Goal: Task Accomplishment & Management: Manage account settings

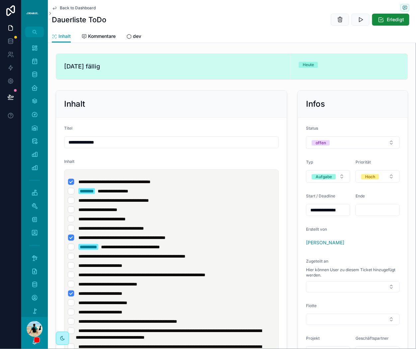
scroll to position [70, 0]
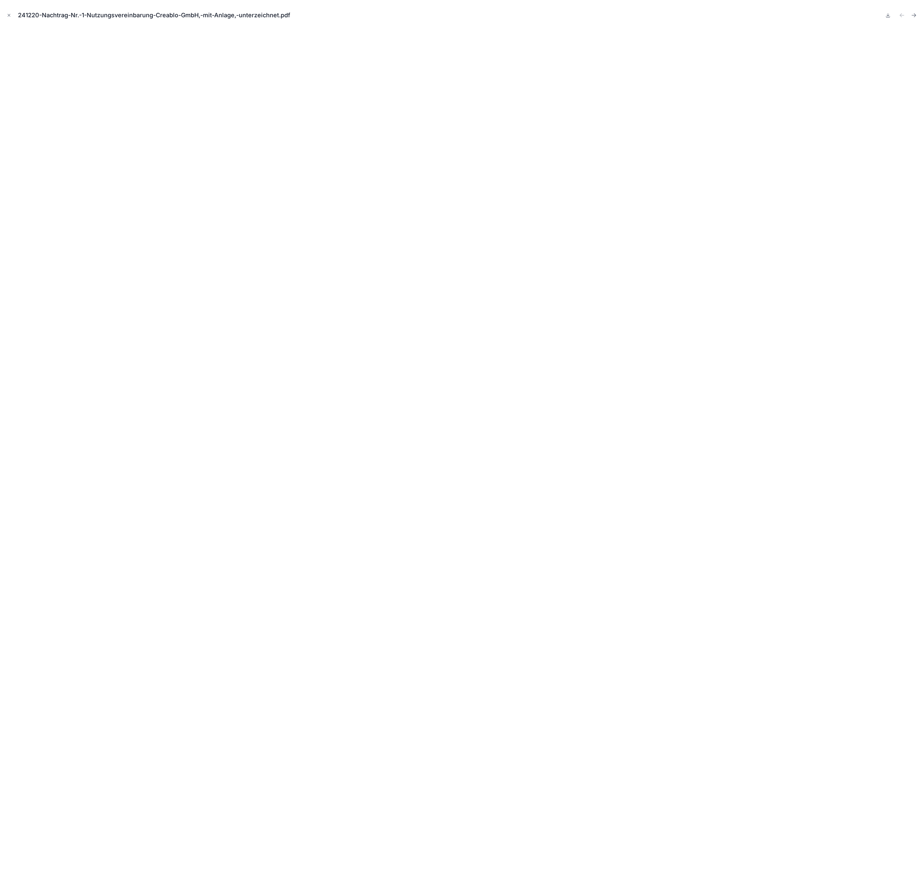
drag, startPoint x: 11, startPoint y: 15, endPoint x: 2, endPoint y: 25, distance: 13.9
click at [10, 15] on icon "Close modal" at bounding box center [9, 15] width 5 height 5
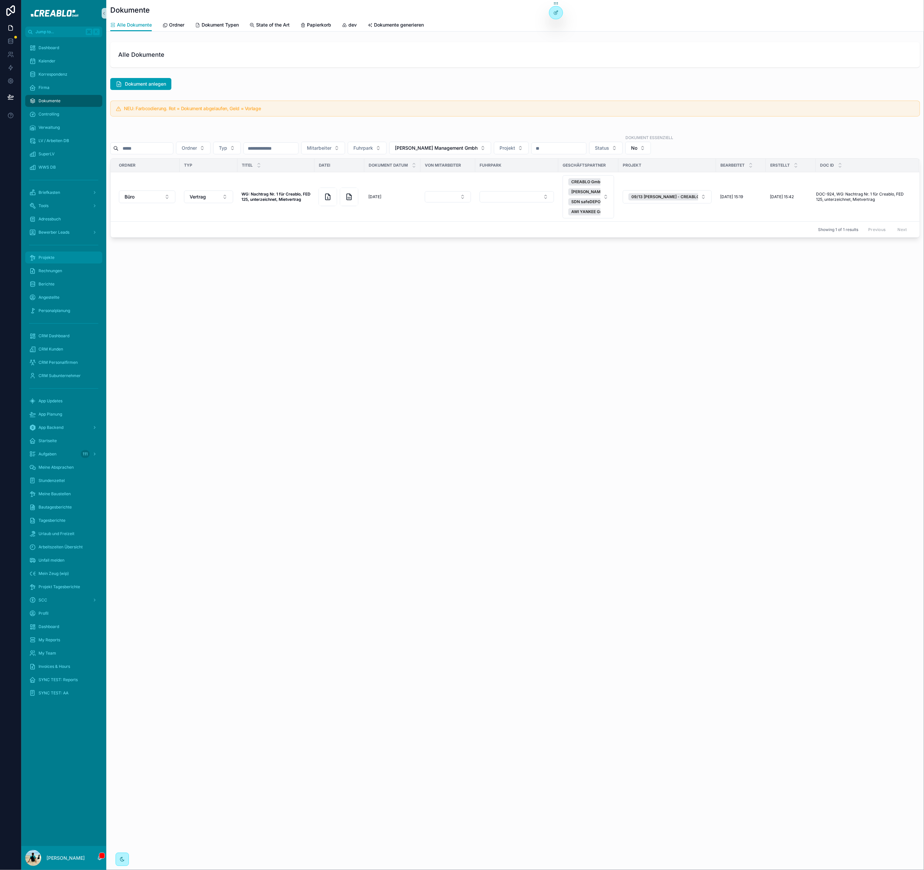
click at [52, 257] on span "Projekte" at bounding box center [47, 257] width 16 height 5
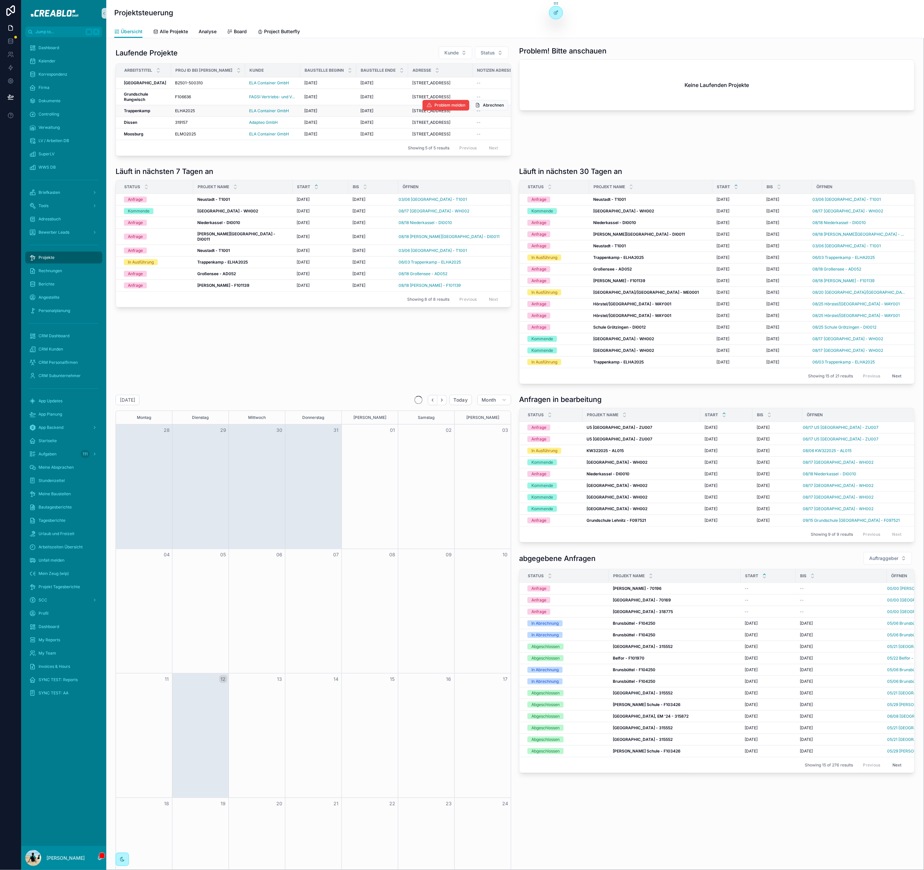
click at [137, 113] on strong "Trappenkamp" at bounding box center [137, 110] width 26 height 5
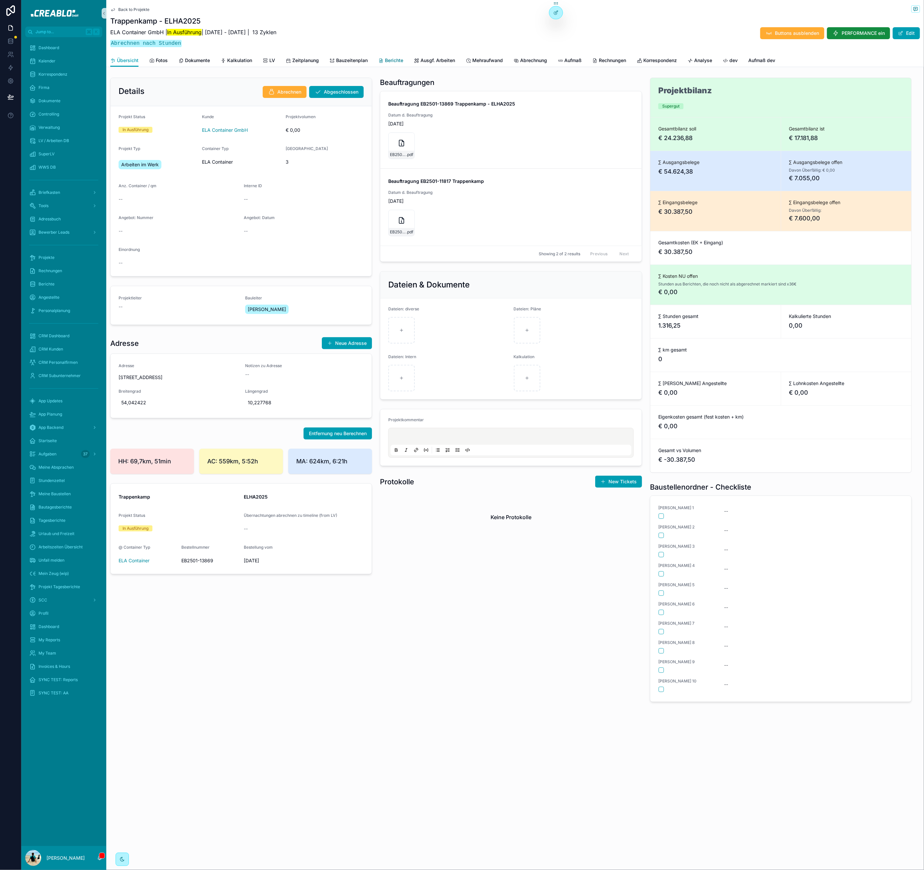
click at [384, 59] on div "Berichte" at bounding box center [390, 60] width 25 height 7
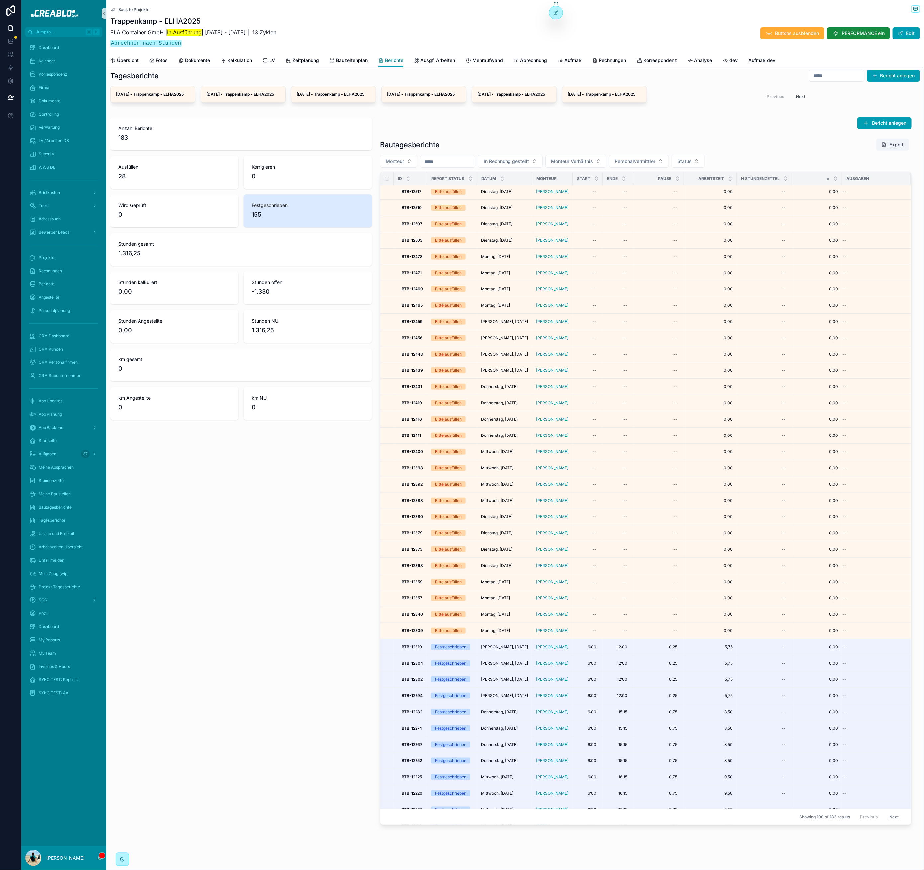
scroll to position [3, 0]
click at [124, 60] on span "Übersicht" at bounding box center [128, 60] width 22 height 7
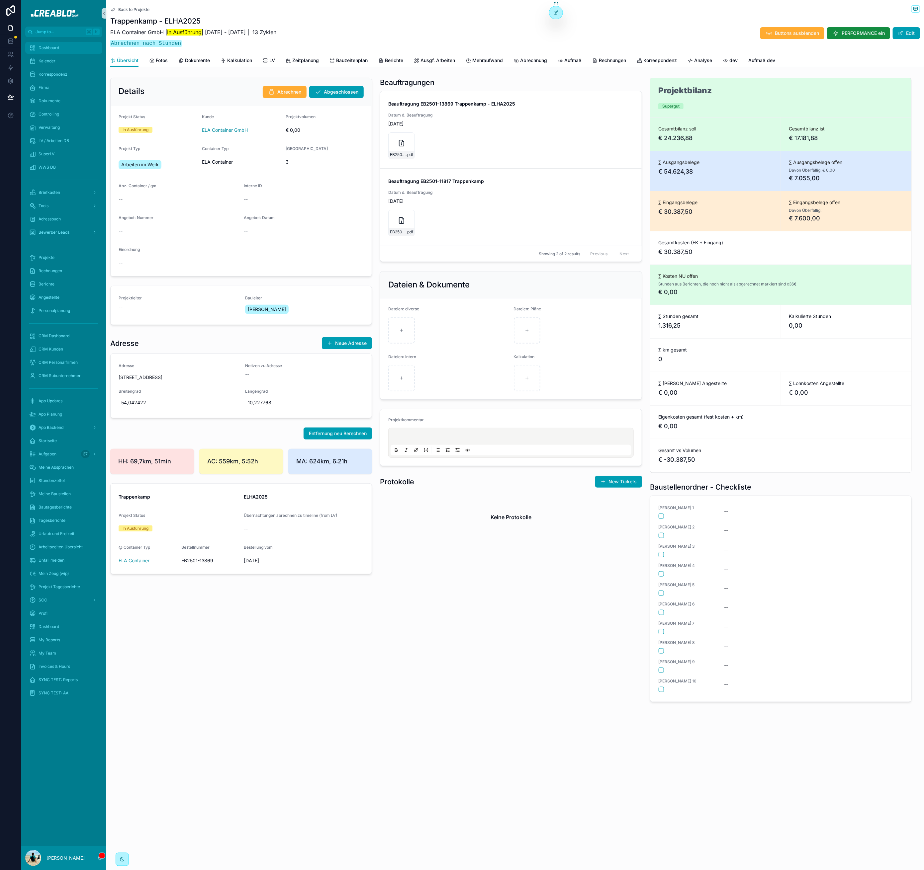
click at [63, 45] on div "Dashboard" at bounding box center [63, 47] width 69 height 11
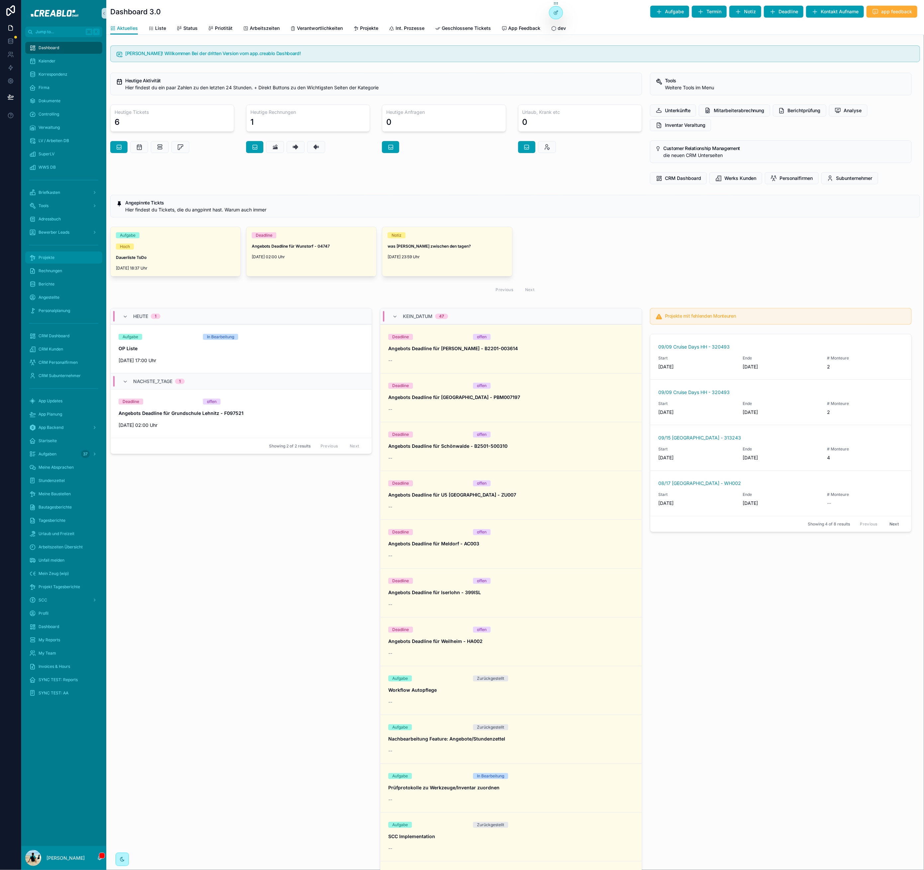
click at [55, 256] on div "Projekte" at bounding box center [63, 257] width 69 height 11
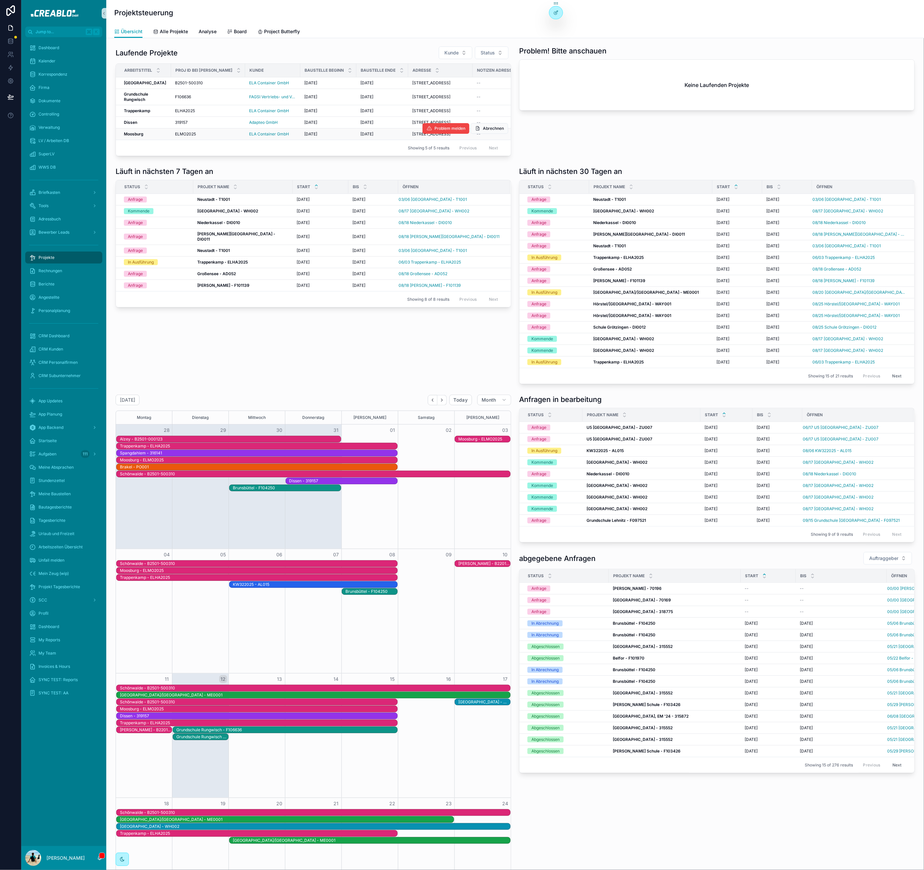
click at [133, 136] on strong "Moosburg" at bounding box center [134, 133] width 20 height 5
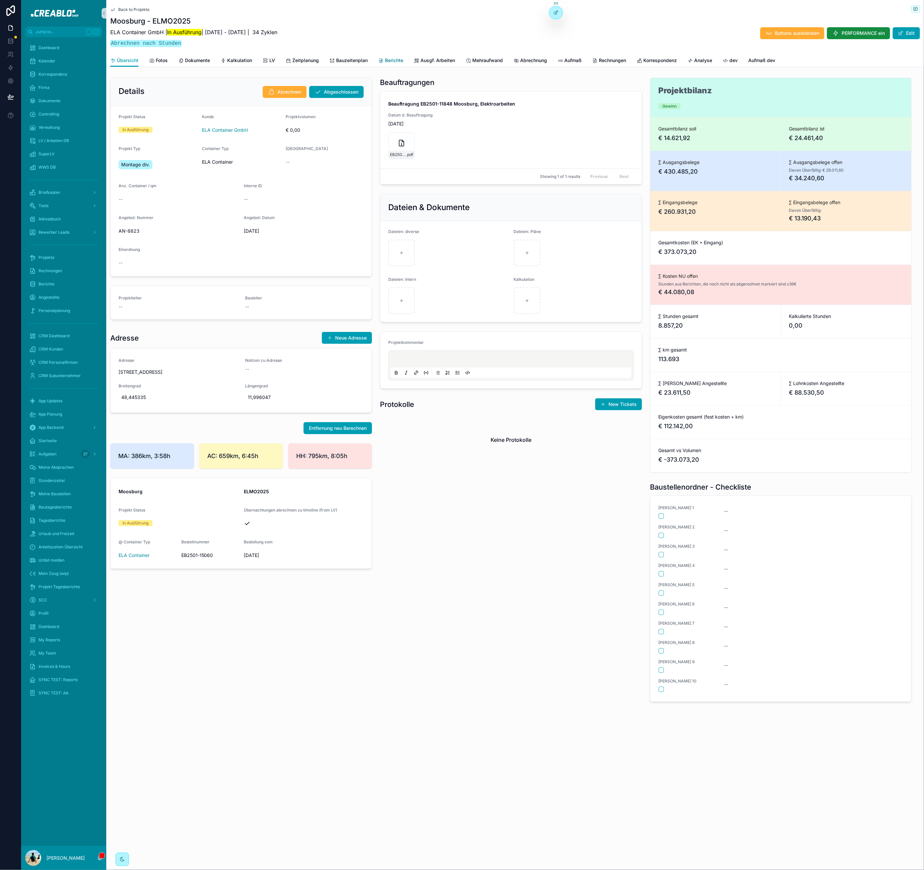
click at [391, 57] on span "Berichte" at bounding box center [394, 60] width 18 height 7
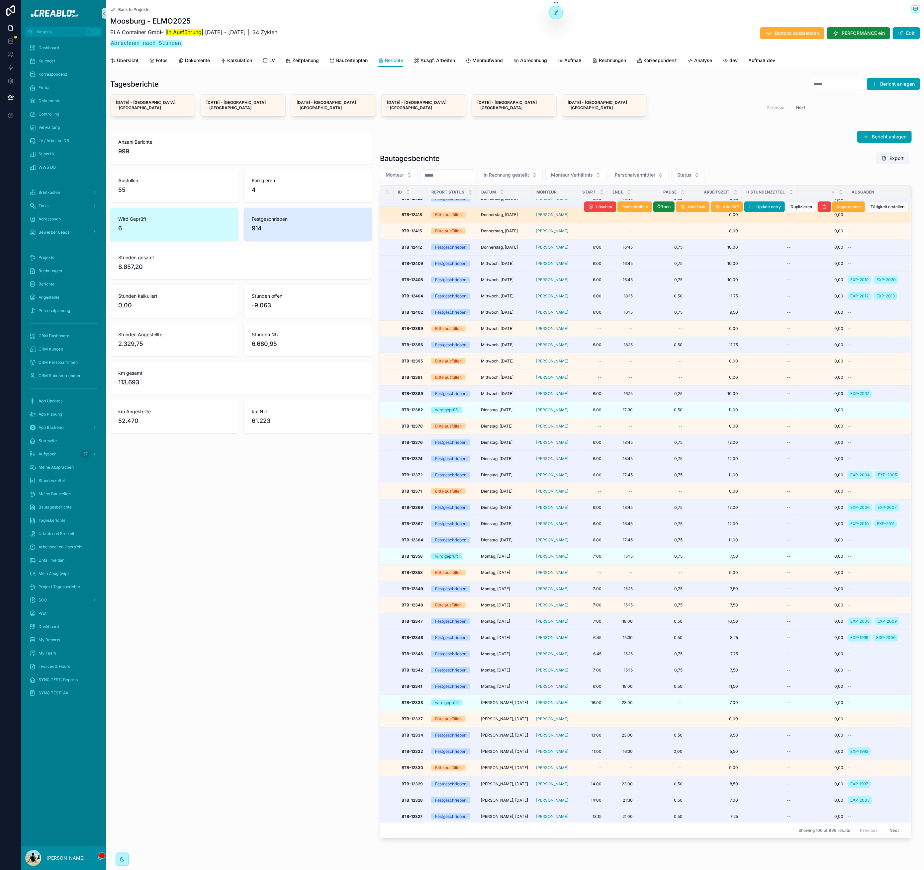
scroll to position [2, 0]
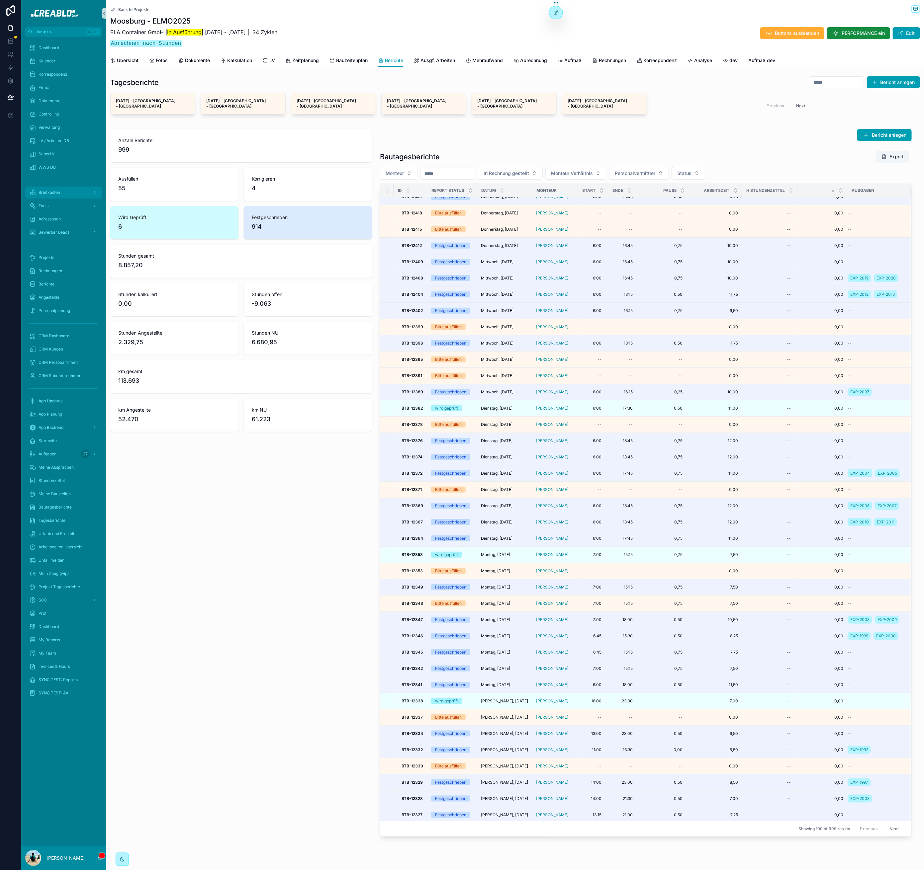
click at [78, 194] on div "Briefkasten" at bounding box center [63, 192] width 69 height 11
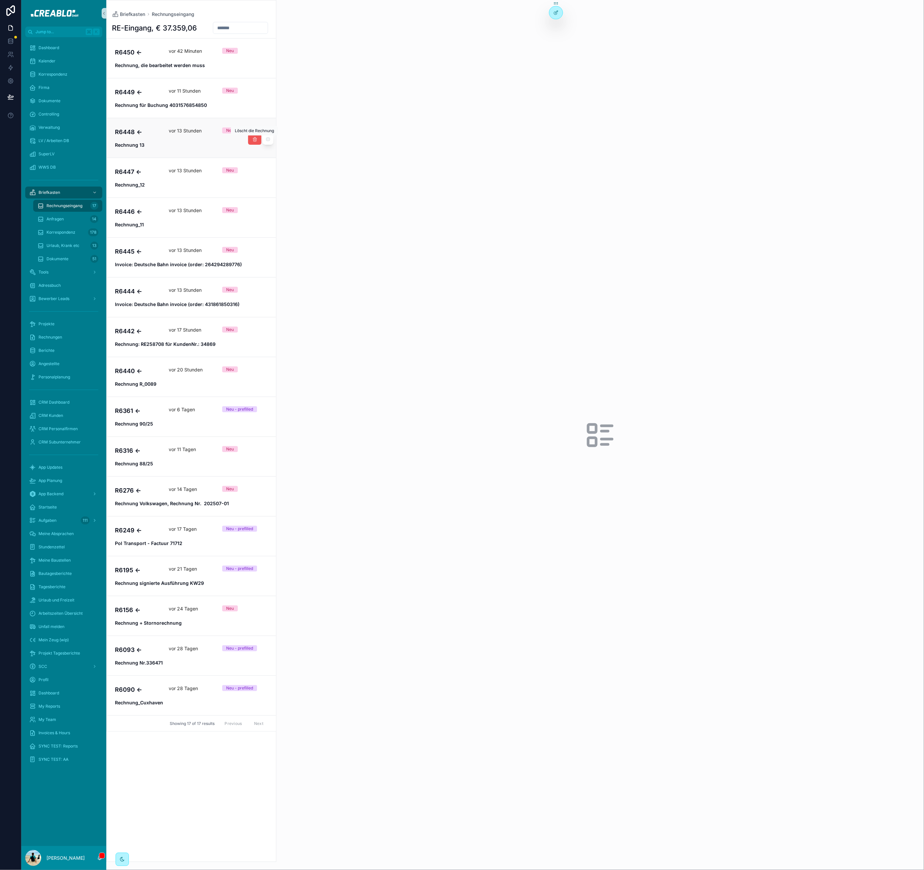
click at [254, 139] on icon "scrollable content" at bounding box center [254, 139] width 5 height 5
click at [500, 334] on div "scrollable content" at bounding box center [599, 435] width 647 height 870
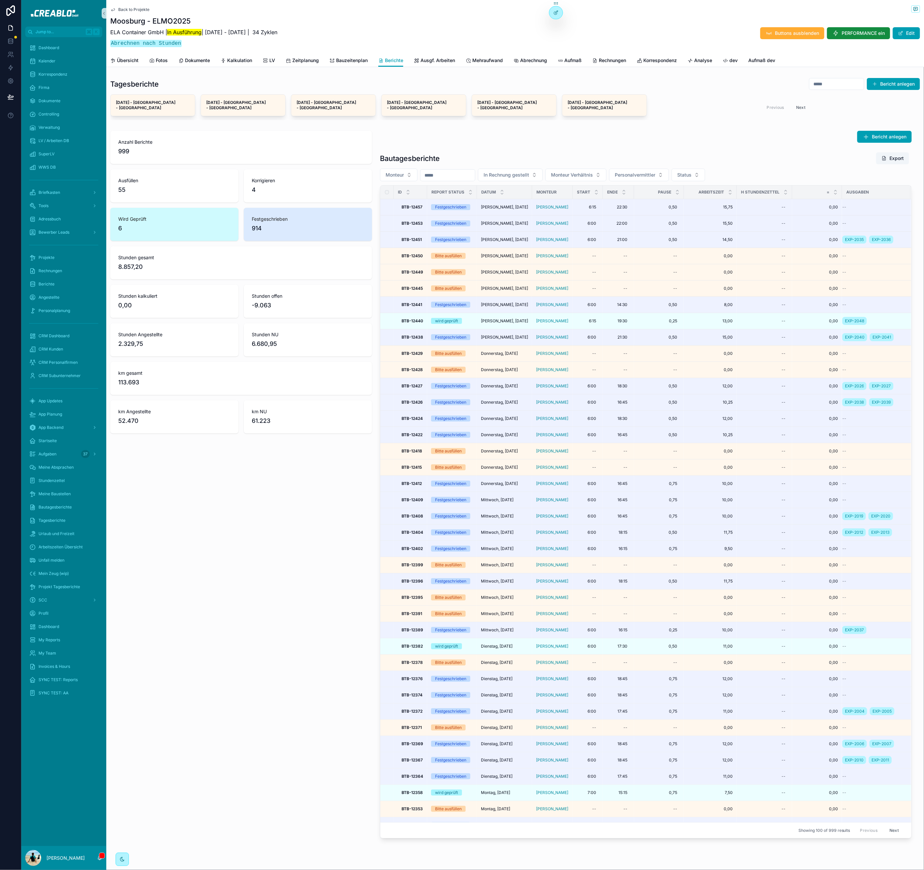
click at [396, 58] on span "Berichte" at bounding box center [394, 60] width 18 height 7
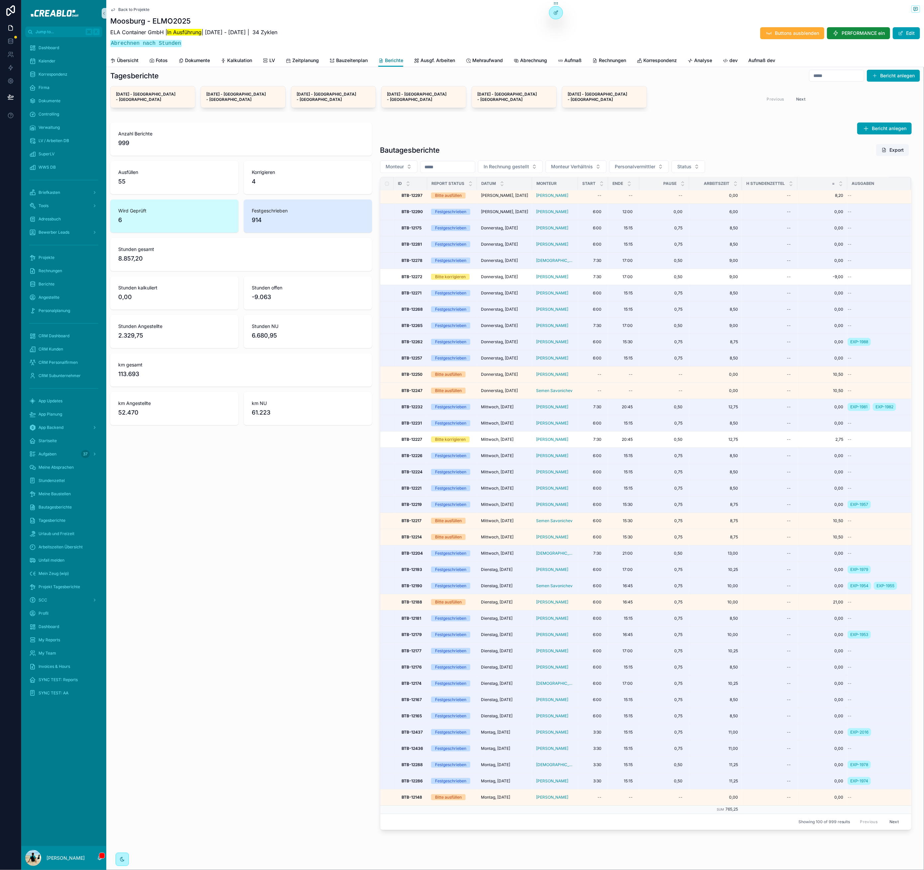
scroll to position [1116, 0]
click at [884, 817] on button "Next" at bounding box center [893, 822] width 19 height 10
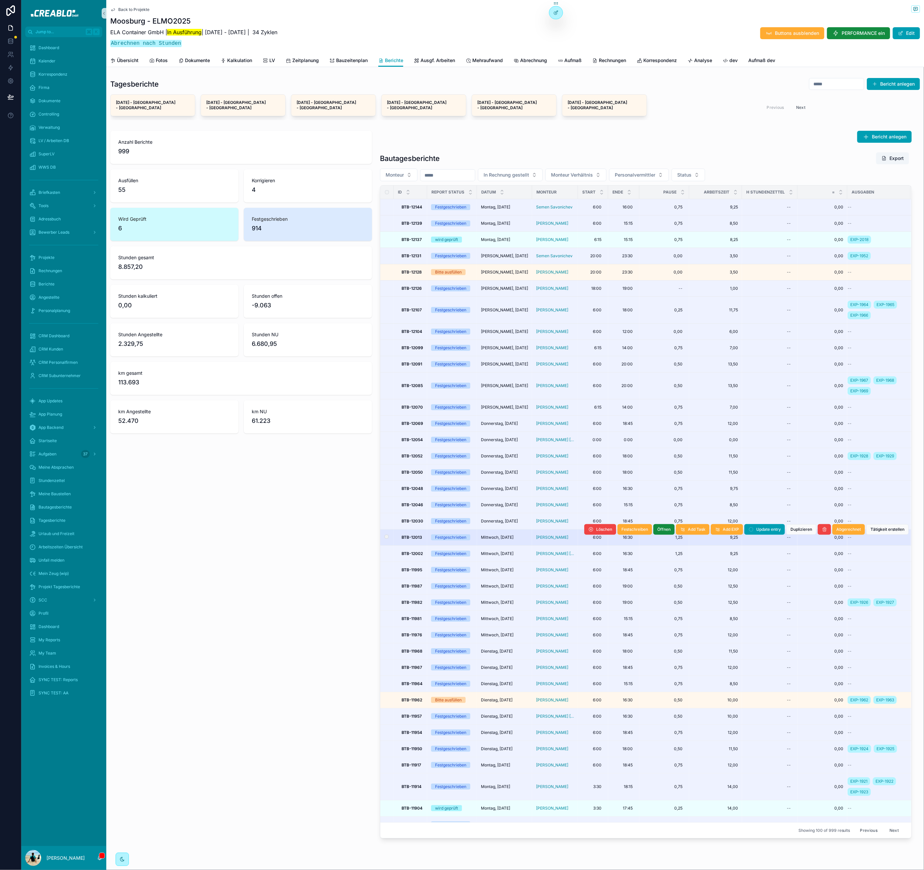
scroll to position [17, 0]
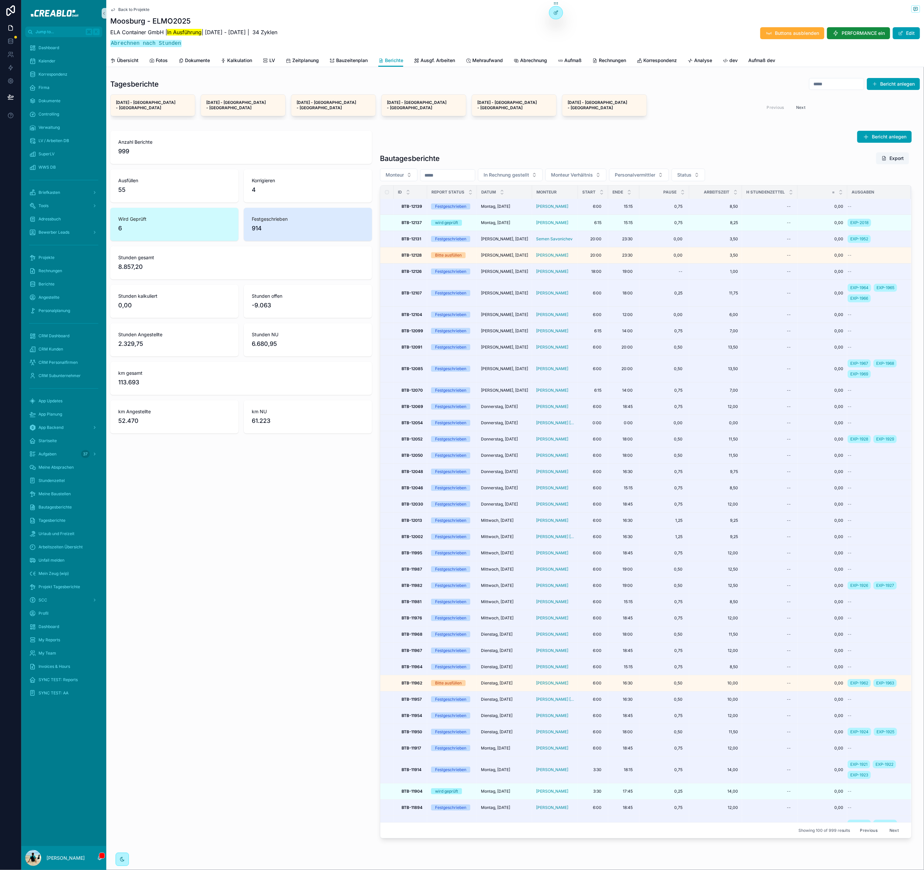
click at [884, 825] on button "Next" at bounding box center [893, 830] width 19 height 10
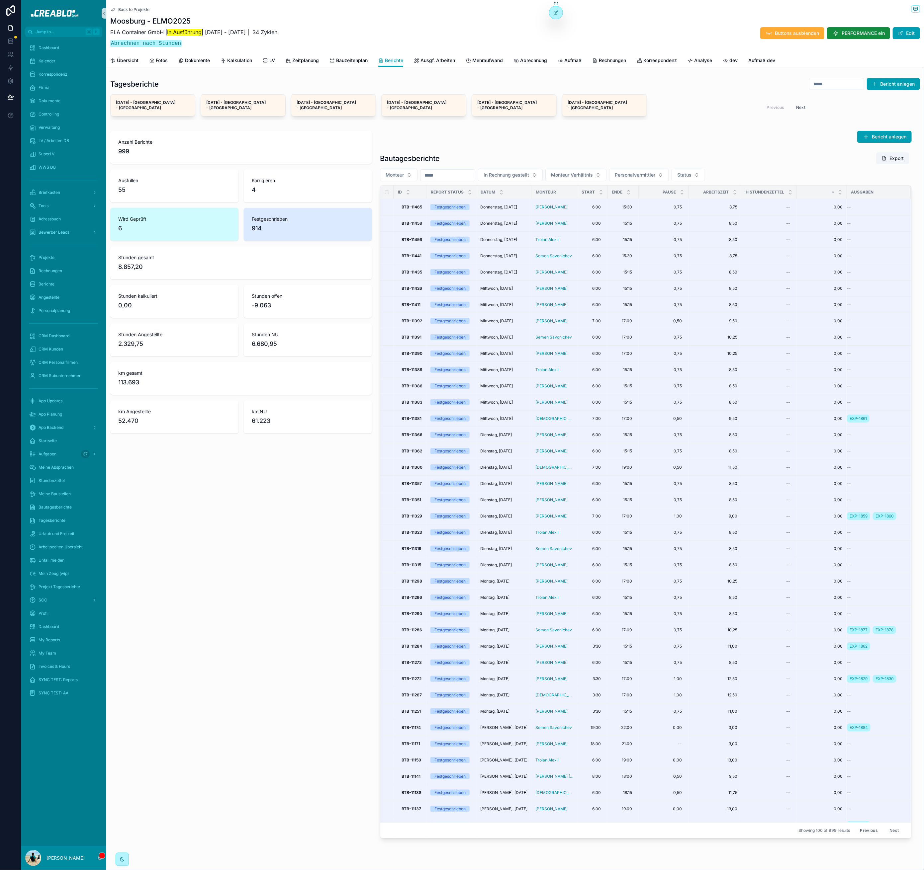
click at [857, 825] on button "Previous" at bounding box center [868, 830] width 27 height 10
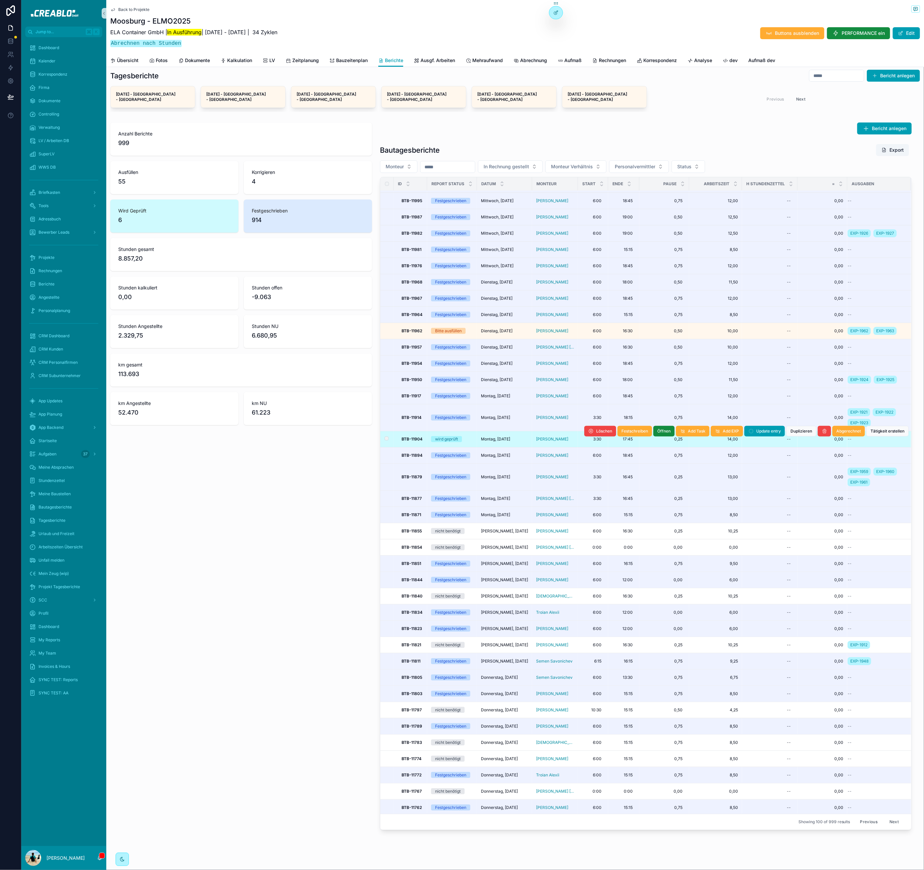
scroll to position [361, 0]
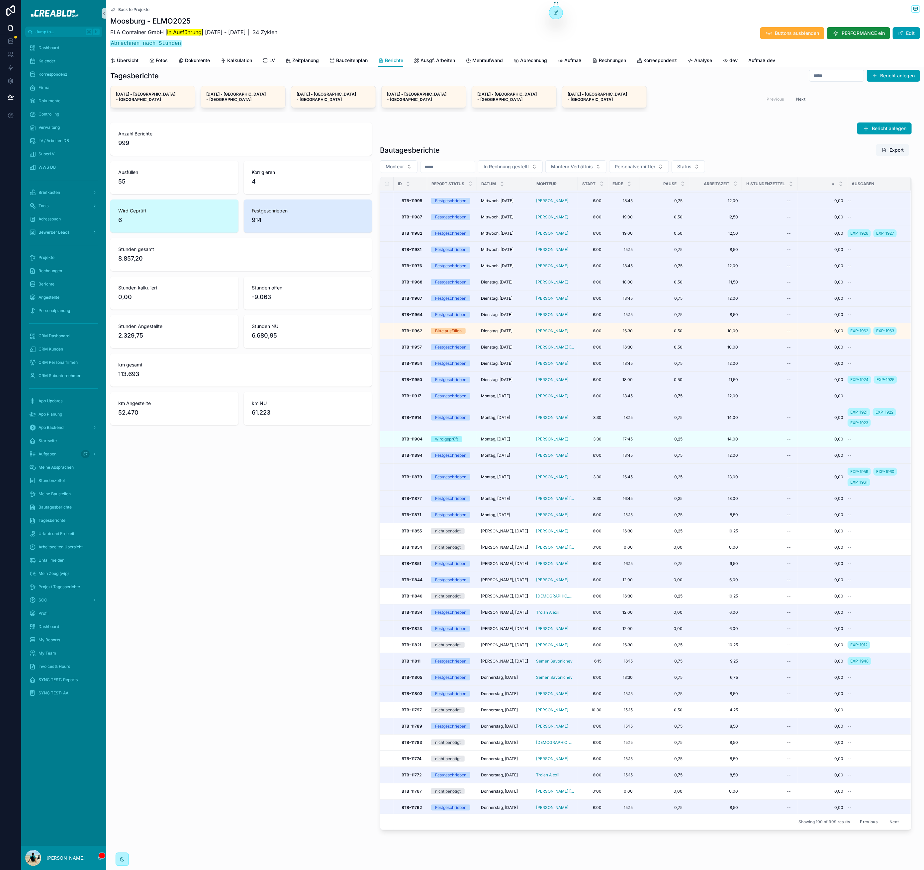
click at [445, 163] on input "scrollable content" at bounding box center [447, 166] width 54 height 9
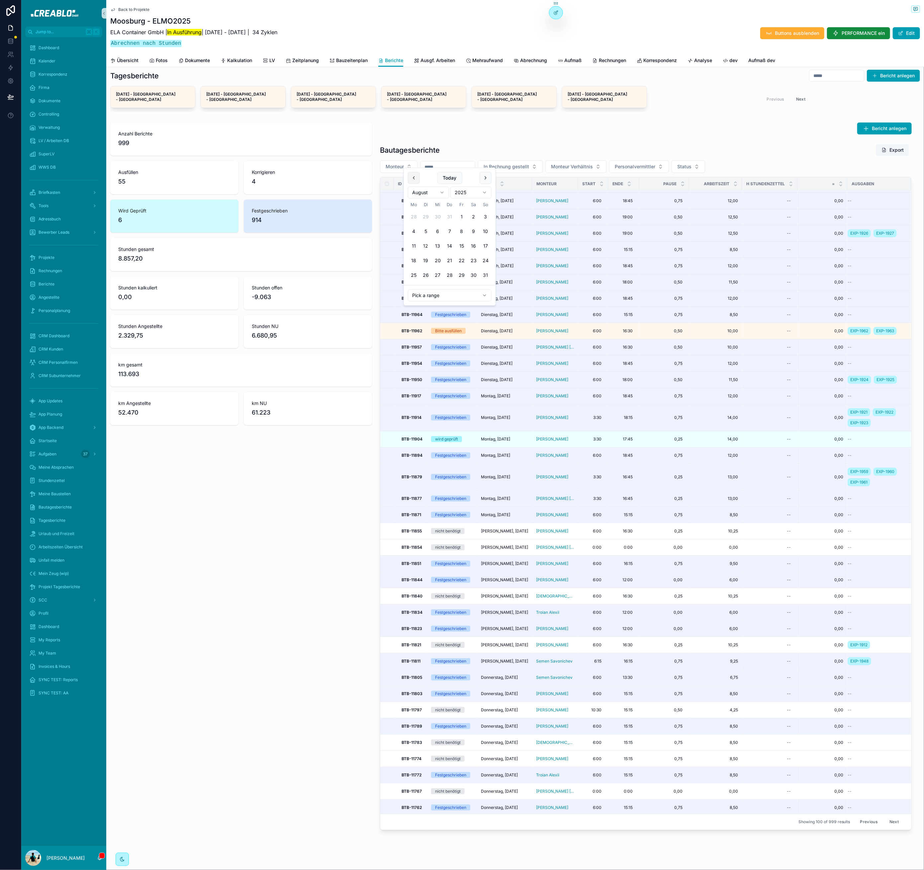
click at [412, 178] on button "scrollable content" at bounding box center [414, 178] width 12 height 12
click at [461, 246] on button "18" at bounding box center [461, 246] width 12 height 12
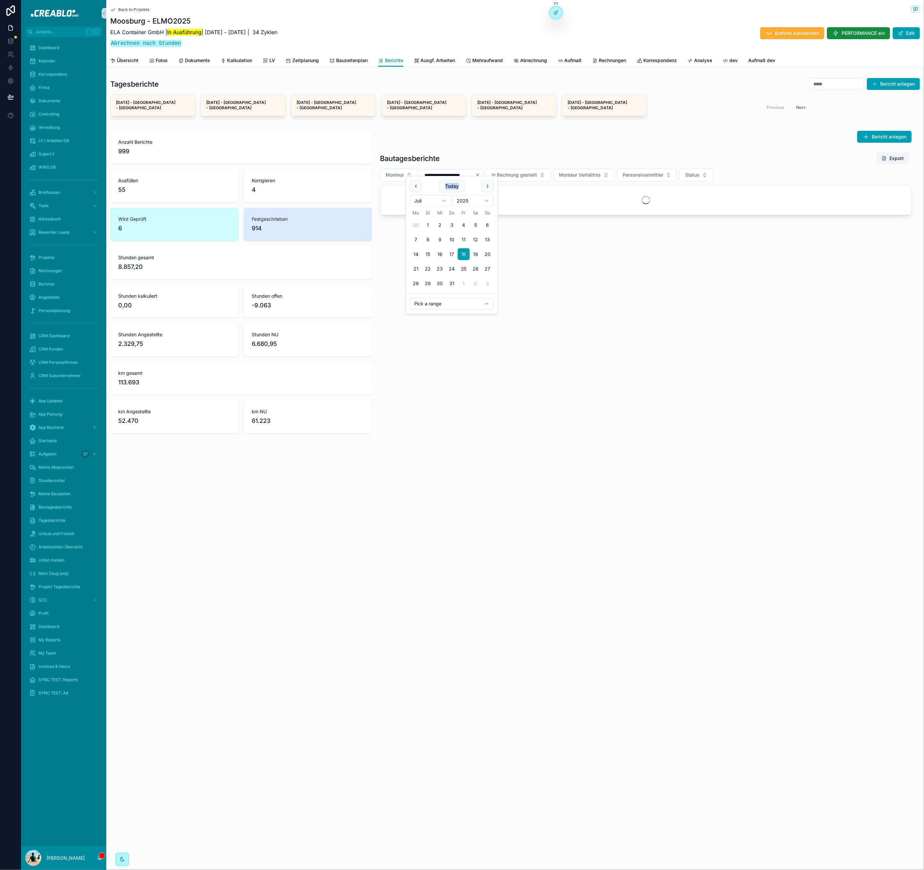
click at [412, 177] on div "Today Juli 2025 Mo Di Mi Do Fr Sa So 30 1 2 3 4 5 6 7 8 9 10 11 12 13 14 15 16 …" at bounding box center [452, 234] width 92 height 117
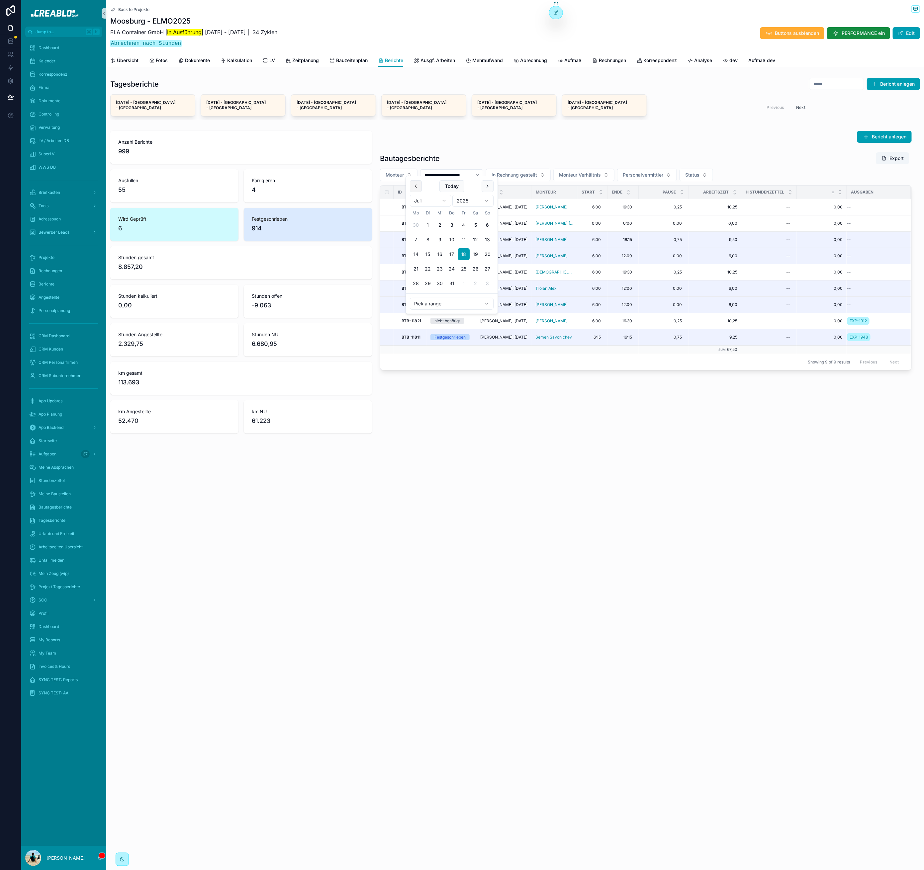
click at [414, 188] on button "scrollable content" at bounding box center [416, 186] width 12 height 12
click at [440, 224] on button "2" at bounding box center [440, 225] width 12 height 12
type input "**********"
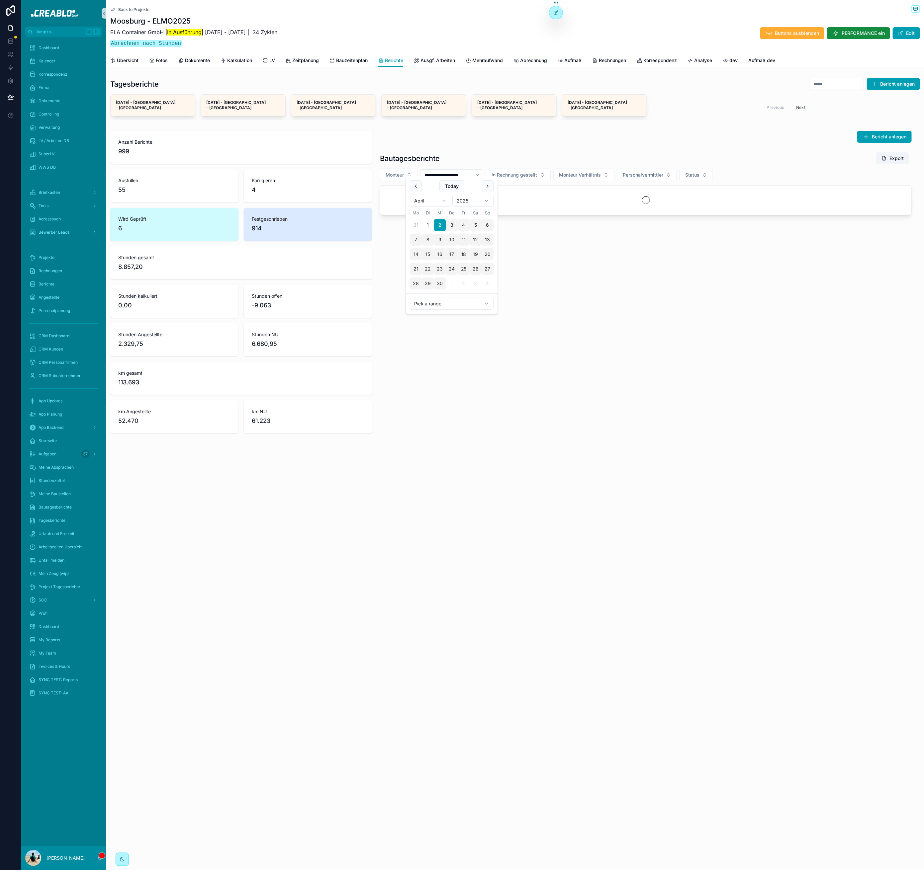
click at [505, 140] on div "**********" at bounding box center [645, 173] width 539 height 90
click at [707, 173] on button "Status" at bounding box center [696, 175] width 34 height 13
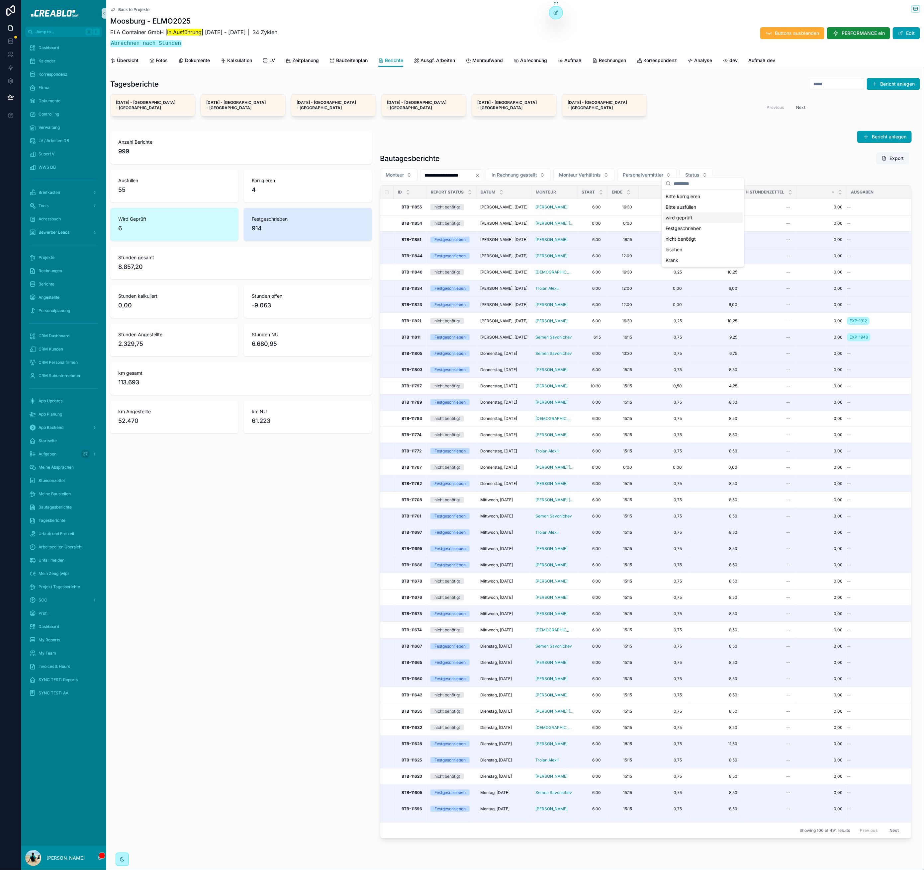
click at [686, 220] on div "wird geprüft" at bounding box center [703, 217] width 80 height 11
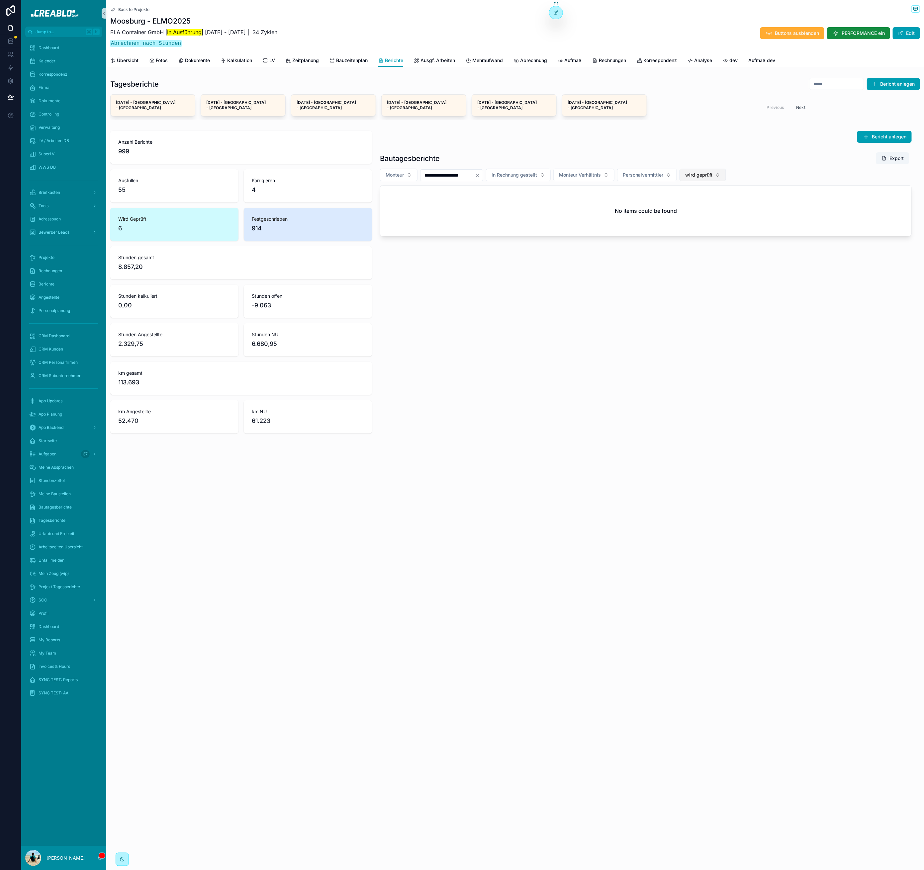
click at [706, 172] on span "wird geprüft" at bounding box center [698, 175] width 27 height 7
click at [711, 221] on div "Bitte ausfüllen" at bounding box center [712, 217] width 80 height 11
click at [716, 172] on span "Bitte ausfüllen" at bounding box center [701, 175] width 32 height 7
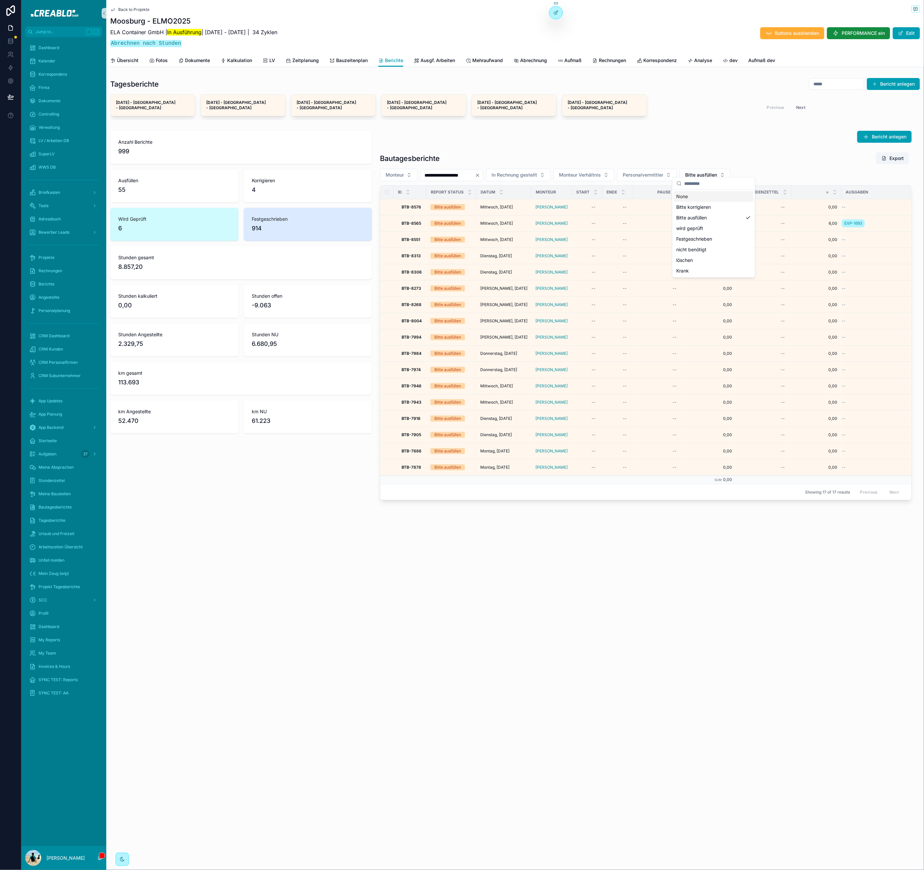
click at [743, 116] on div "Tagesberichte Bericht anlegen 8.8.2025 - Moosburg - ELMO2025 8.8.2025 - Moosbur…" at bounding box center [514, 99] width 817 height 48
click at [713, 172] on span "Bitte ausfüllen" at bounding box center [701, 175] width 32 height 7
click at [707, 210] on div "Bitte korrigieren" at bounding box center [714, 207] width 80 height 11
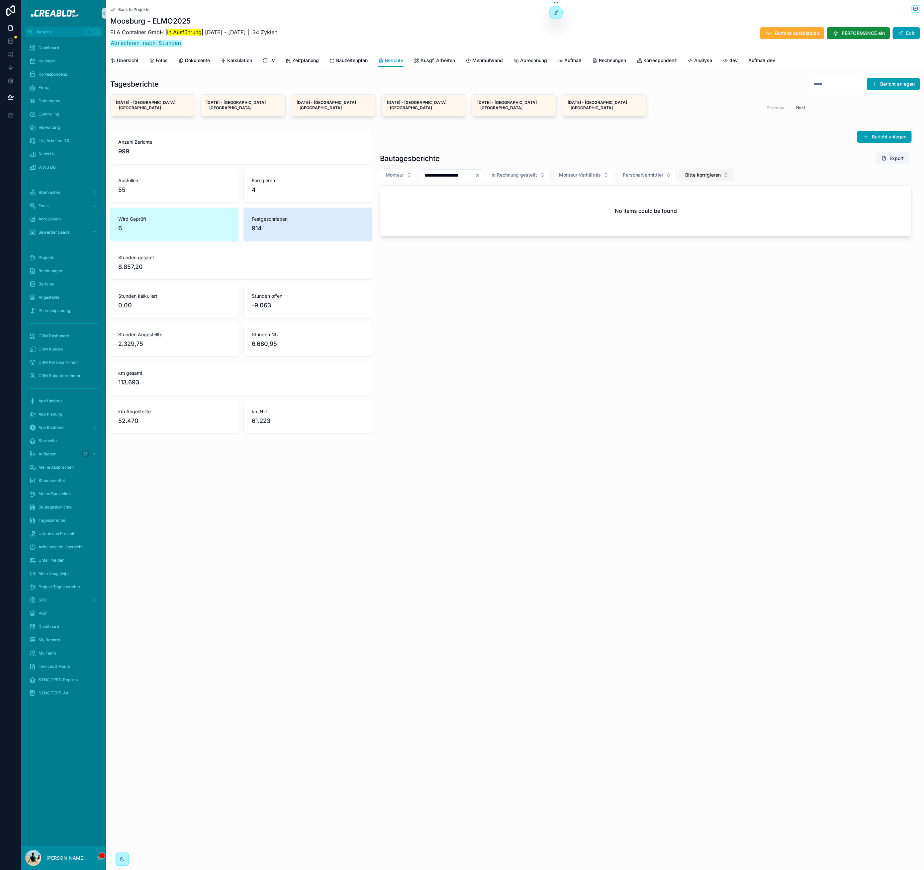
click at [710, 172] on span "Bitte korrigieren" at bounding box center [703, 175] width 36 height 7
click at [704, 199] on div "None" at bounding box center [716, 196] width 80 height 11
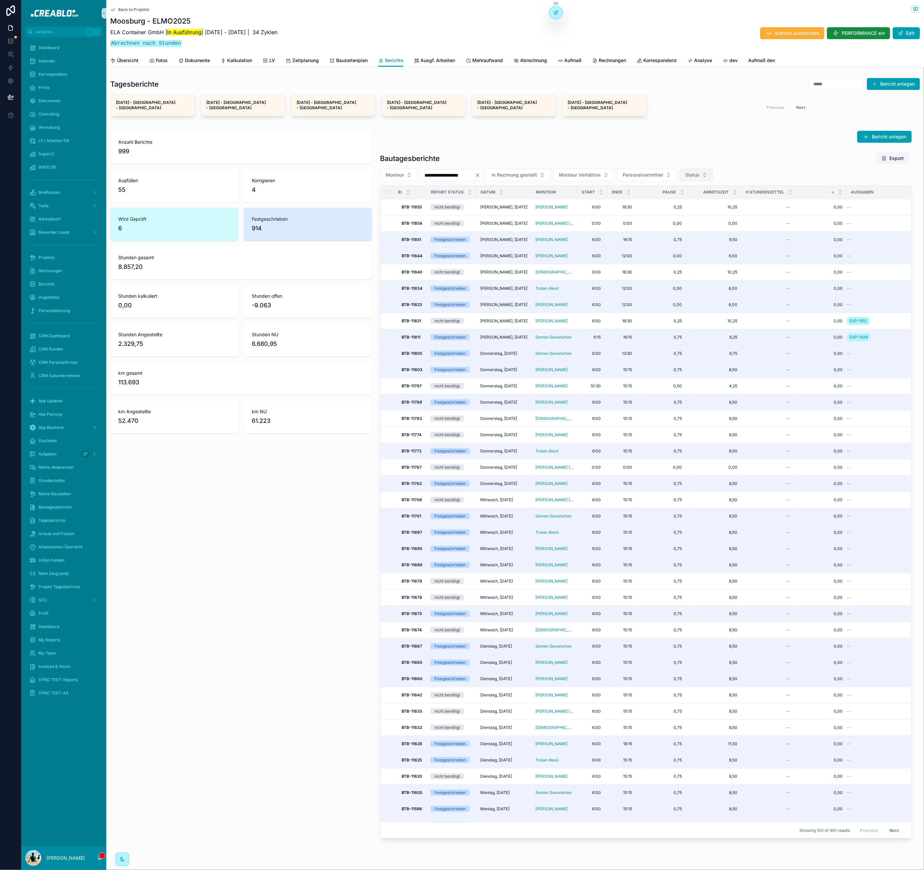
click at [692, 172] on span "Status" at bounding box center [692, 175] width 14 height 7
click at [681, 131] on div "Bericht anlegen" at bounding box center [645, 137] width 531 height 12
click at [529, 61] on span "Abrechnung" at bounding box center [533, 60] width 27 height 7
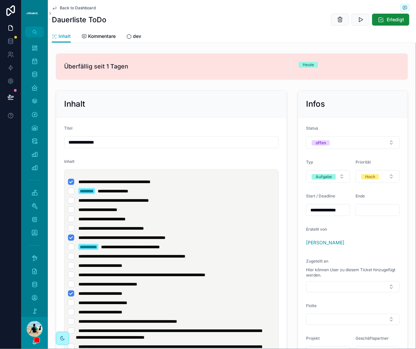
scroll to position [70, 0]
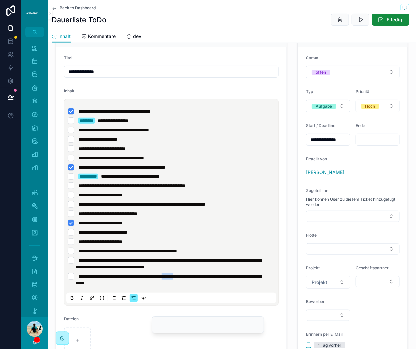
click at [196, 275] on span "**********" at bounding box center [169, 279] width 186 height 11
click at [218, 274] on span "**********" at bounding box center [169, 279] width 186 height 11
click at [202, 276] on span "**********" at bounding box center [169, 279] width 186 height 11
click at [194, 276] on span "**********" at bounding box center [169, 279] width 186 height 11
click at [178, 246] on ul "**********" at bounding box center [173, 197] width 210 height 178
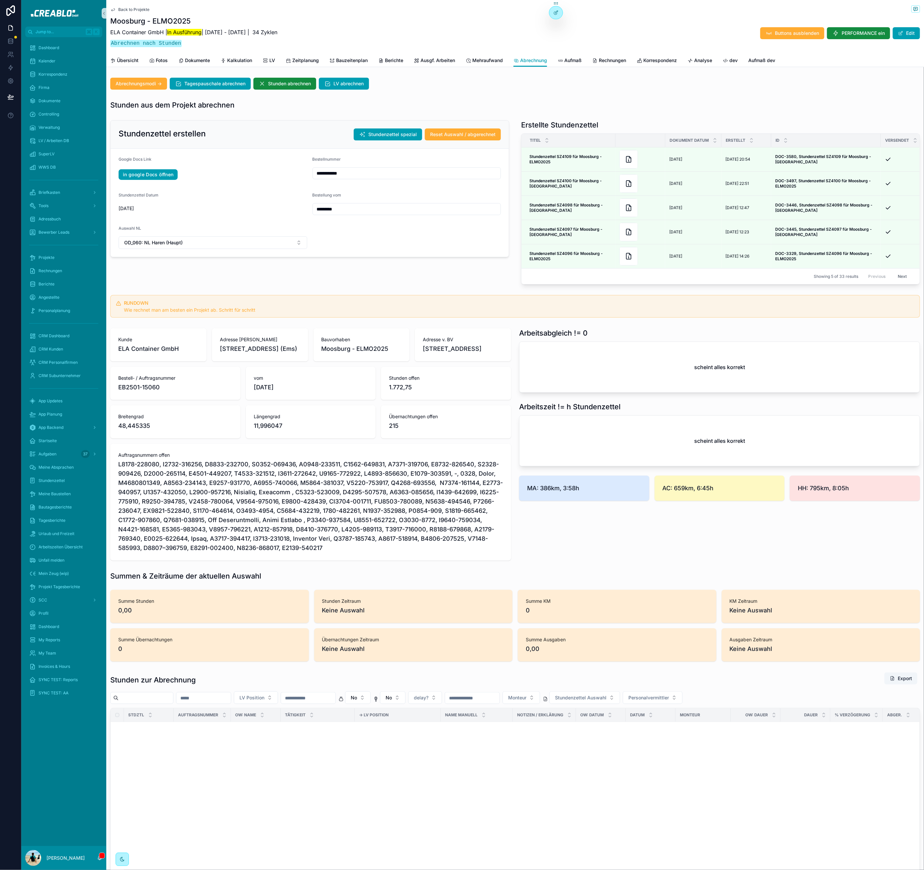
scroll to position [1409, 0]
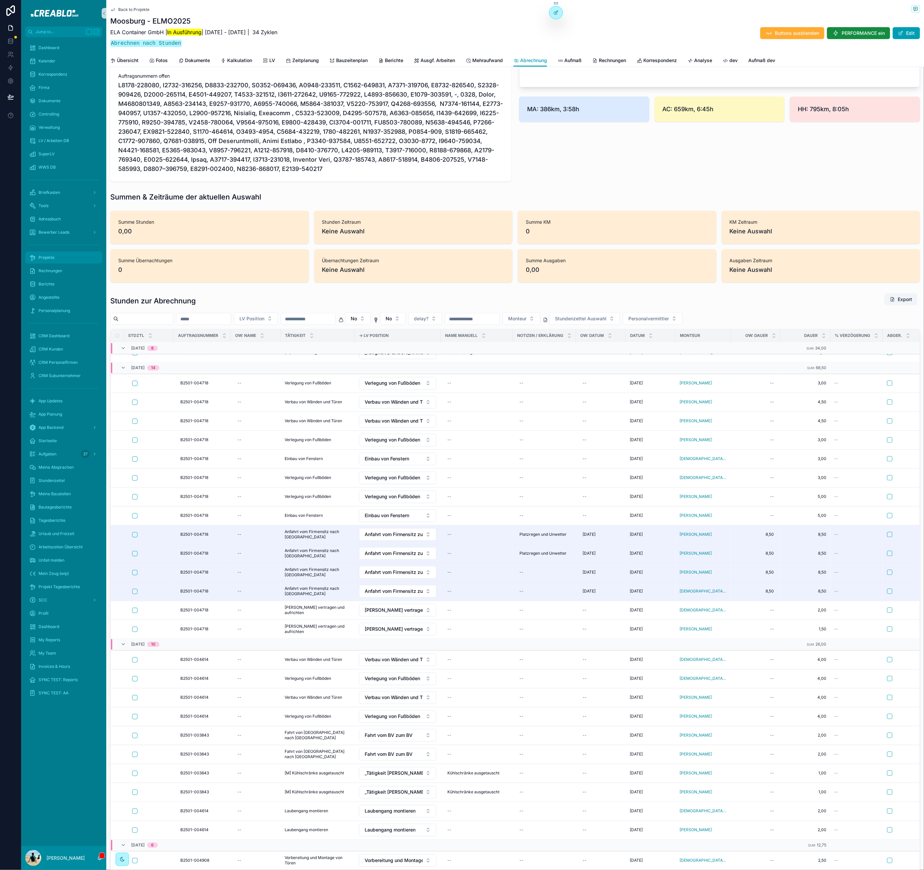
click at [50, 255] on span "Projekte" at bounding box center [47, 257] width 16 height 5
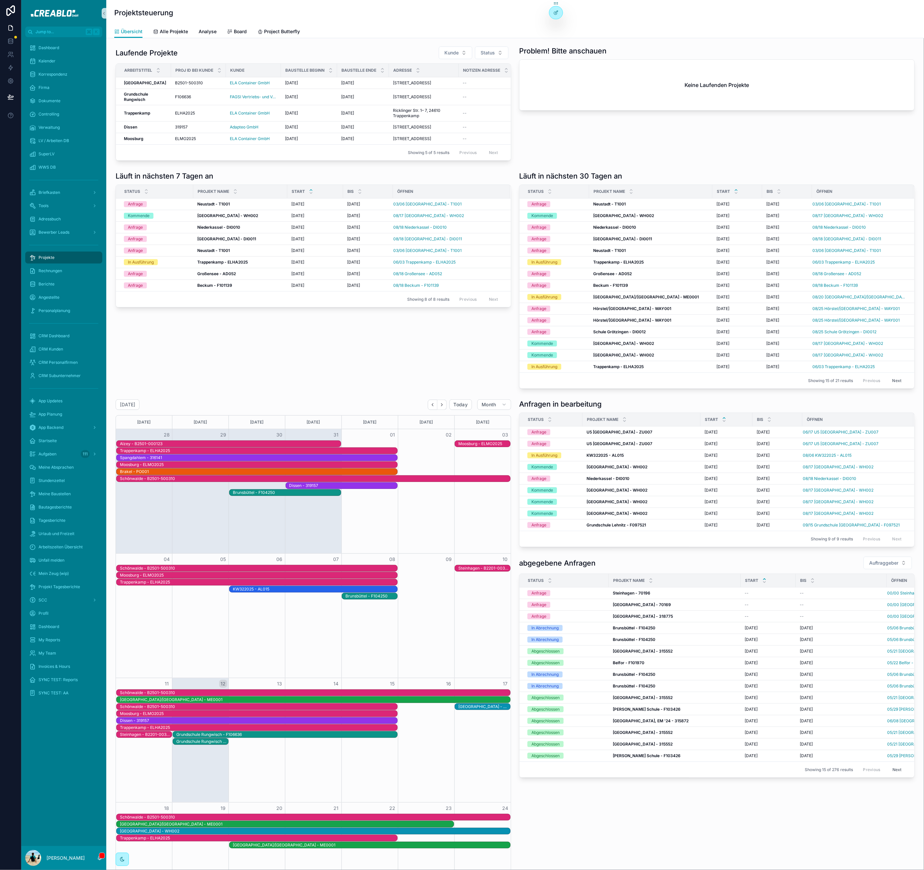
click at [238, 366] on div "Läuft in nächsten 7 Tagen an Status Projekt Name Start bis öffnen Anfrage Neust…" at bounding box center [313, 280] width 403 height 223
click at [144, 116] on strong "Trappenkamp" at bounding box center [137, 113] width 26 height 5
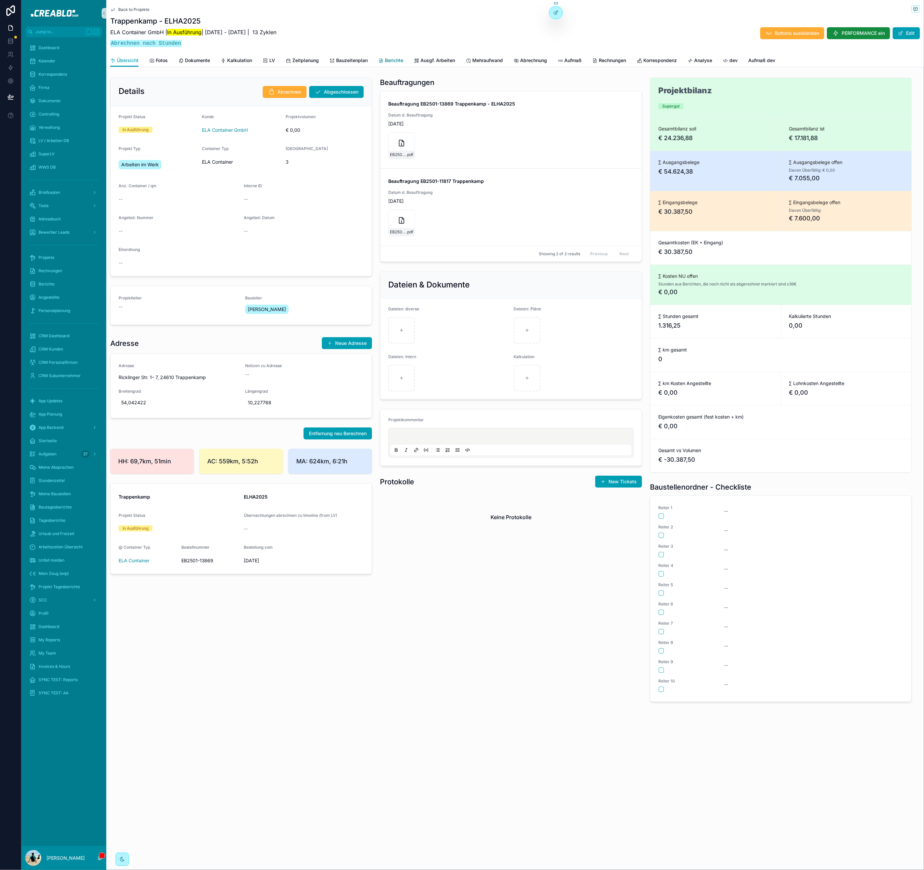
click at [389, 58] on span "Berichte" at bounding box center [394, 60] width 18 height 7
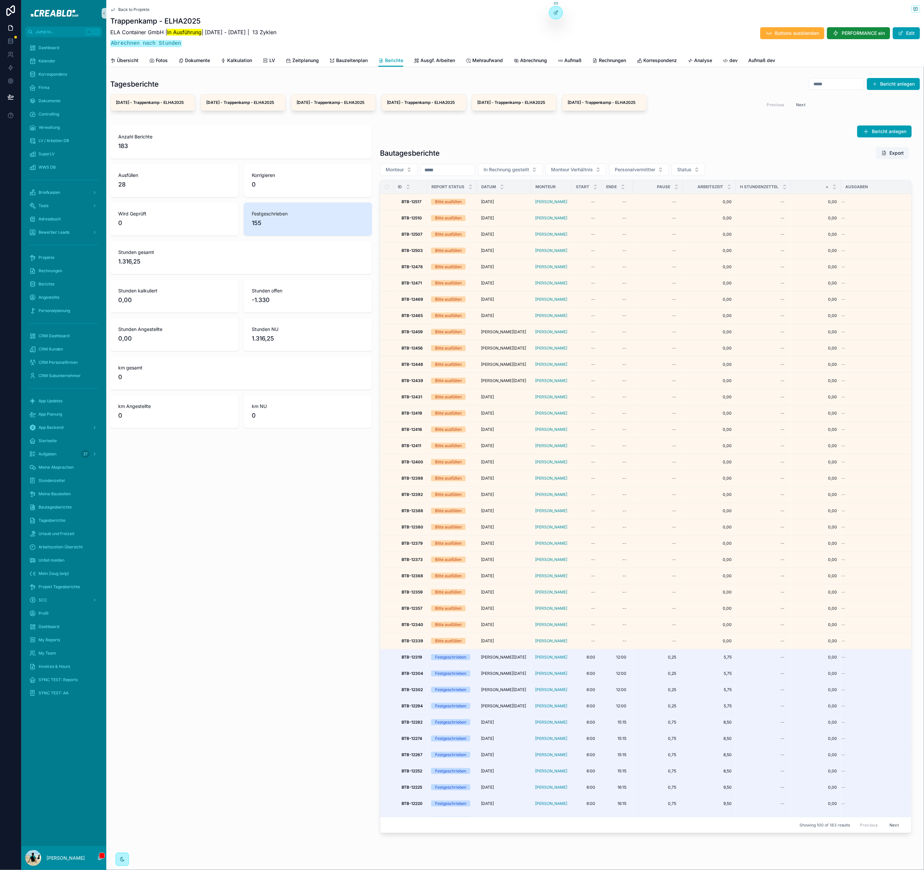
drag, startPoint x: 450, startPoint y: 167, endPoint x: 449, endPoint y: 171, distance: 3.4
click at [449, 171] on div "Bautagesberichte Export Monteur In Rechnung gestellt Monteur Verhältnis Persona…" at bounding box center [645, 490] width 531 height 687
click at [449, 175] on input "scrollable content" at bounding box center [447, 169] width 54 height 9
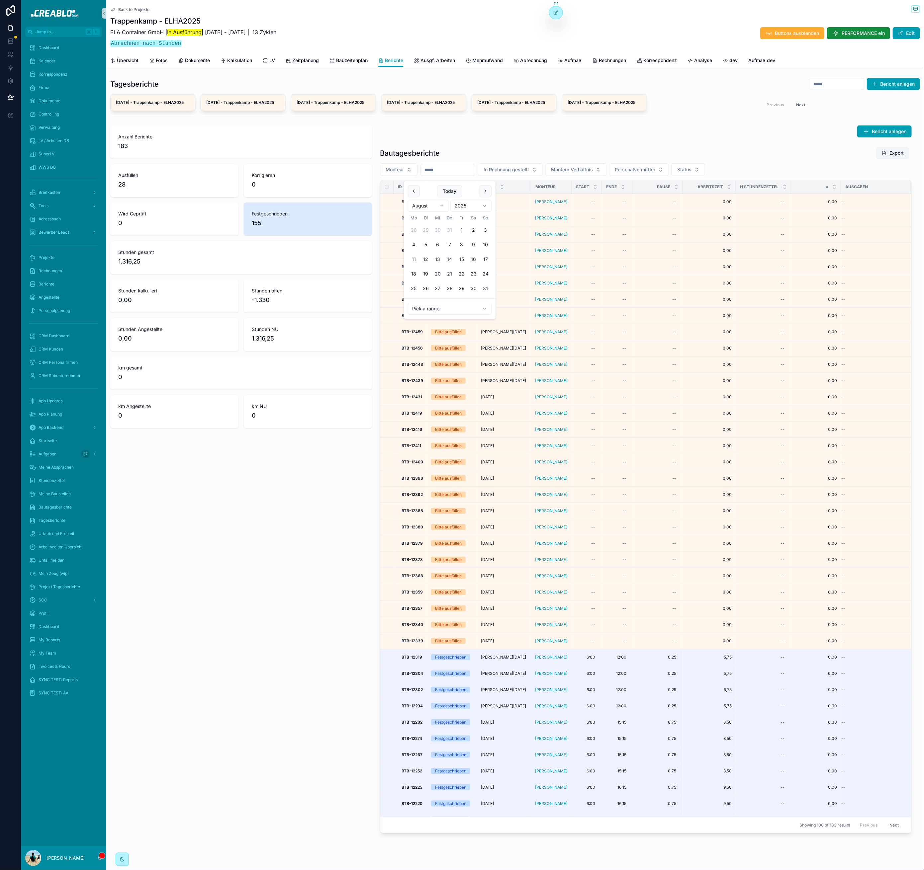
click at [416, 246] on button "4" at bounding box center [414, 245] width 12 height 12
click at [463, 244] on button "8" at bounding box center [461, 245] width 12 height 12
type input "**********"
click at [544, 146] on div "**********" at bounding box center [645, 479] width 539 height 713
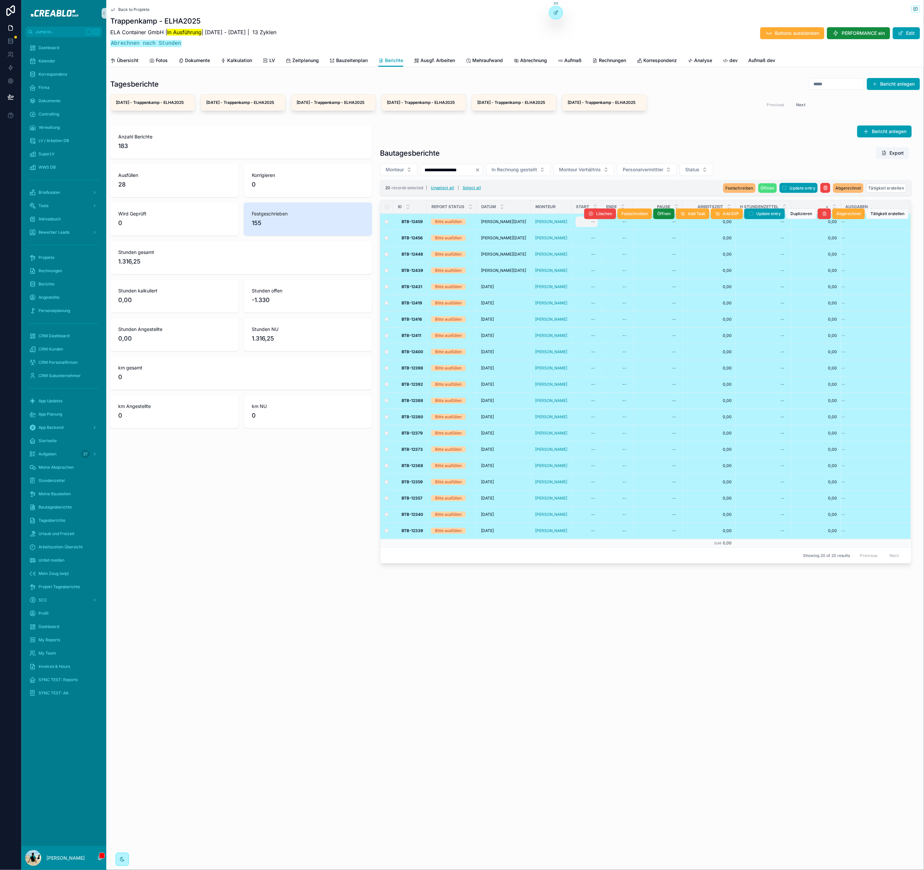
click at [584, 227] on div "--" at bounding box center [586, 221] width 22 height 11
type input "****"
click at [670, 259] on button "Use setting" at bounding box center [669, 256] width 11 height 5
click at [673, 235] on icon "scrollable content" at bounding box center [672, 236] width 3 height 2
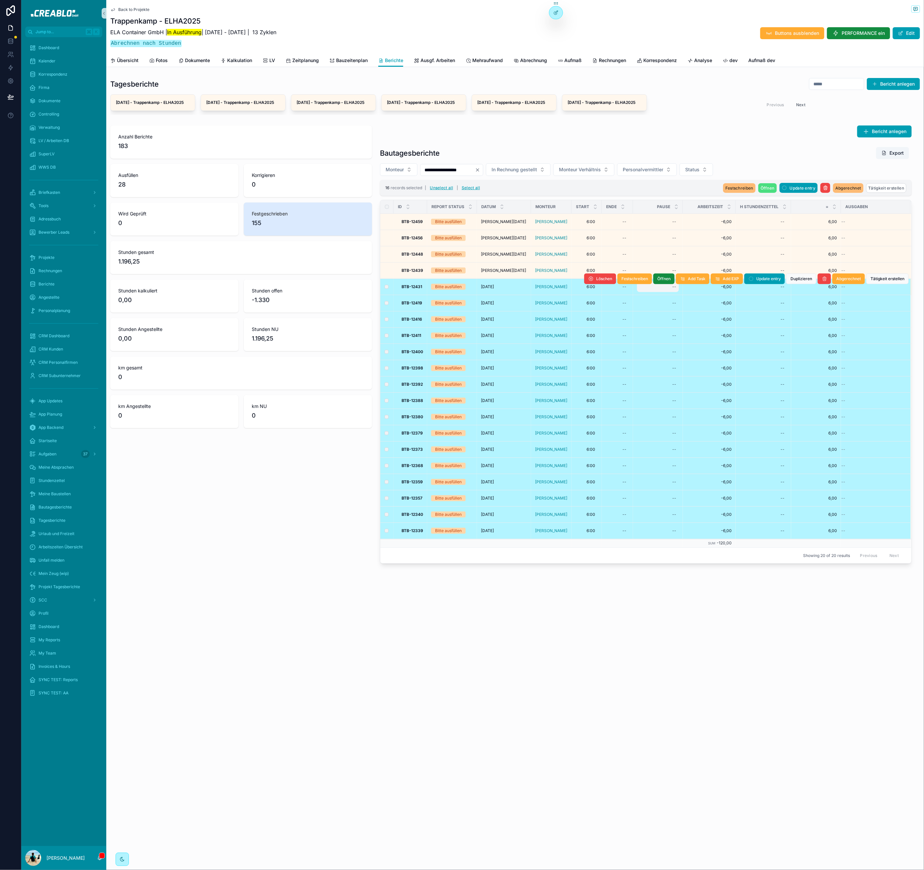
click at [672, 292] on div "--" at bounding box center [658, 287] width 42 height 11
type input "****"
click at [748, 322] on button "Use setting" at bounding box center [750, 322] width 11 height 5
click at [755, 301] on icon "scrollable content" at bounding box center [753, 301] width 5 height 5
click at [623, 292] on div "--" at bounding box center [617, 287] width 23 height 11
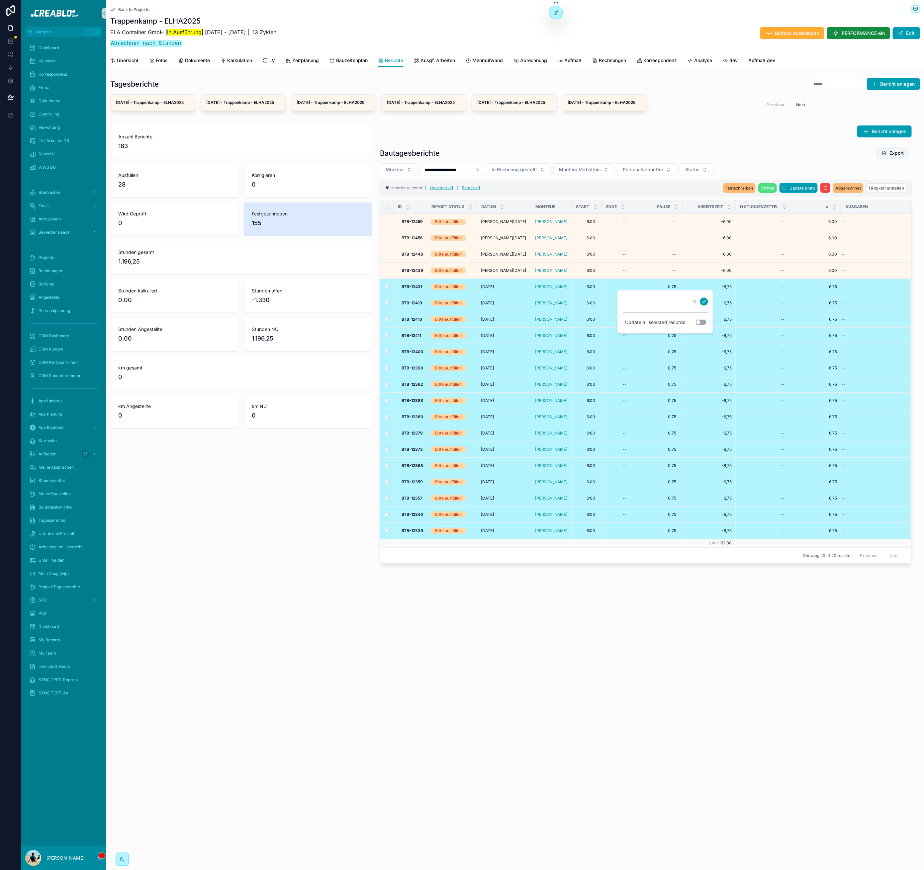
drag, startPoint x: 626, startPoint y: 639, endPoint x: 613, endPoint y: 607, distance: 34.9
click at [625, 634] on div "**********" at bounding box center [514, 435] width 817 height 870
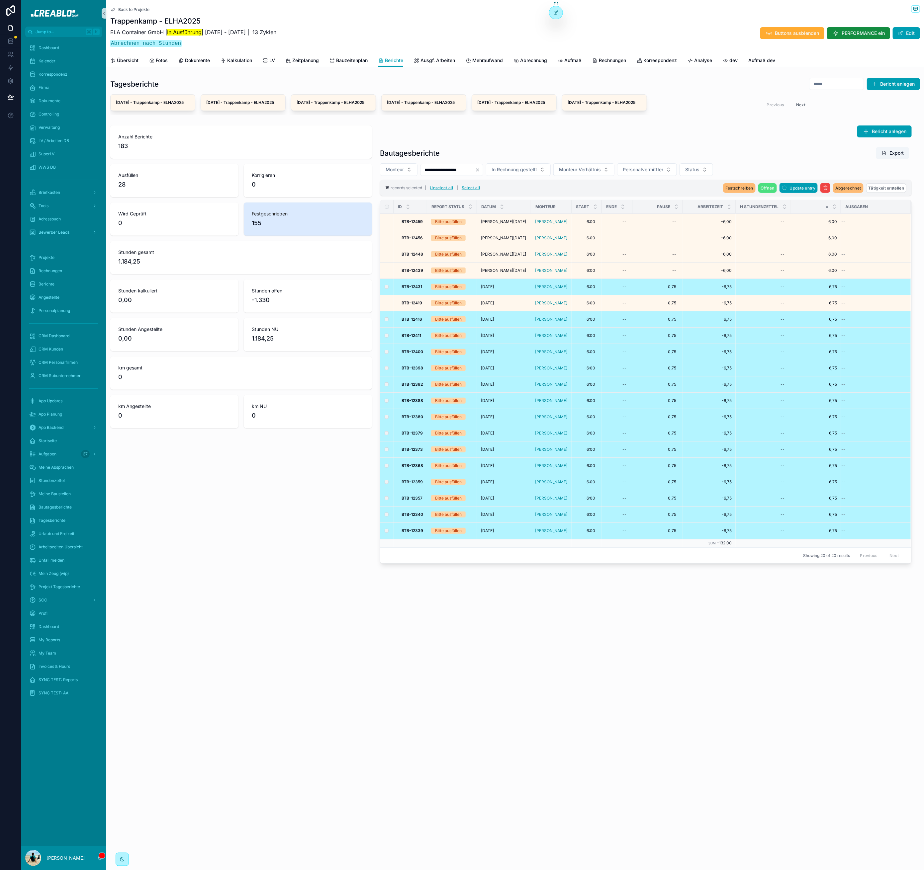
click at [387, 327] on td "scrollable content" at bounding box center [386, 319] width 13 height 16
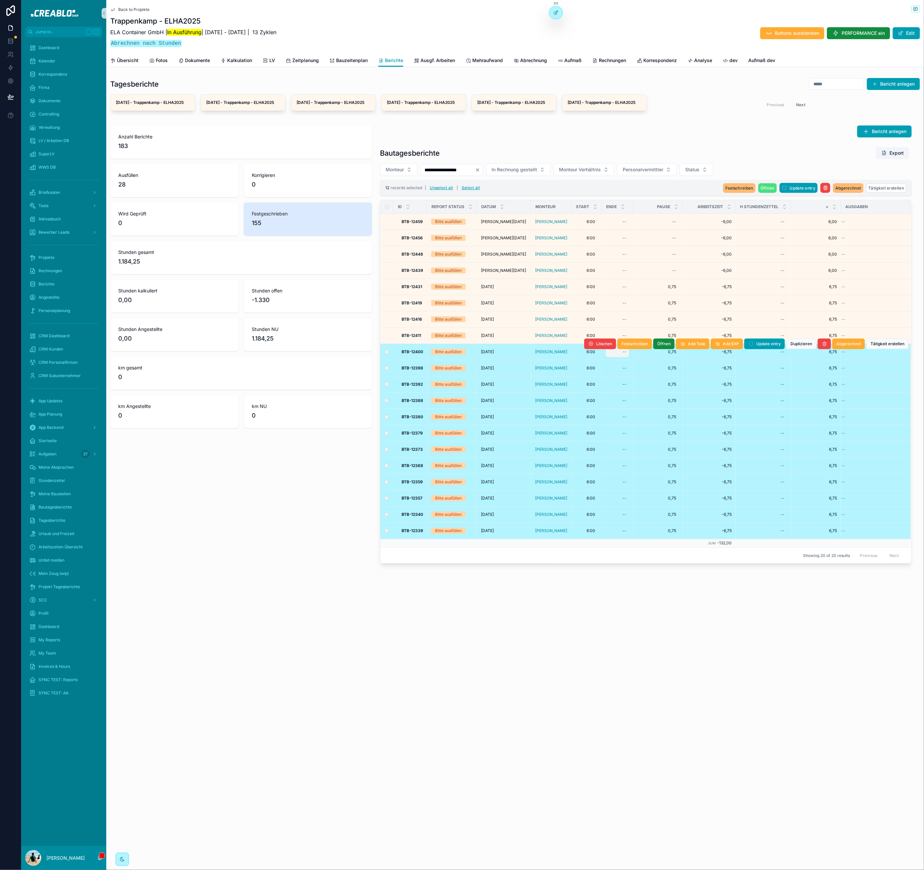
click at [625, 357] on div "--" at bounding box center [617, 352] width 23 height 11
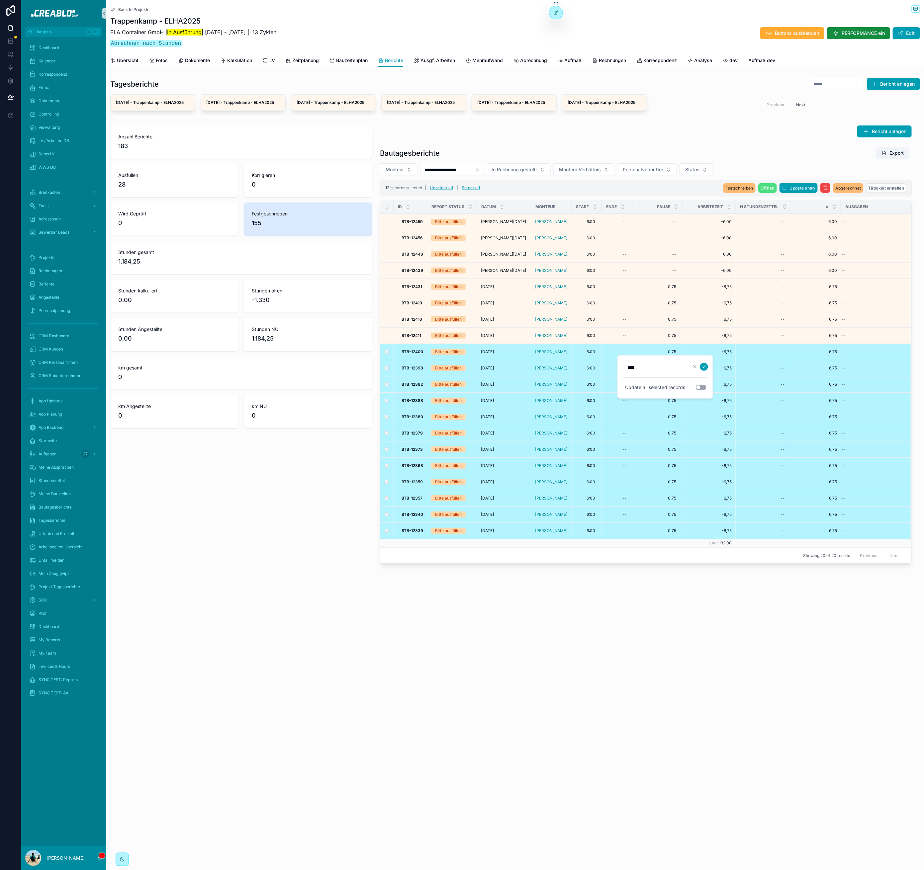
type input "*****"
click at [702, 388] on button "Use setting" at bounding box center [700, 387] width 11 height 5
click at [704, 367] on icon "scrollable content" at bounding box center [703, 366] width 5 height 5
click at [443, 188] on button "Unselect all" at bounding box center [441, 188] width 28 height 11
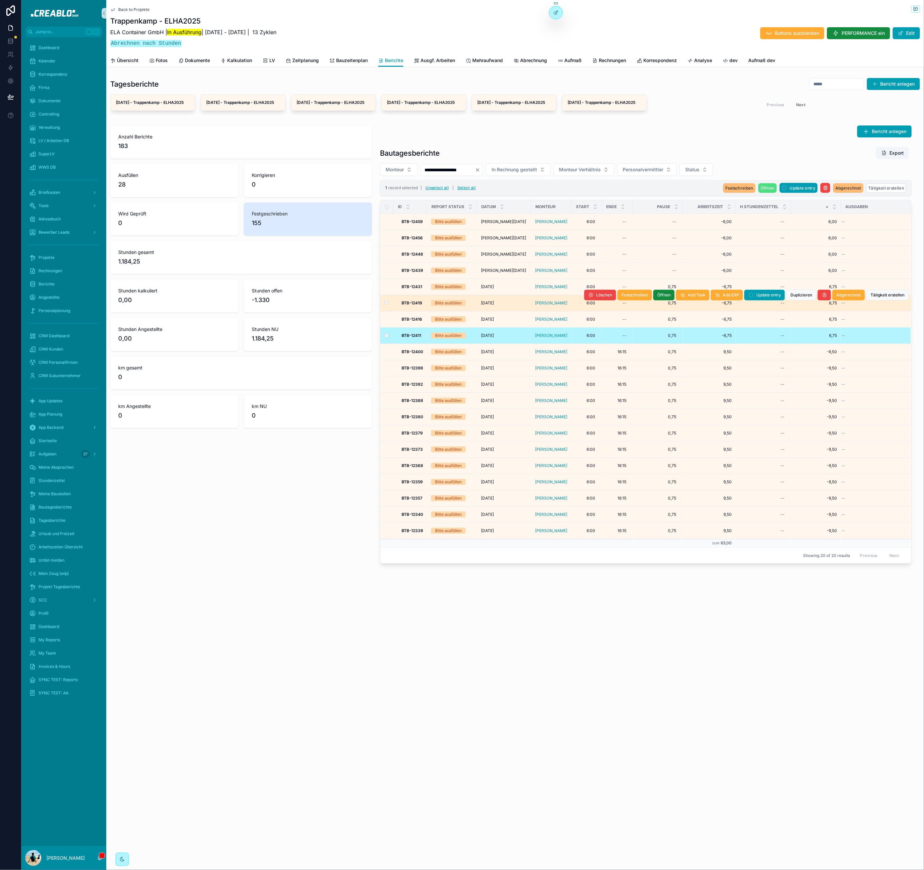
click at [389, 309] on td "scrollable content" at bounding box center [386, 303] width 13 height 16
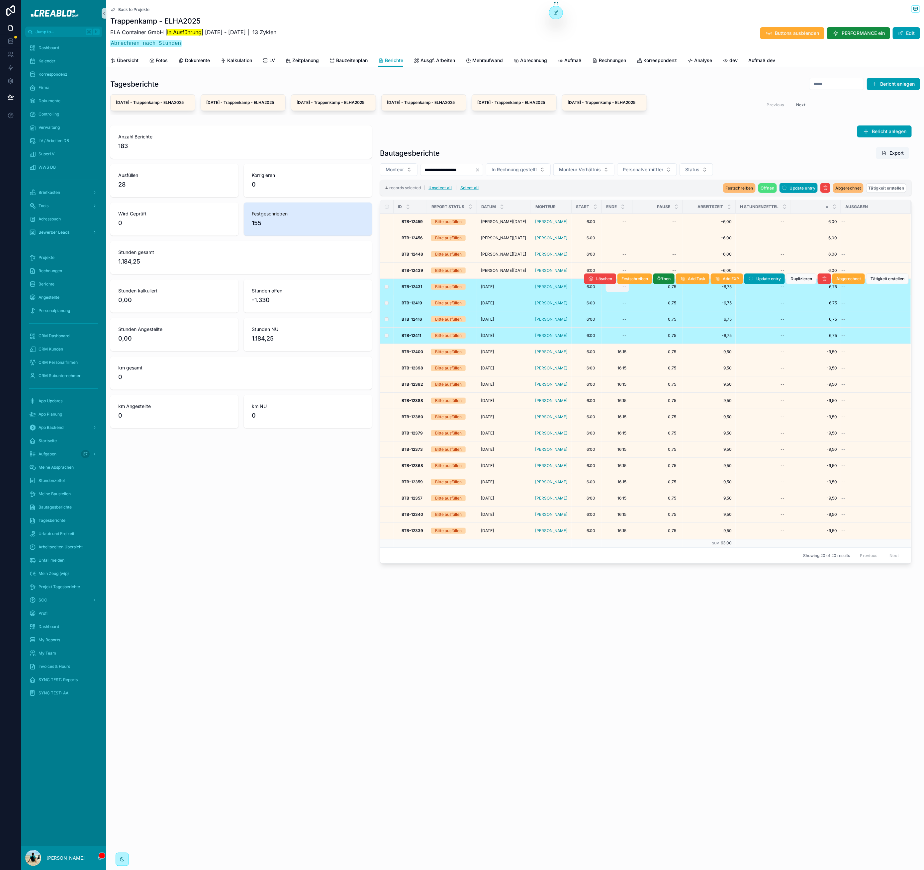
click at [622, 292] on div "--" at bounding box center [617, 287] width 23 height 11
click at [704, 322] on button "Use setting" at bounding box center [700, 322] width 11 height 5
click at [656, 305] on input "scrollable content" at bounding box center [654, 302] width 63 height 9
type input "*****"
click at [705, 302] on icon "scrollable content" at bounding box center [703, 301] width 5 height 5
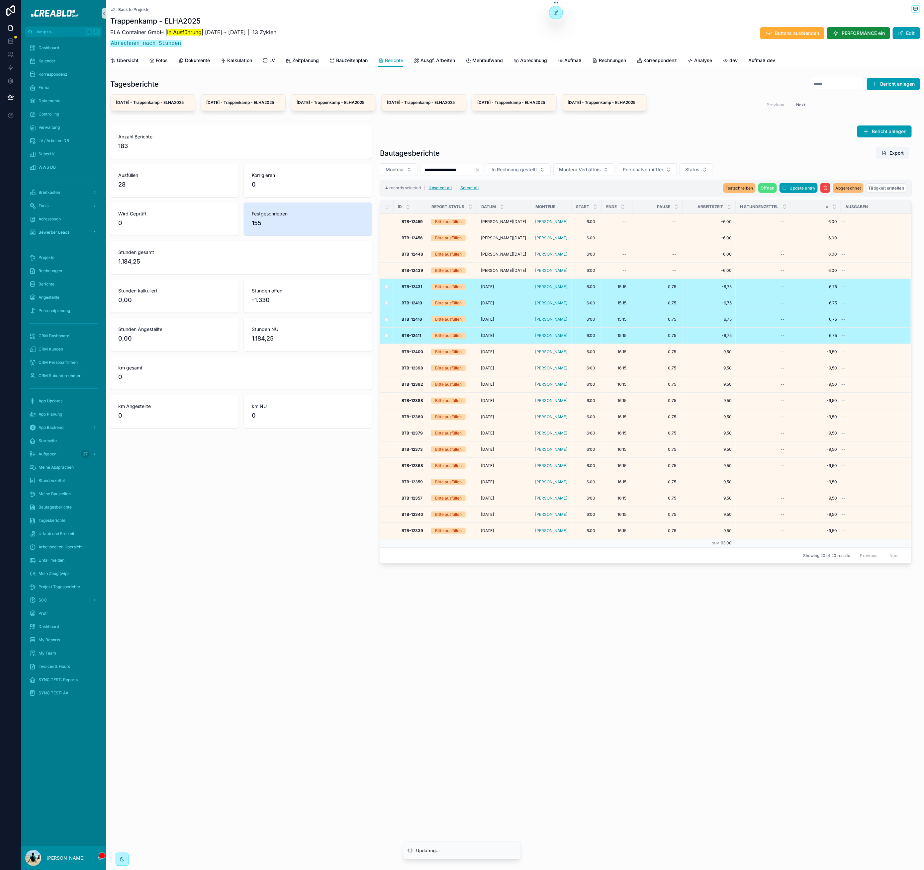
click at [432, 192] on button "Unselect all" at bounding box center [440, 188] width 28 height 11
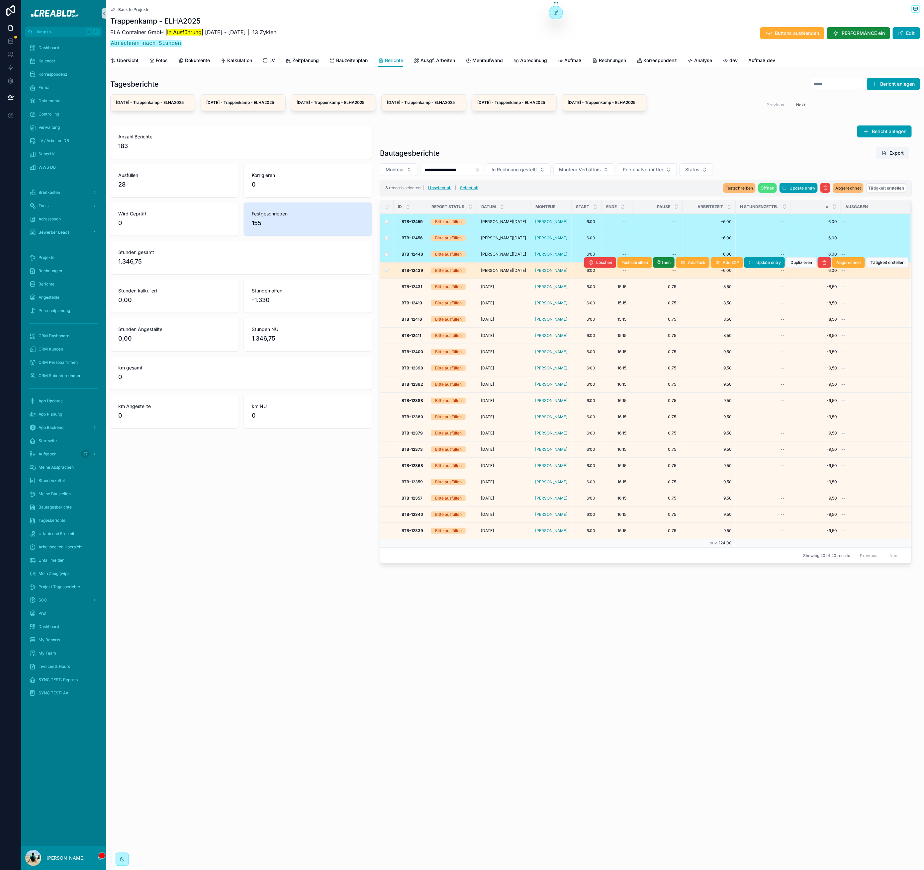
click at [384, 273] on label "scrollable content" at bounding box center [382, 270] width 4 height 5
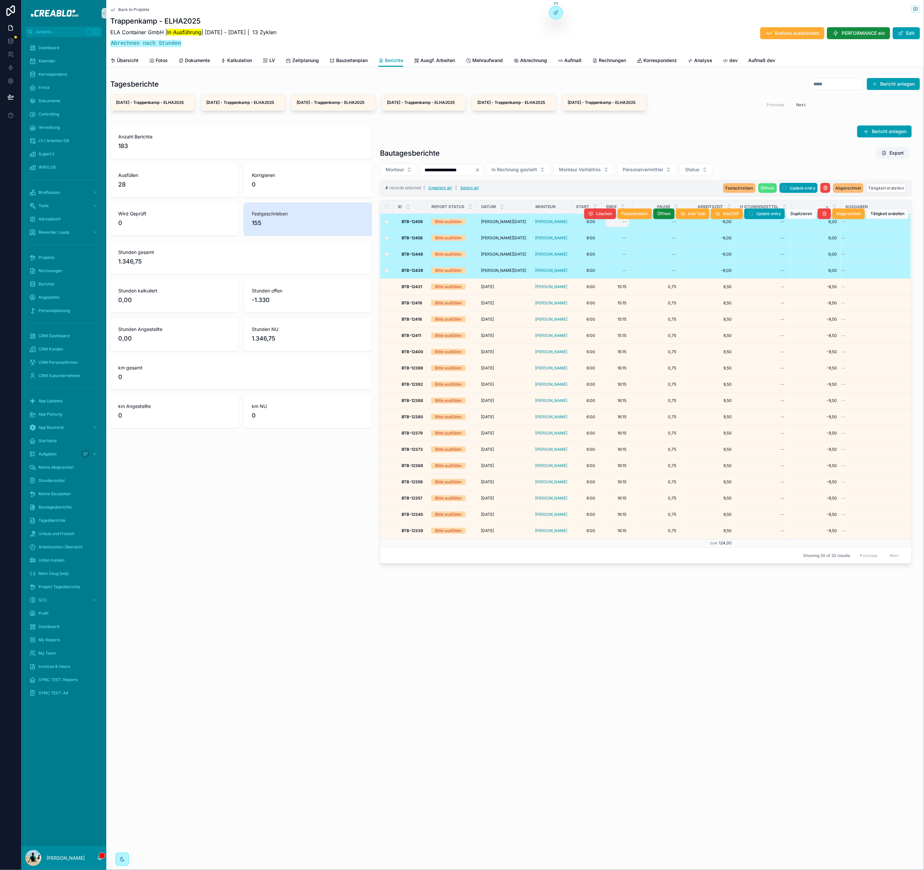
click at [623, 224] on div "--" at bounding box center [624, 221] width 4 height 5
type input "**"
click at [623, 224] on div "--" at bounding box center [624, 221] width 4 height 5
type input "****"
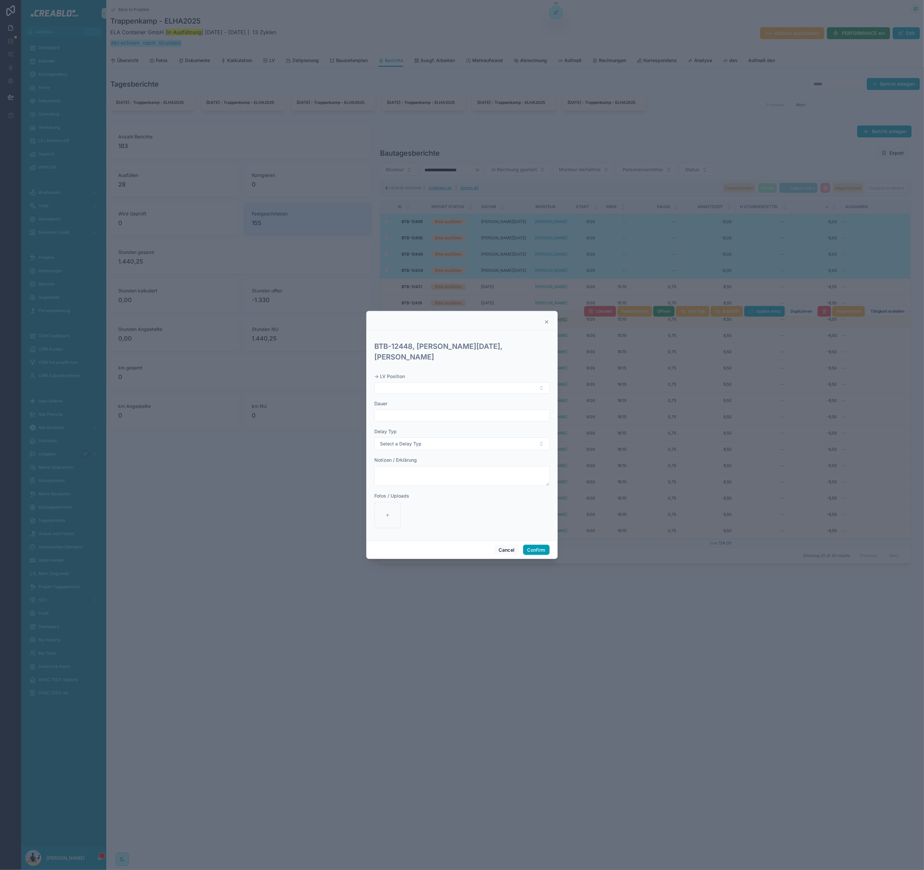
click at [546, 325] on icon at bounding box center [546, 321] width 5 height 5
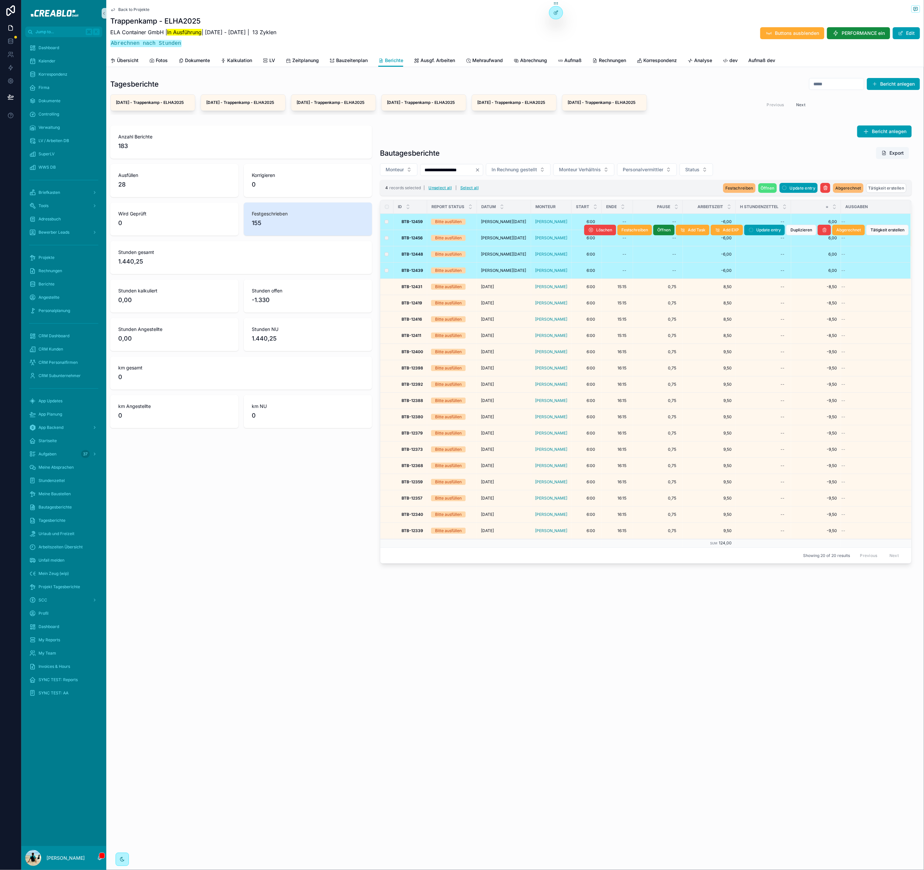
click at [622, 238] on div "Löschen Festschreiben Öffnen Add Task Add EXP Update entry Duplizieren Abgerech…" at bounding box center [746, 230] width 324 height 16
click at [622, 241] on div "--" at bounding box center [624, 237] width 4 height 5
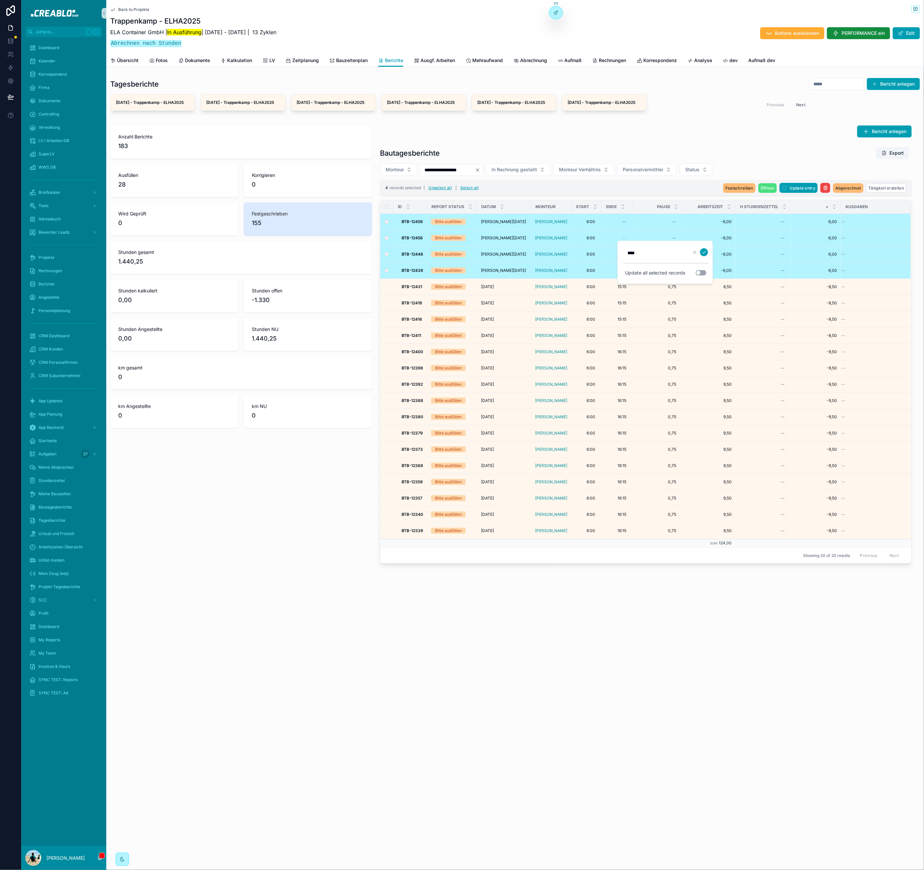
type input "*****"
click at [699, 274] on button "Use setting" at bounding box center [700, 272] width 11 height 5
click at [704, 252] on icon "scrollable content" at bounding box center [703, 252] width 3 height 2
click at [663, 227] on div "--" at bounding box center [658, 221] width 42 height 11
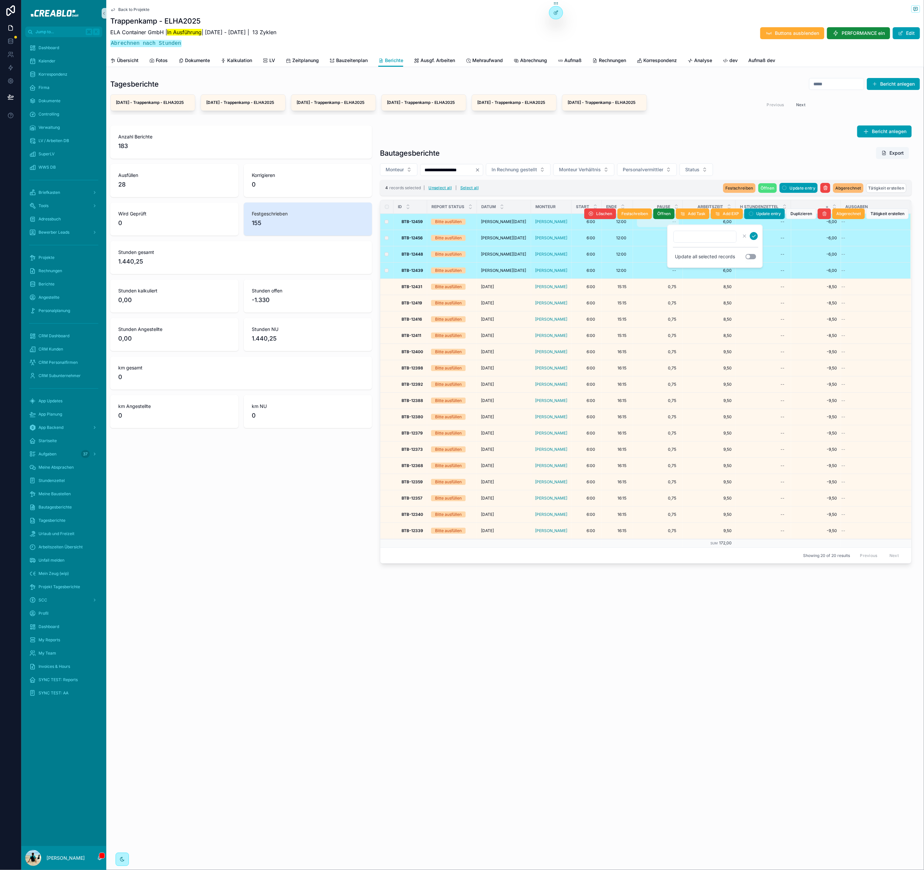
click at [750, 232] on button "scrollable content" at bounding box center [754, 236] width 8 height 8
click at [663, 227] on div "--" at bounding box center [658, 221] width 42 height 11
type input "****"
click at [752, 255] on button "Use setting" at bounding box center [750, 256] width 11 height 5
click at [754, 236] on icon "scrollable content" at bounding box center [753, 235] width 5 height 5
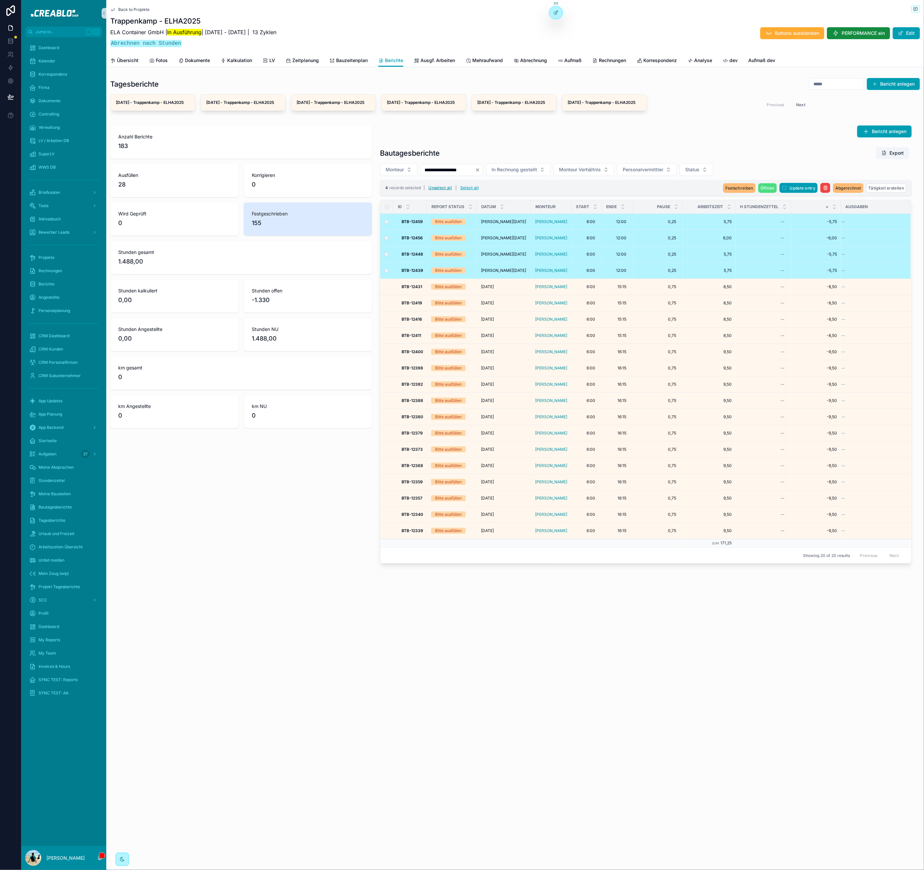
click at [440, 193] on button "Unselect all" at bounding box center [440, 188] width 28 height 11
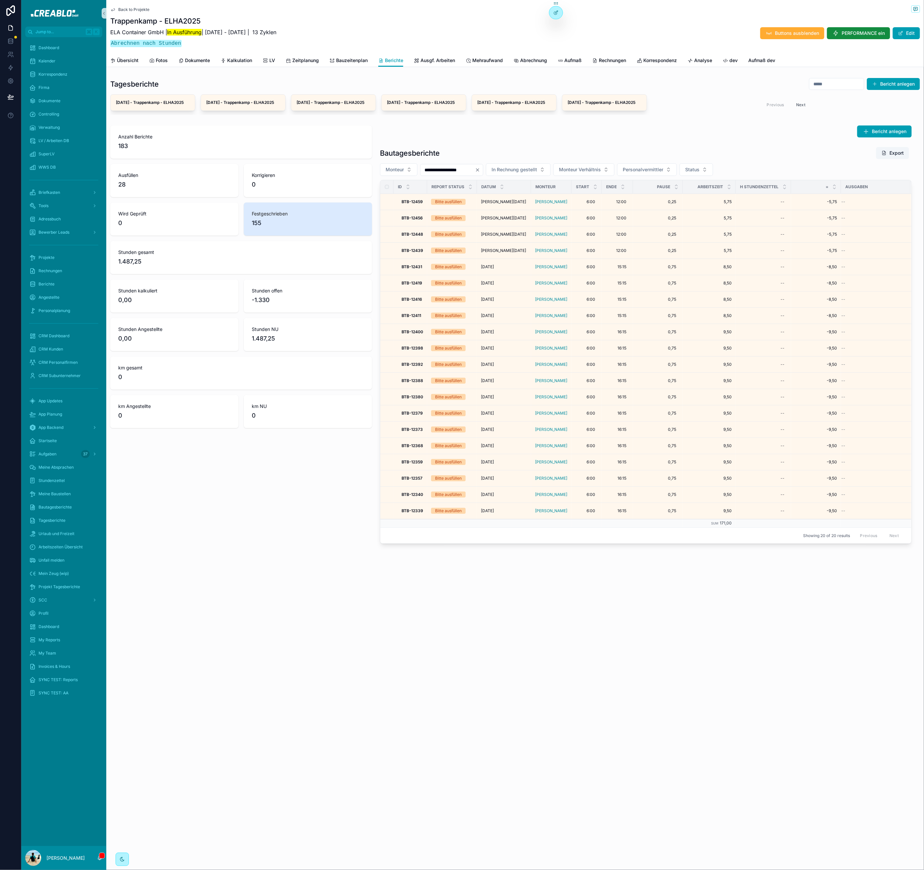
drag, startPoint x: 667, startPoint y: 626, endPoint x: 646, endPoint y: 580, distance: 51.2
click at [667, 626] on div "**********" at bounding box center [514, 435] width 817 height 870
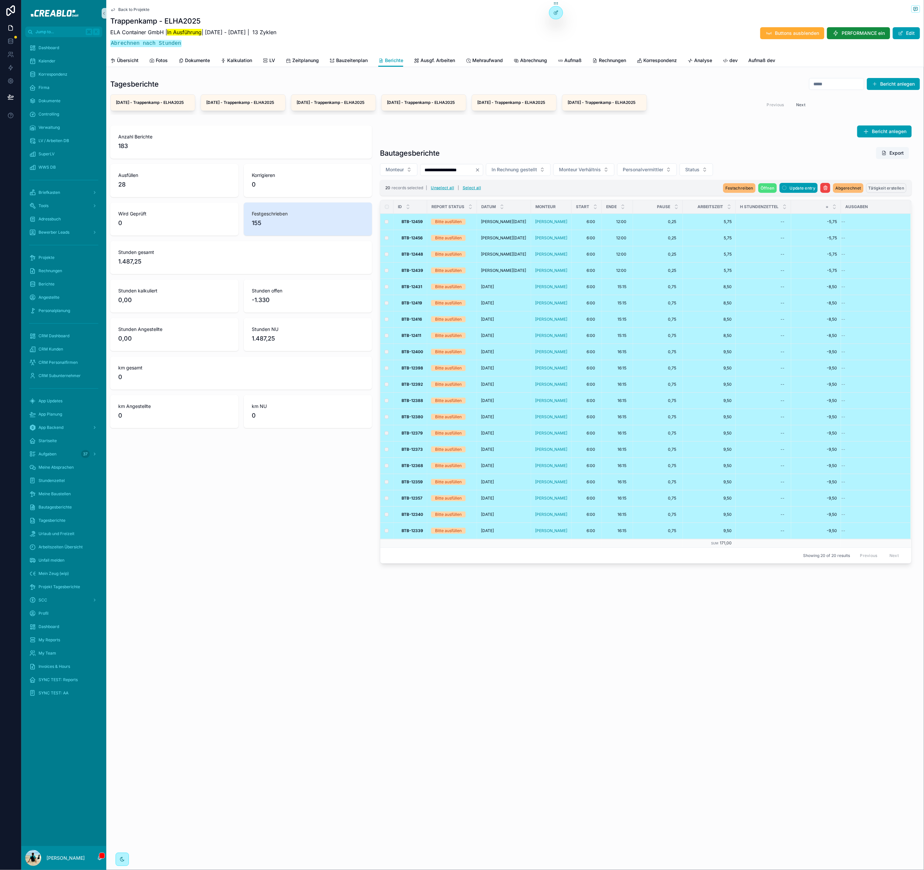
click at [894, 191] on span "Tätigkeit erstellen" at bounding box center [886, 188] width 36 height 5
click at [907, 180] on icon "scrollable content" at bounding box center [907, 180] width 5 height 5
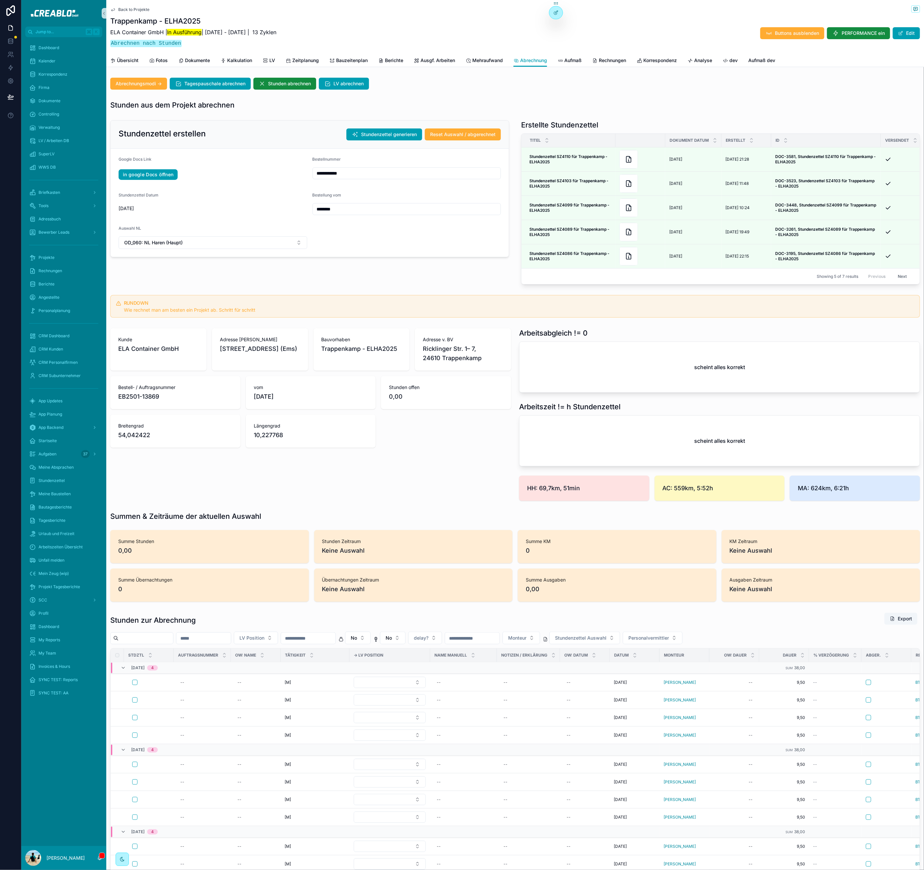
scroll to position [309, 0]
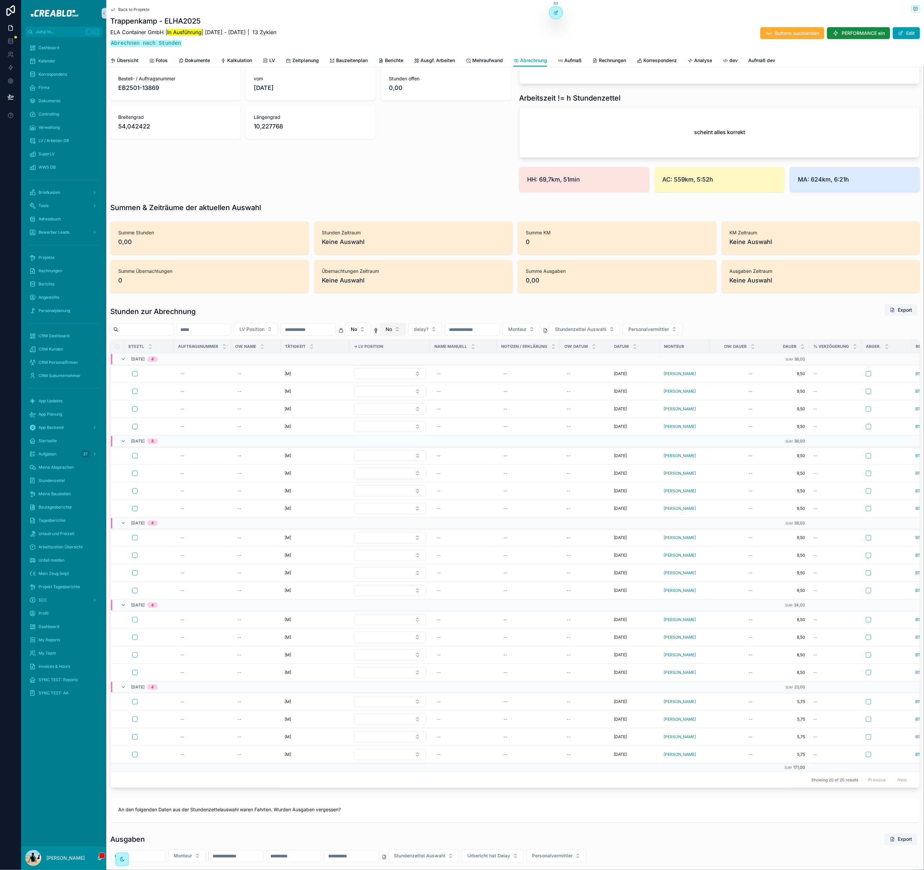
click at [405, 333] on button "No" at bounding box center [393, 329] width 26 height 13
click at [377, 344] on div "scrollable content" at bounding box center [413, 350] width 82 height 12
click at [370, 336] on button "No" at bounding box center [358, 329] width 26 height 13
click at [364, 379] on div "Yes" at bounding box center [378, 383] width 80 height 11
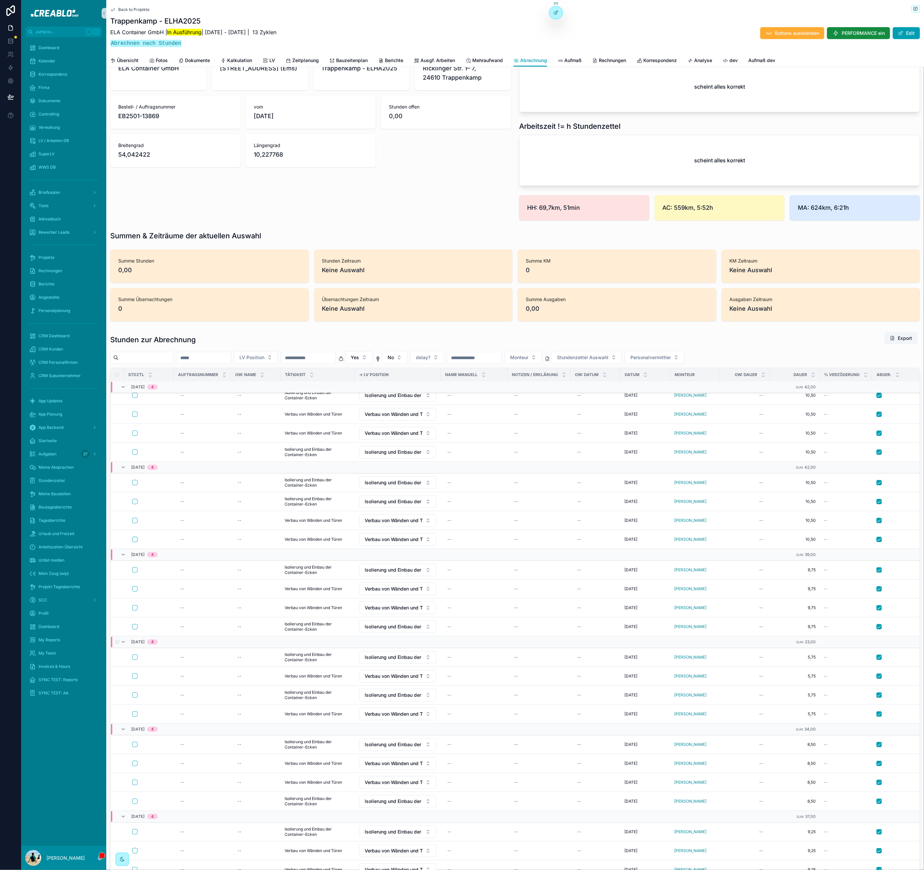
scroll to position [1808, 0]
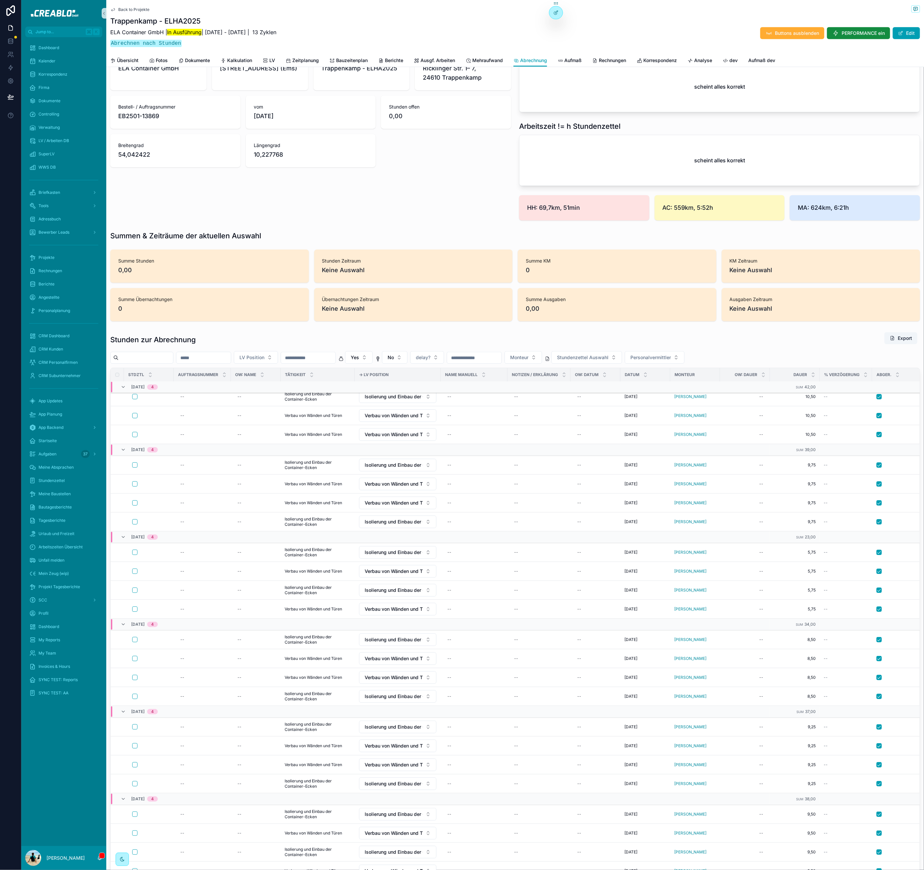
click at [684, 341] on div "Stunden zur Abrechnung Export" at bounding box center [514, 339] width 809 height 15
click at [372, 360] on button "Yes" at bounding box center [359, 357] width 28 height 13
click at [362, 398] on div "No" at bounding box center [379, 401] width 80 height 11
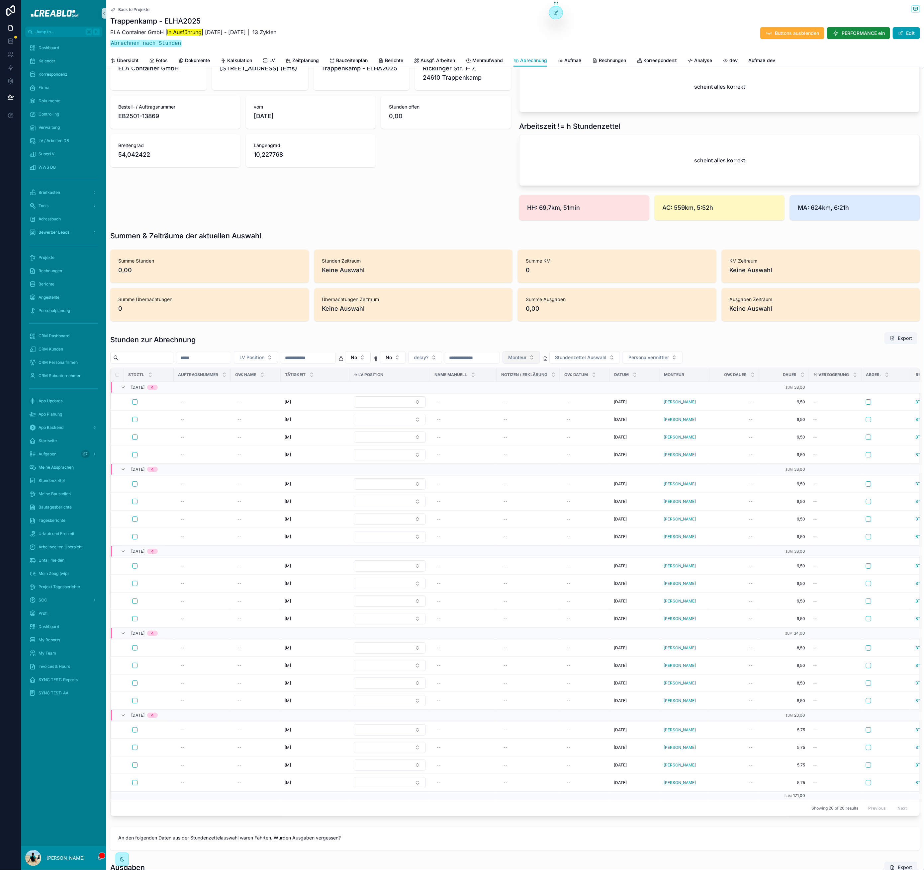
click at [526, 361] on span "Monteur" at bounding box center [517, 357] width 18 height 7
click at [533, 420] on span "[PERSON_NAME]" at bounding box center [531, 422] width 38 height 7
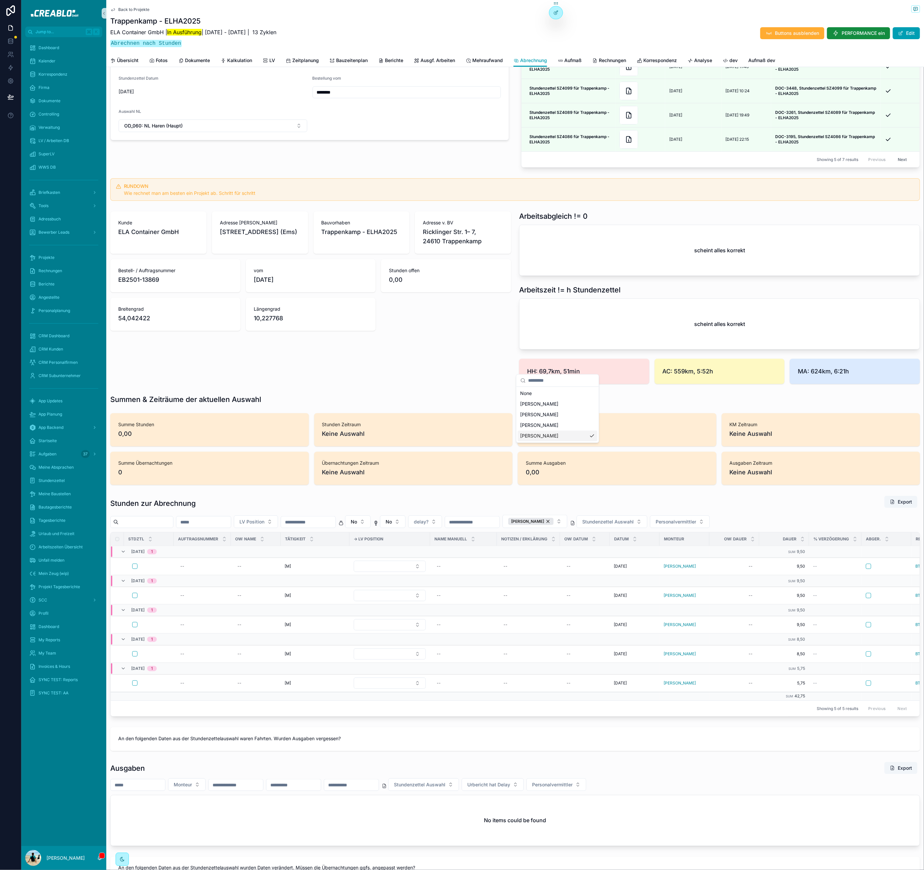
scroll to position [279, 0]
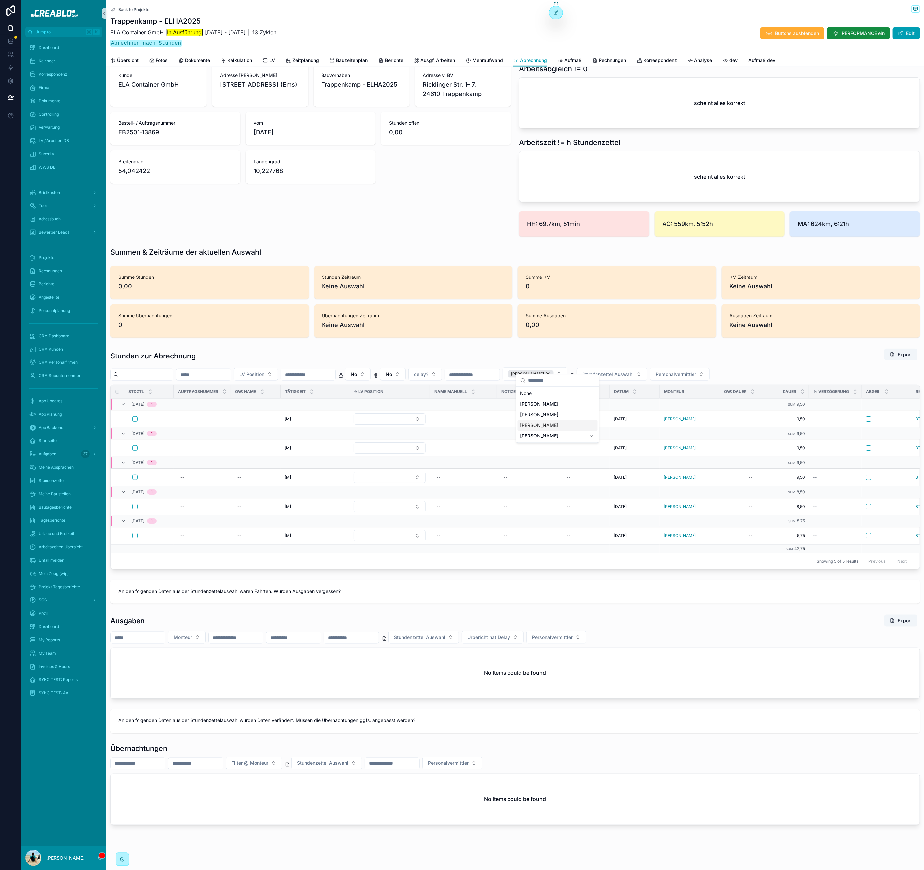
click at [534, 424] on span "[PERSON_NAME]" at bounding box center [539, 425] width 38 height 7
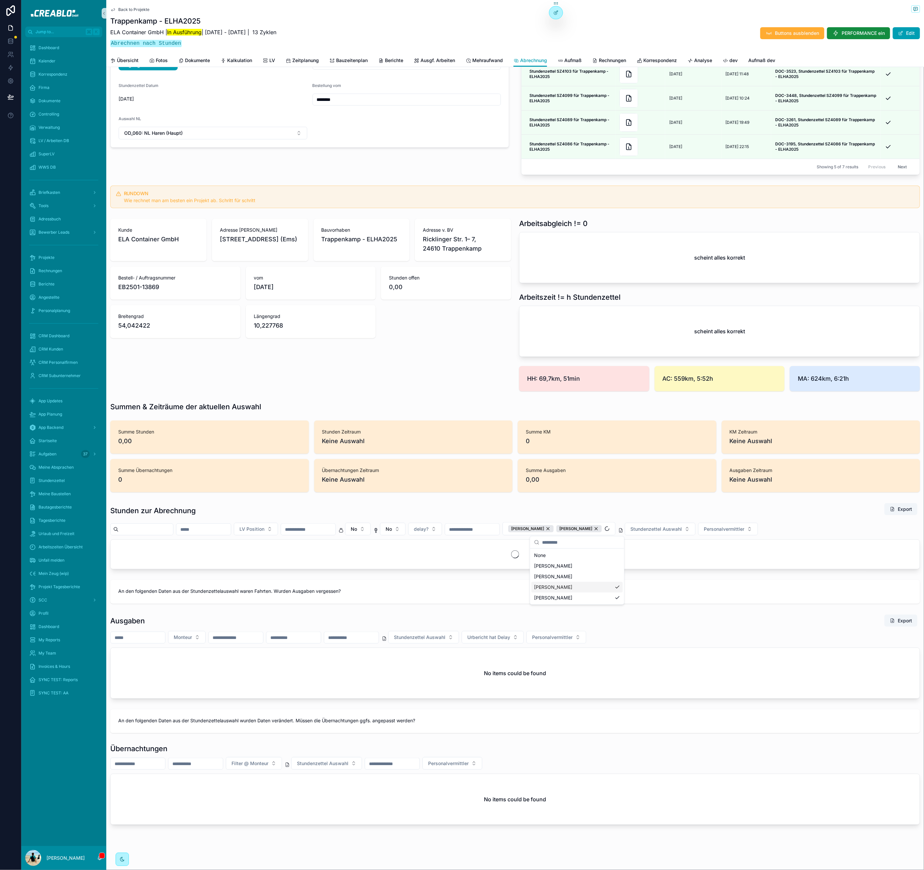
scroll to position [117, 0]
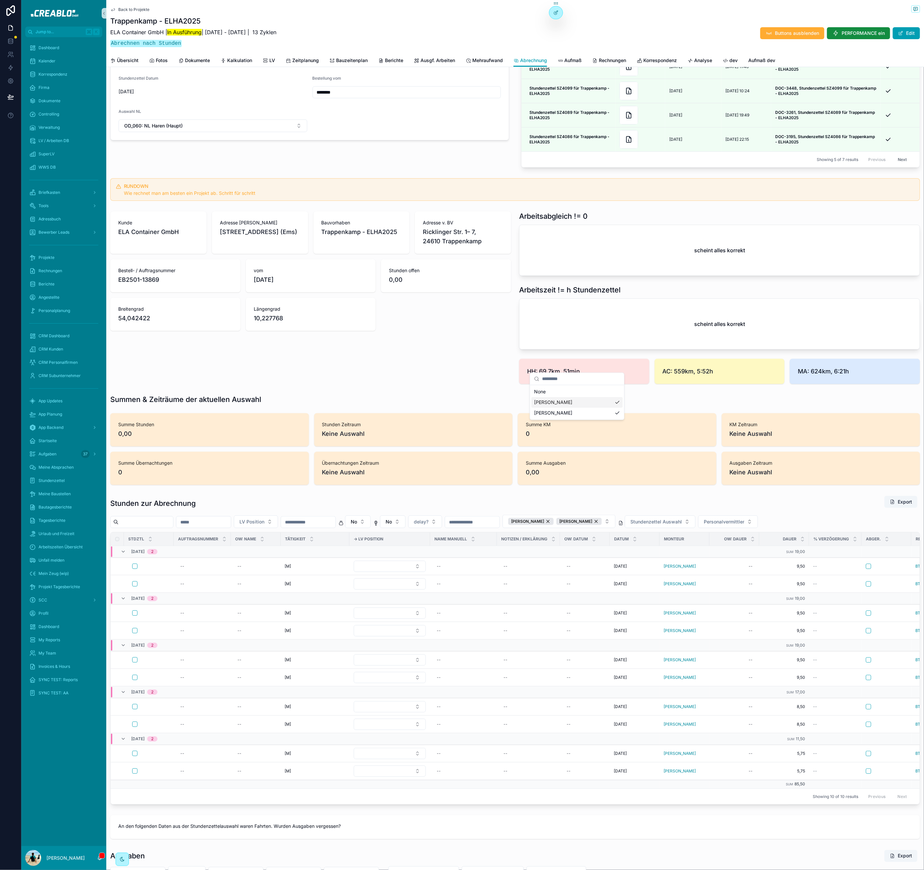
click at [295, 657] on div "[M] [M]" at bounding box center [314, 659] width 61 height 5
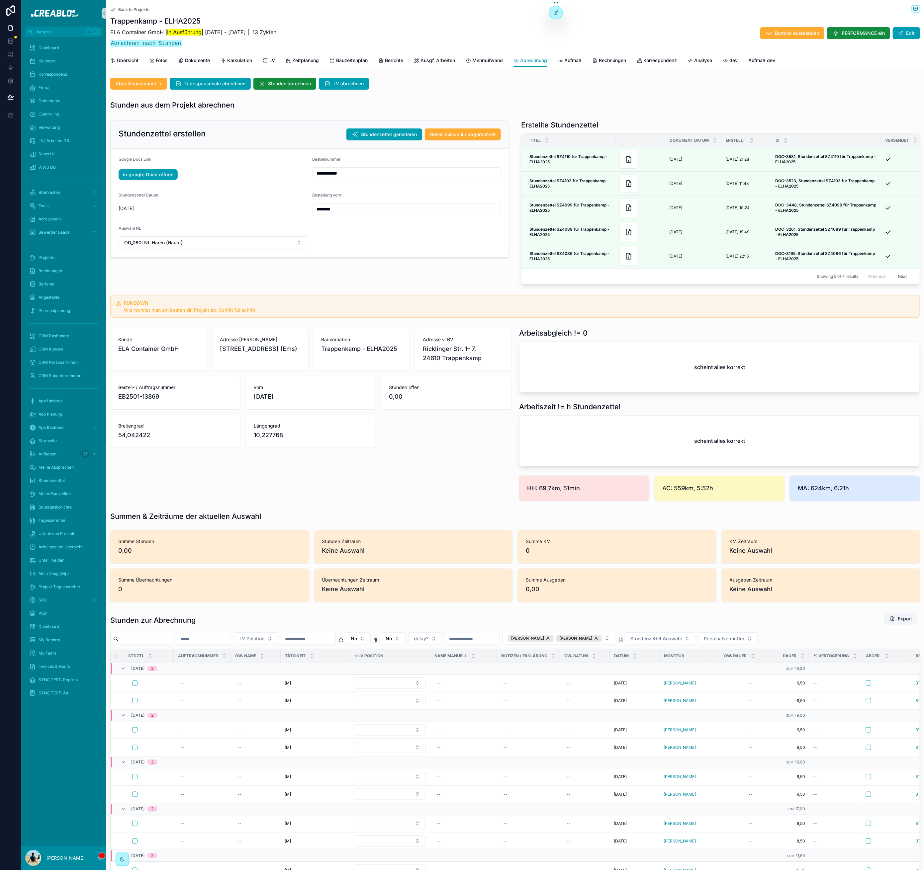
scroll to position [252, 0]
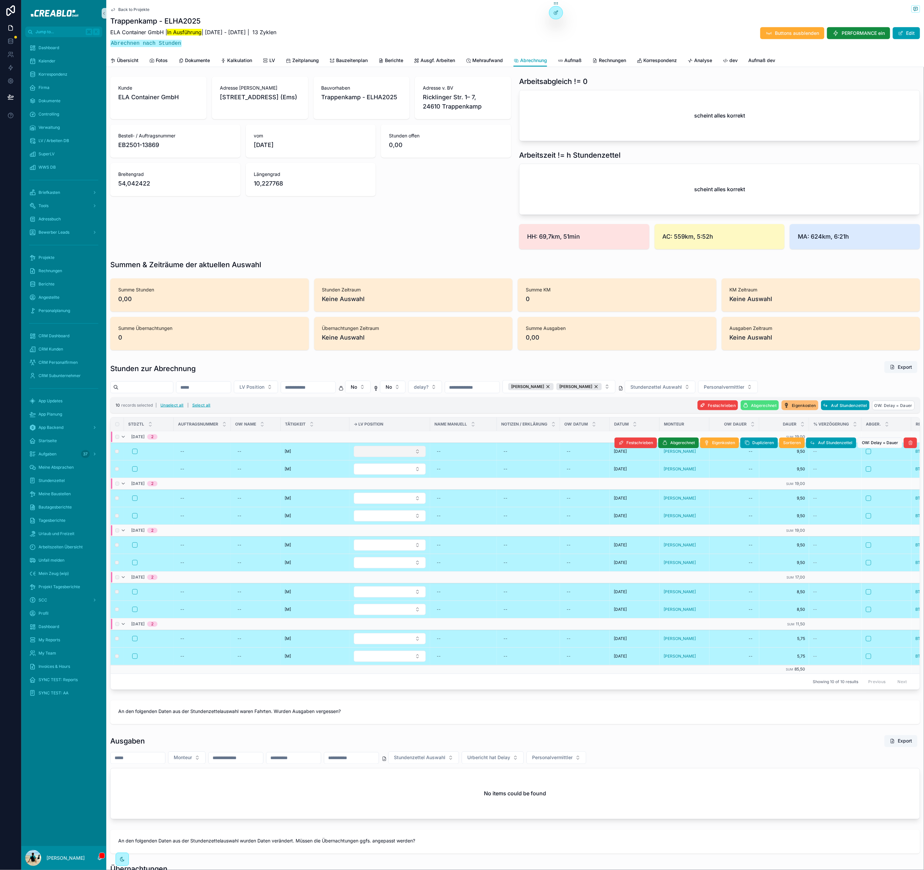
click at [395, 457] on button "Select Button" at bounding box center [390, 451] width 72 height 11
click at [422, 485] on button "Use setting" at bounding box center [423, 484] width 11 height 5
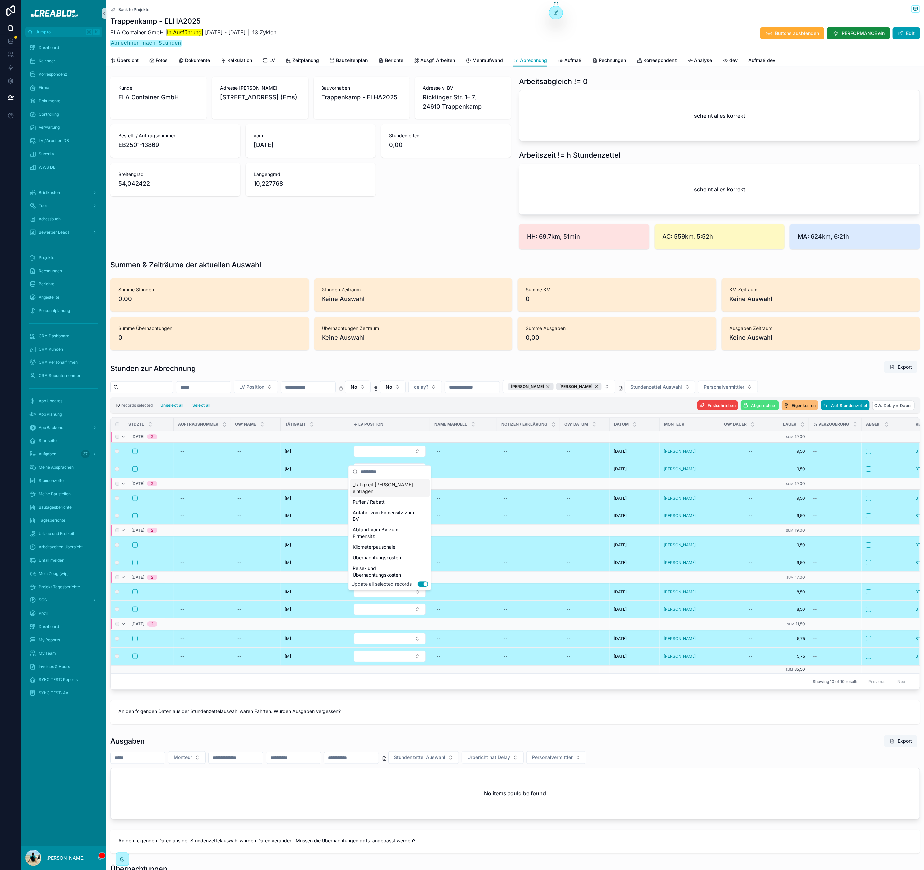
click at [371, 474] on input "scrollable content" at bounding box center [394, 472] width 66 height 12
click at [371, 471] on input "scrollable content" at bounding box center [394, 472] width 66 height 12
type input "*****"
click at [390, 490] on span "Isolierung und Einbau der Container-Ecken" at bounding box center [386, 488] width 66 height 13
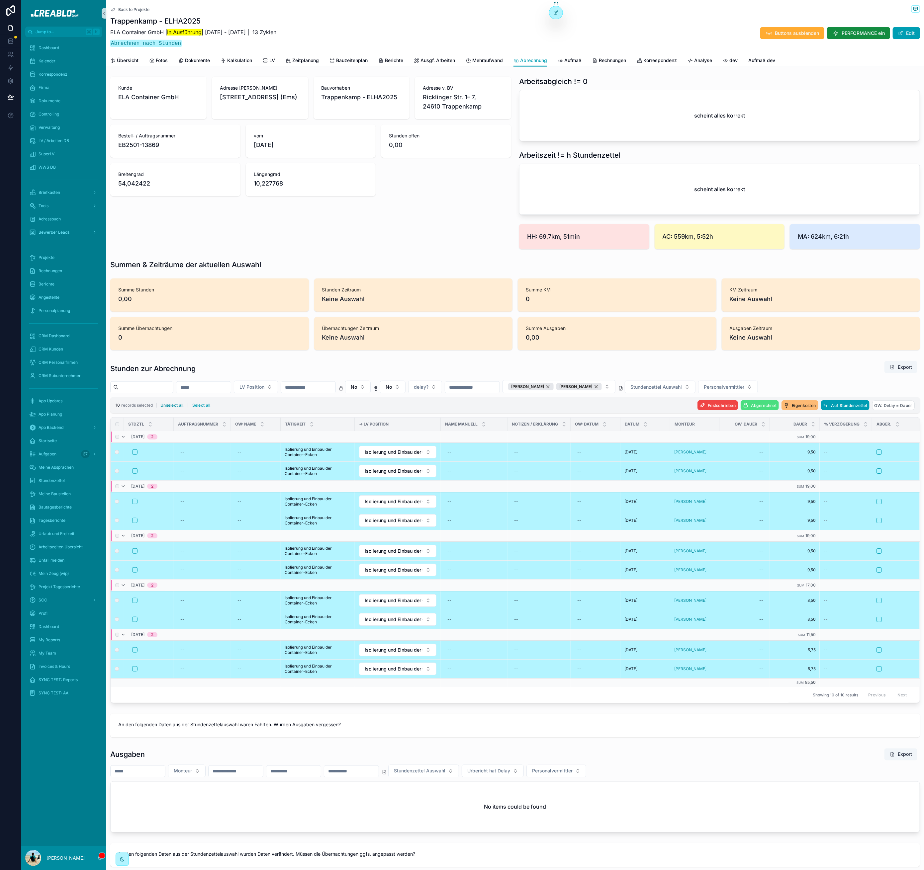
click at [164, 408] on button "Unselect all" at bounding box center [172, 405] width 28 height 11
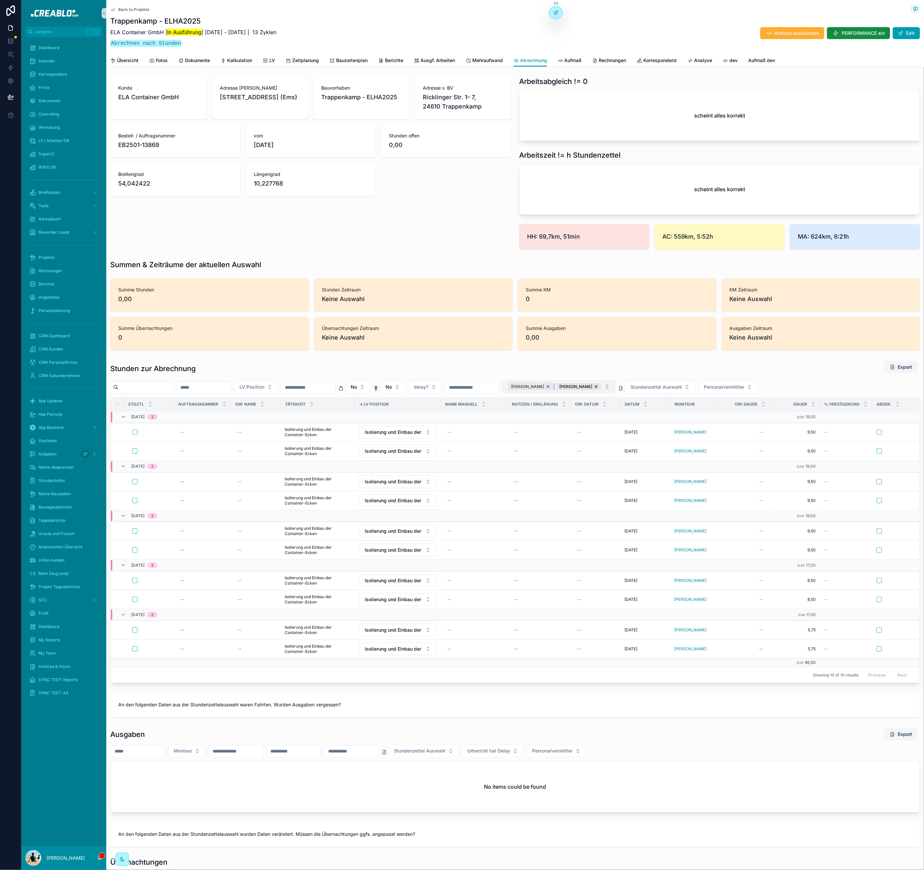
click at [553, 390] on div "Emil Cermak" at bounding box center [530, 386] width 45 height 7
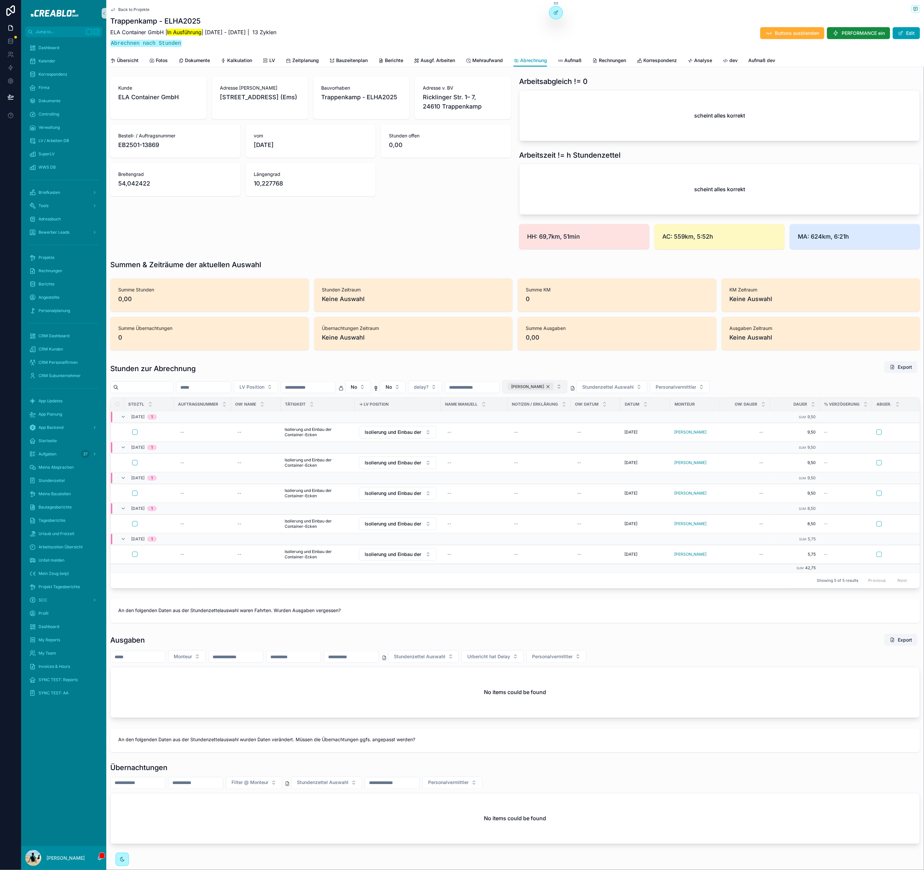
click at [553, 390] on div "Libor Matok" at bounding box center [530, 386] width 45 height 7
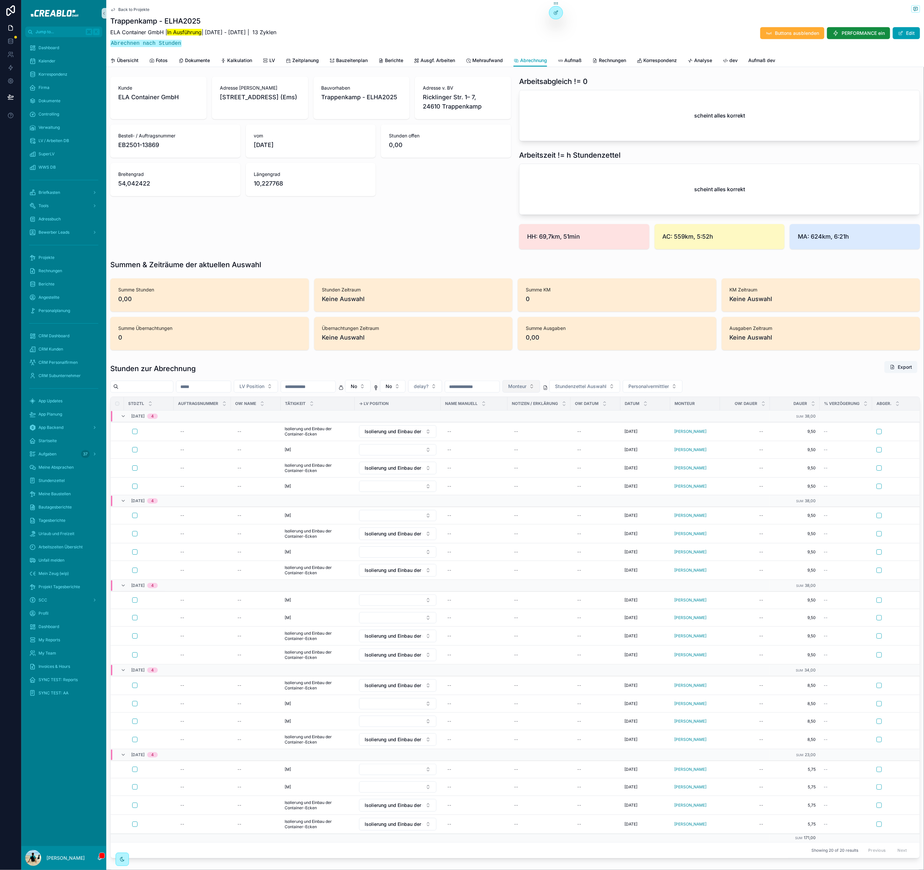
click at [540, 391] on button "Monteur" at bounding box center [521, 386] width 38 height 13
type input "***"
click at [544, 422] on div "Robert Lacko" at bounding box center [549, 419] width 80 height 11
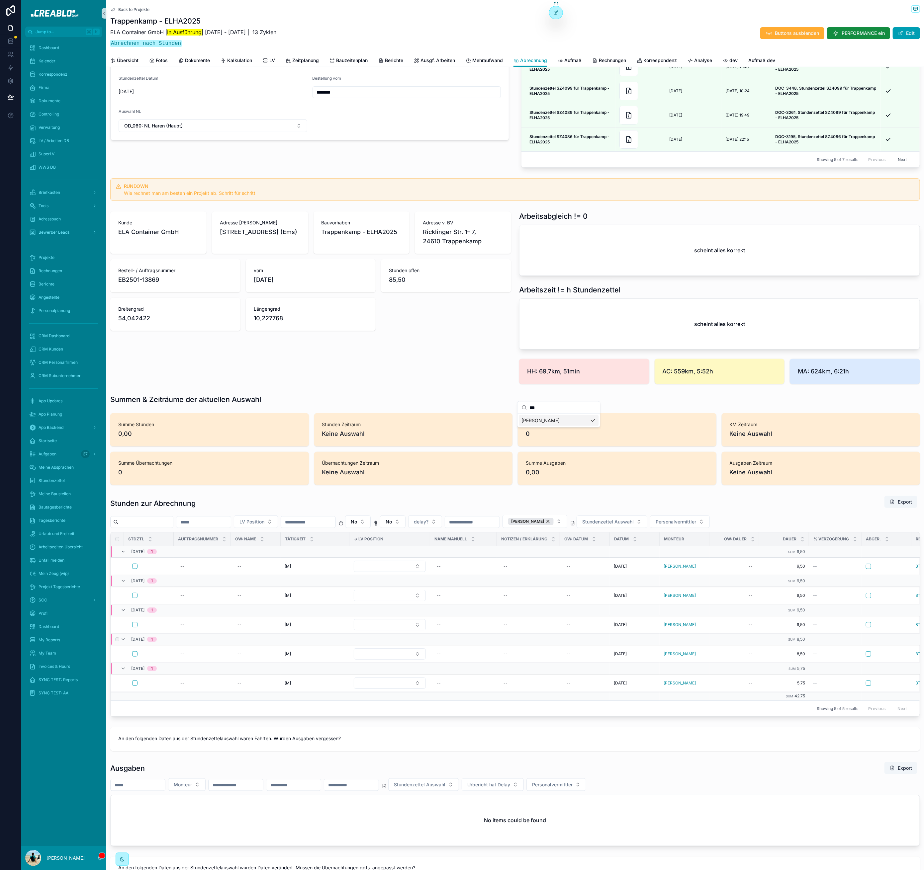
scroll to position [252, 0]
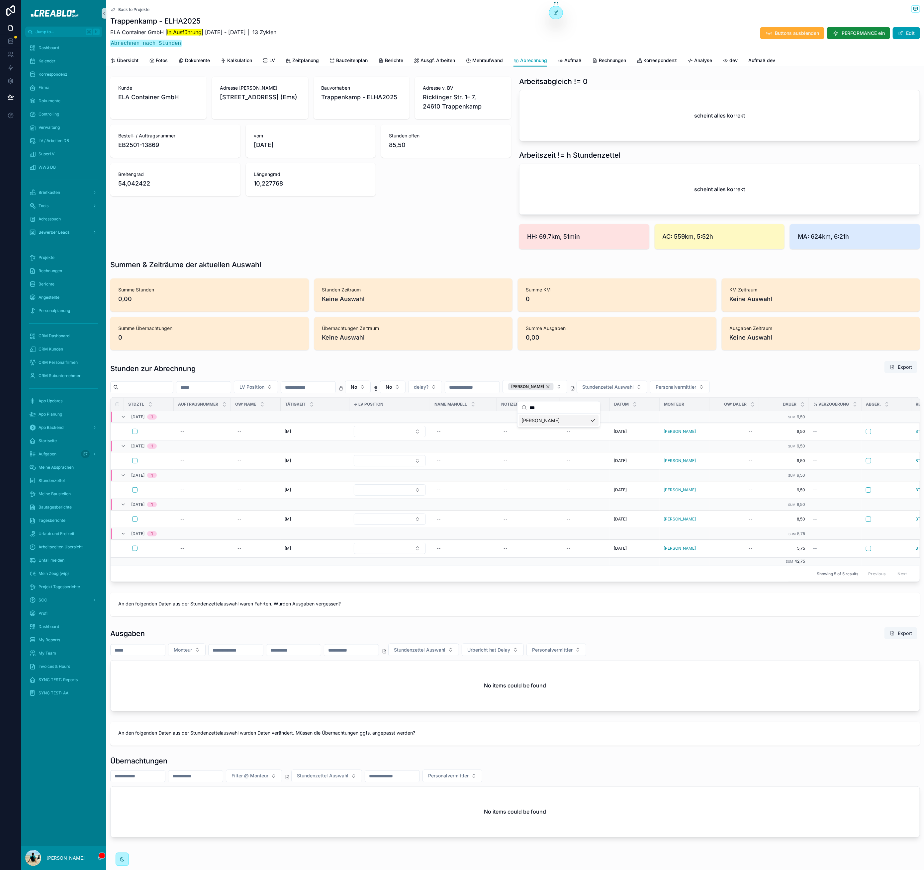
click at [553, 408] on input "***" at bounding box center [562, 408] width 66 height 12
click at [532, 407] on input "***" at bounding box center [562, 408] width 66 height 12
click at [551, 443] on div "Milan Mahner" at bounding box center [559, 442] width 80 height 11
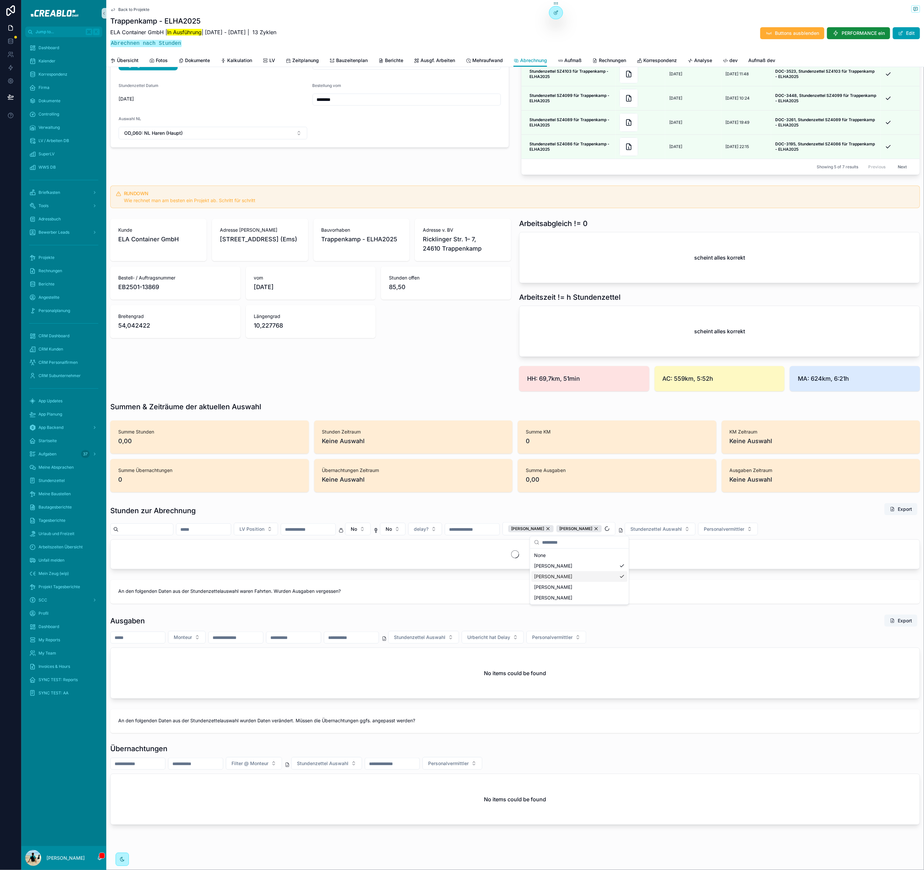
scroll to position [117, 0]
click at [573, 409] on div "Summen & Zeiträume der aktuellen Auswahl" at bounding box center [514, 406] width 809 height 9
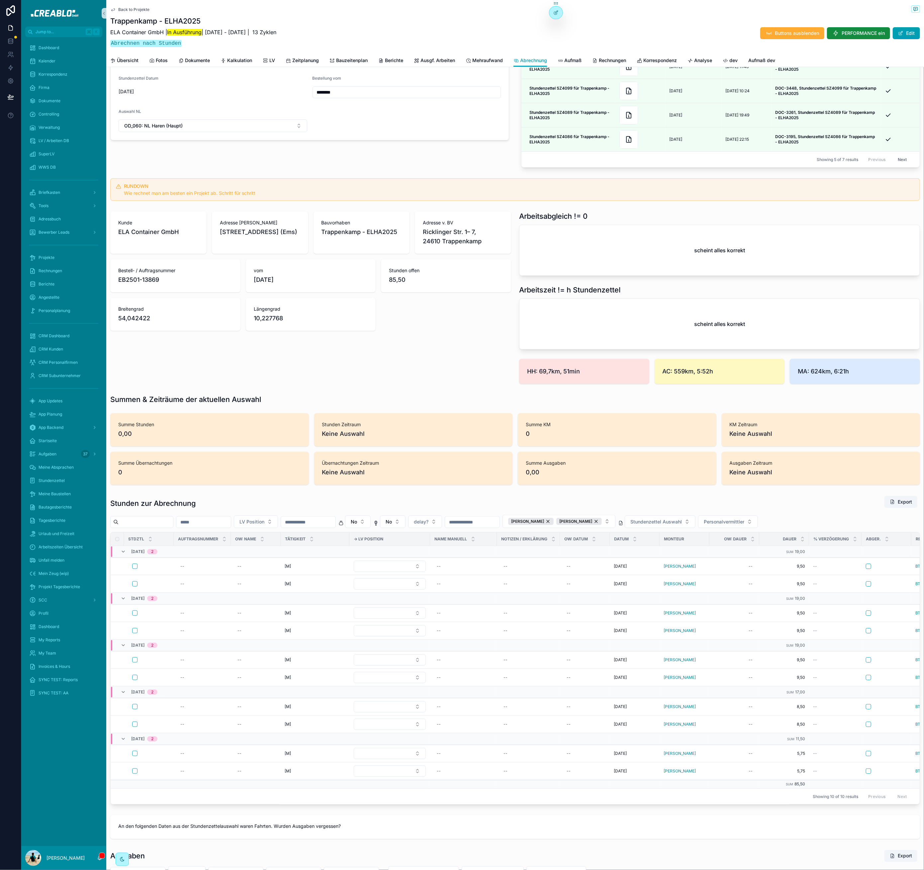
scroll to position [252, 0]
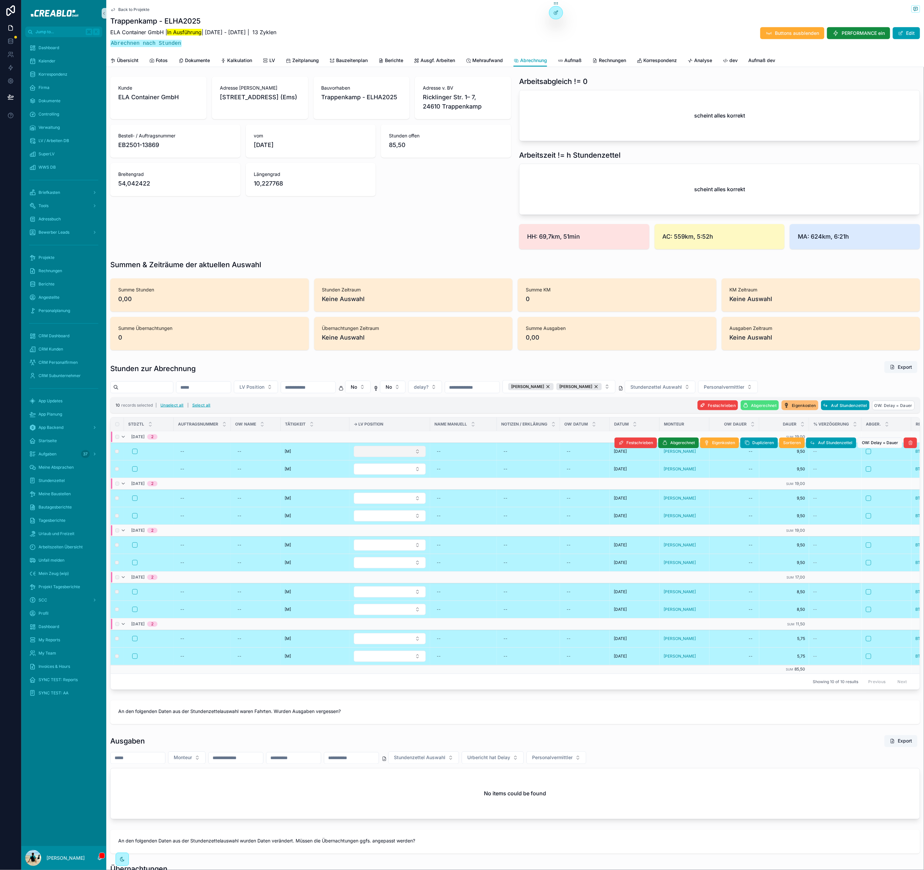
click at [410, 456] on button "Select Button" at bounding box center [390, 451] width 72 height 11
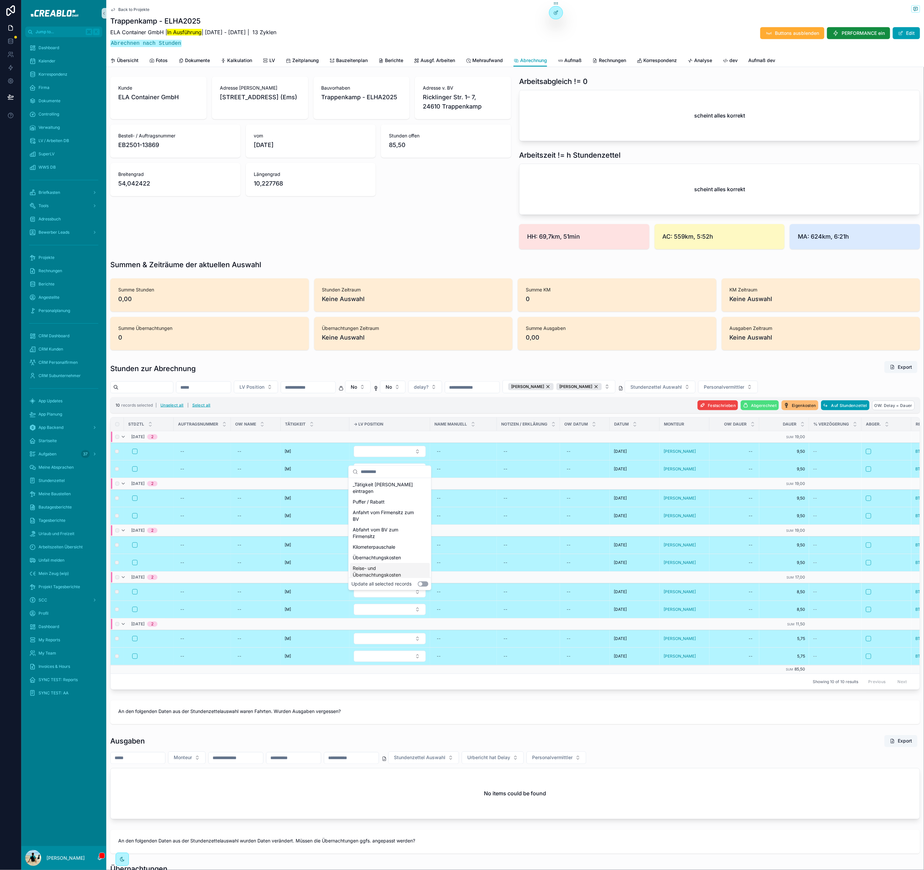
click at [421, 585] on button "Use setting" at bounding box center [423, 584] width 11 height 5
click at [379, 473] on input "scrollable content" at bounding box center [394, 472] width 66 height 12
click at [366, 471] on input "scrollable content" at bounding box center [394, 472] width 66 height 12
type input "******"
click at [372, 488] on span "Verbau von Wänden und Türen" at bounding box center [386, 488] width 66 height 13
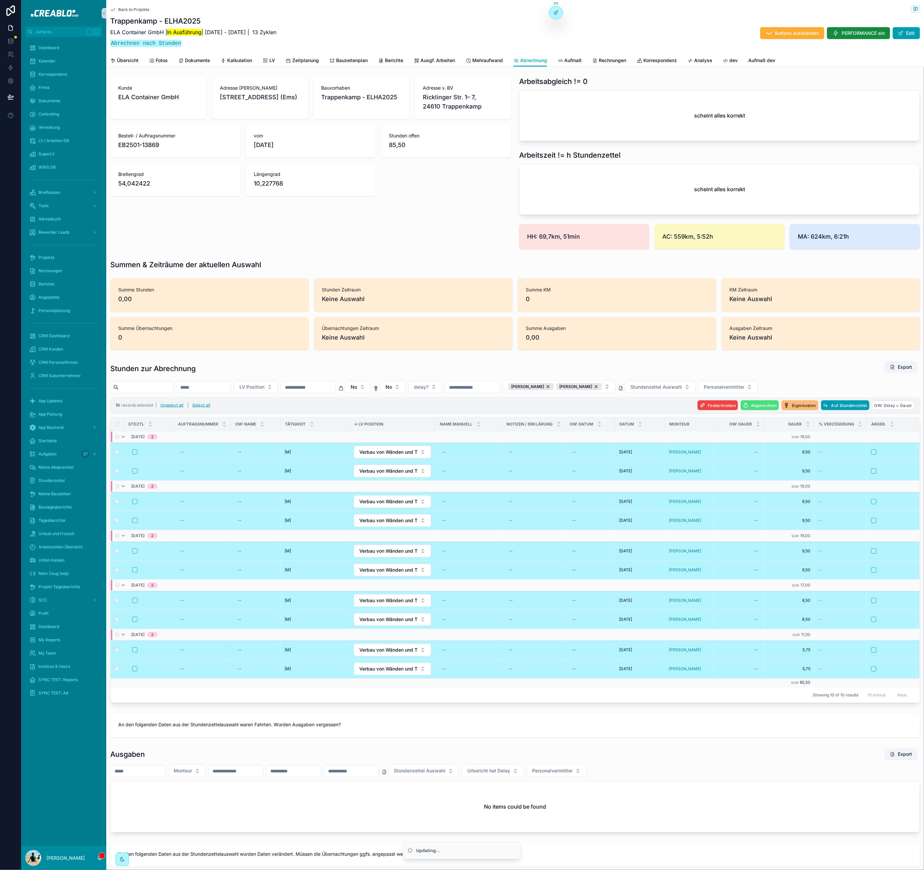
click at [349, 373] on div "Stunden zur Abrechnung Export" at bounding box center [514, 368] width 809 height 15
click at [173, 411] on button "Unselect all" at bounding box center [172, 405] width 28 height 11
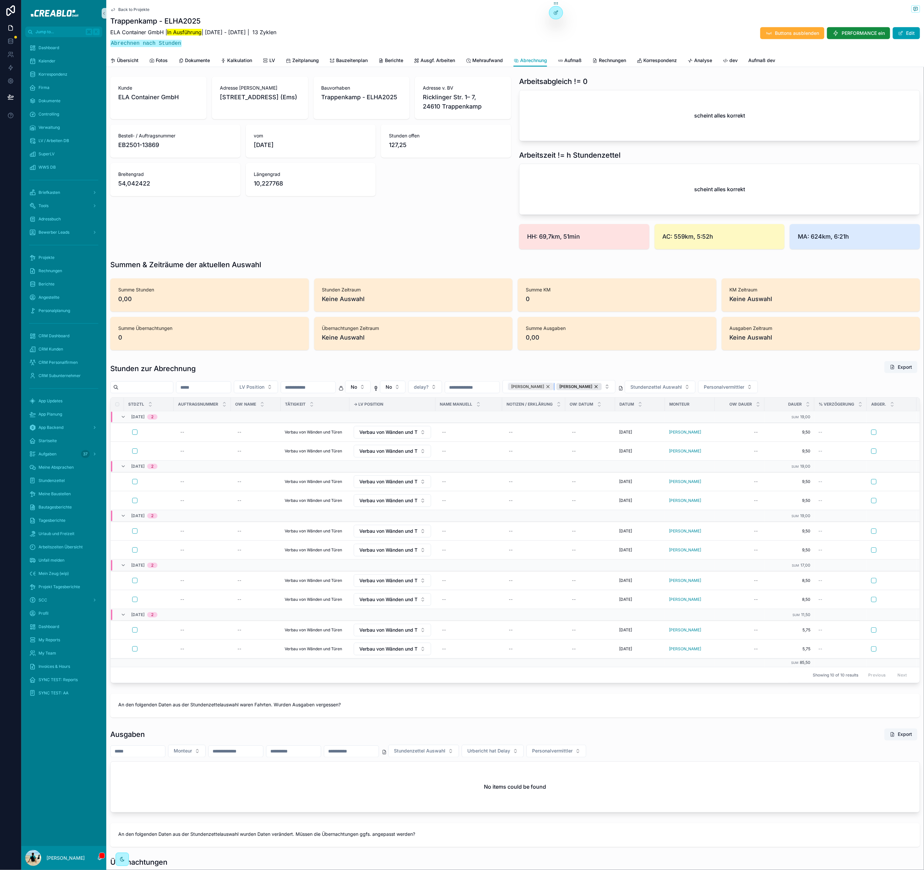
click at [553, 390] on div "Robert Lacko" at bounding box center [530, 386] width 45 height 7
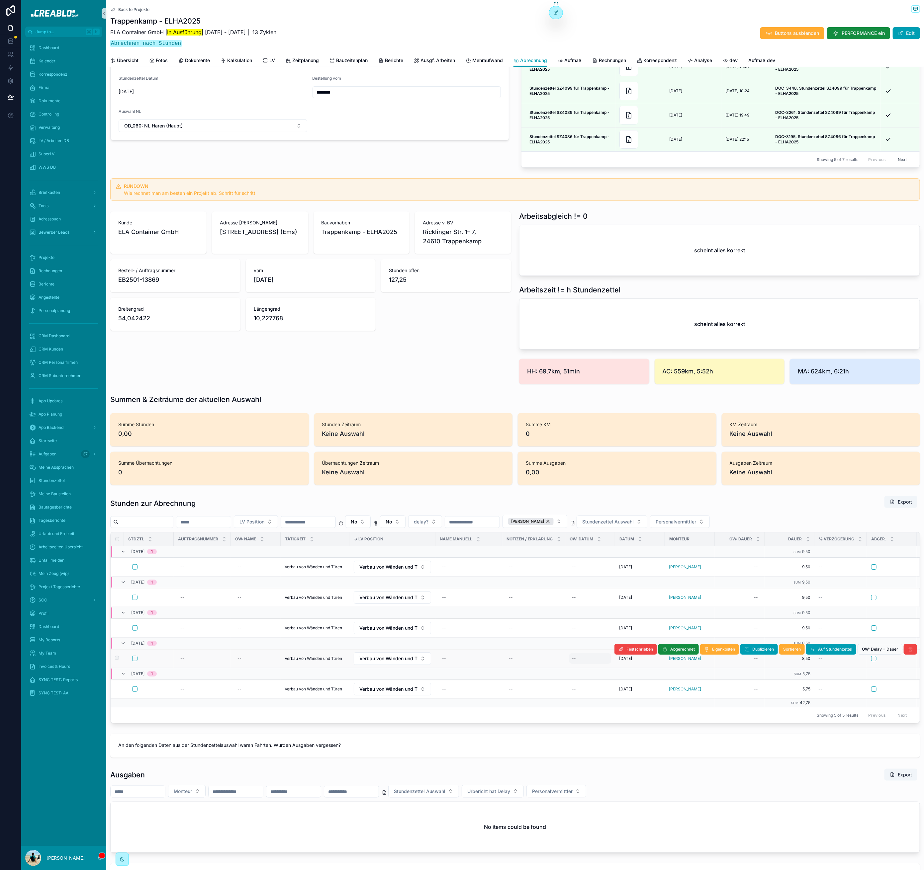
scroll to position [252, 0]
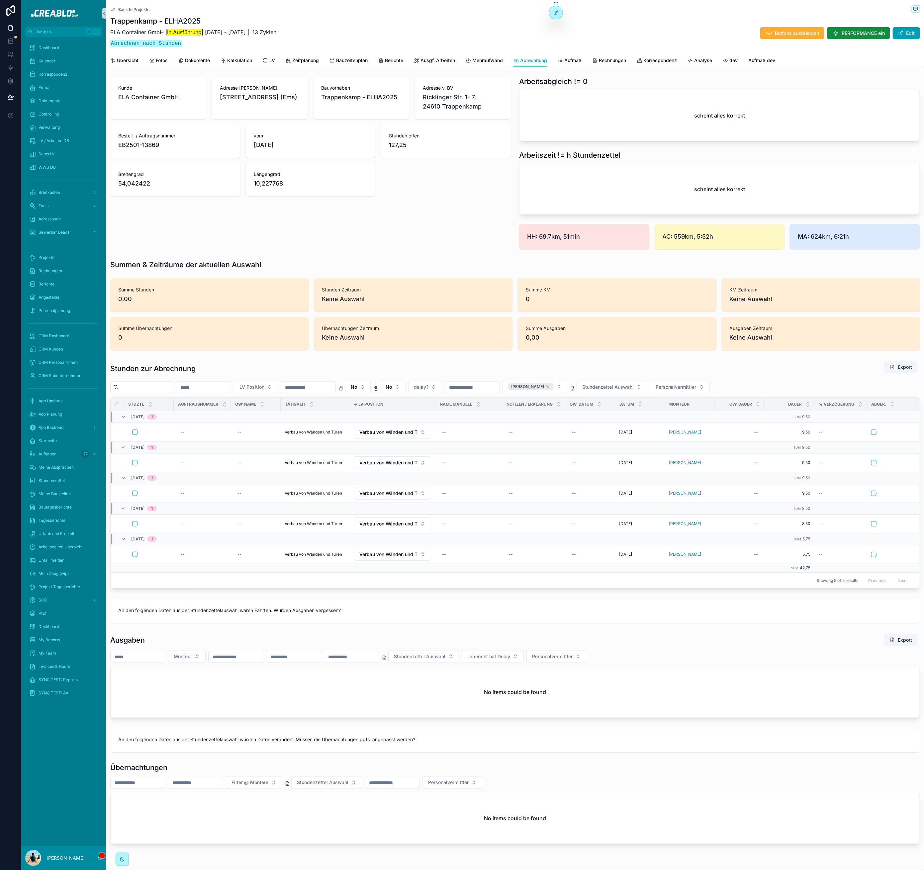
click at [553, 390] on div "Milan Mahner" at bounding box center [530, 386] width 45 height 7
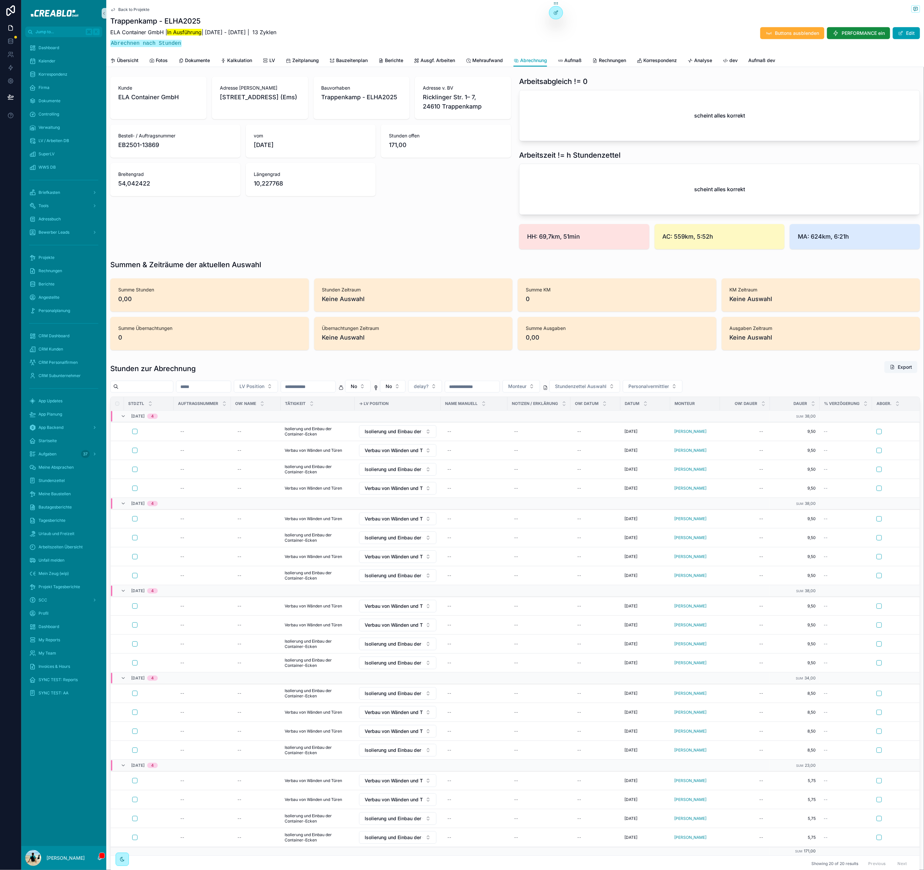
click at [482, 373] on div "Stunden zur Abrechnung Export" at bounding box center [514, 368] width 809 height 15
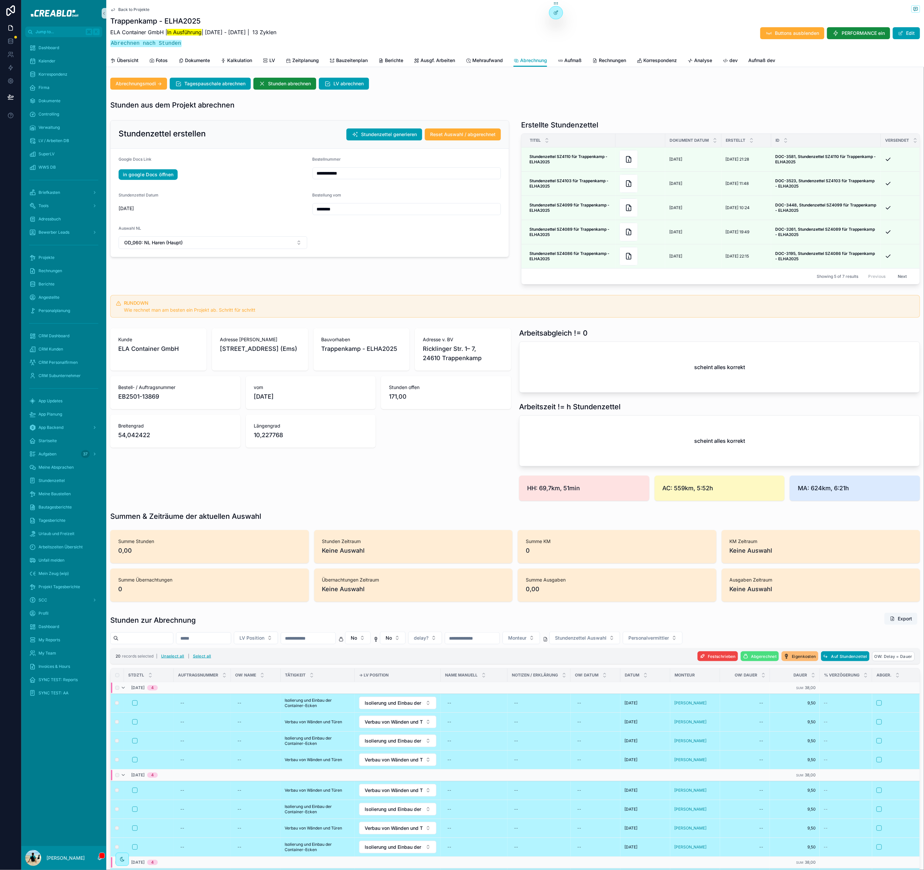
click at [374, 331] on div "**********" at bounding box center [514, 738] width 817 height 1327
click at [353, 172] on input "**********" at bounding box center [407, 173] width 188 height 9
click at [357, 300] on div "RUNDOWN Wie rechnet man am besten ein Projekt ab. Schritt für schritt" at bounding box center [514, 306] width 809 height 23
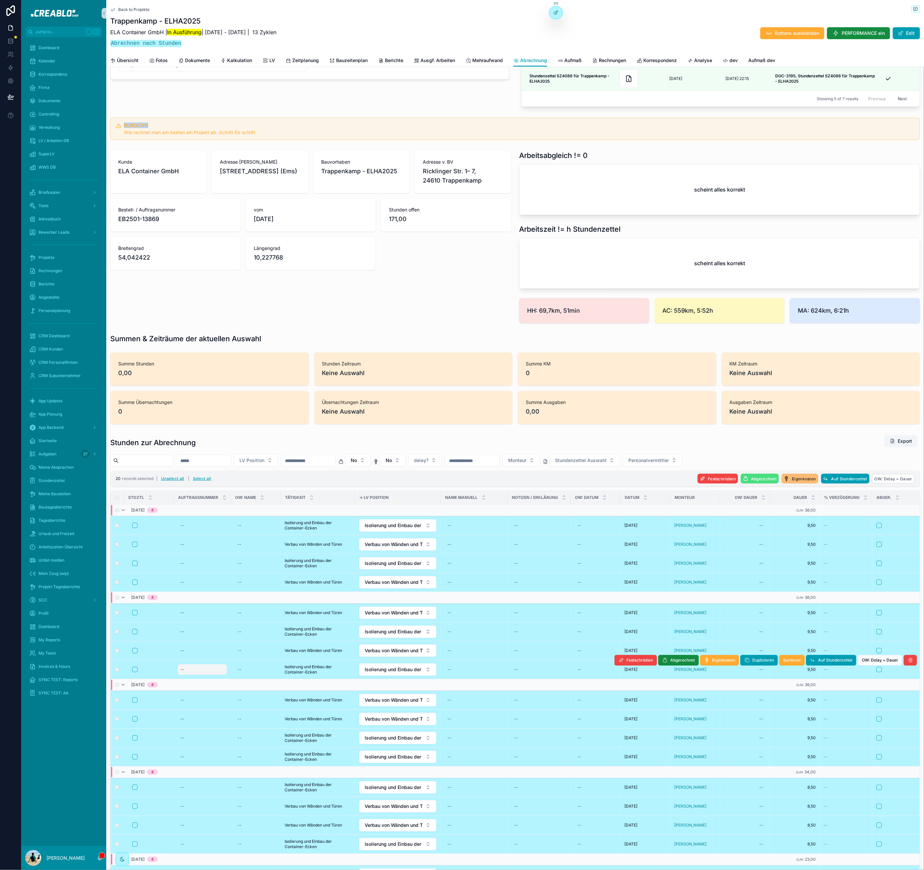
scroll to position [275, 0]
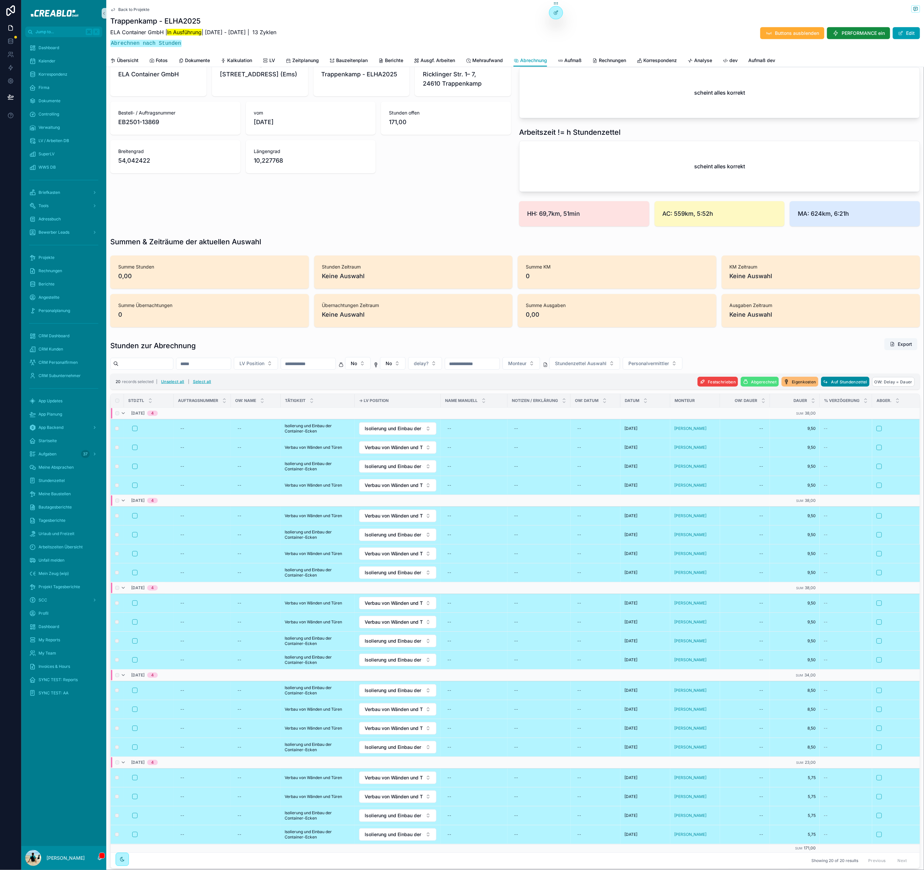
click at [837, 384] on span "Auf Stundenzettel" at bounding box center [849, 381] width 36 height 5
click at [875, 375] on button "scrollable content" at bounding box center [871, 375] width 8 height 8
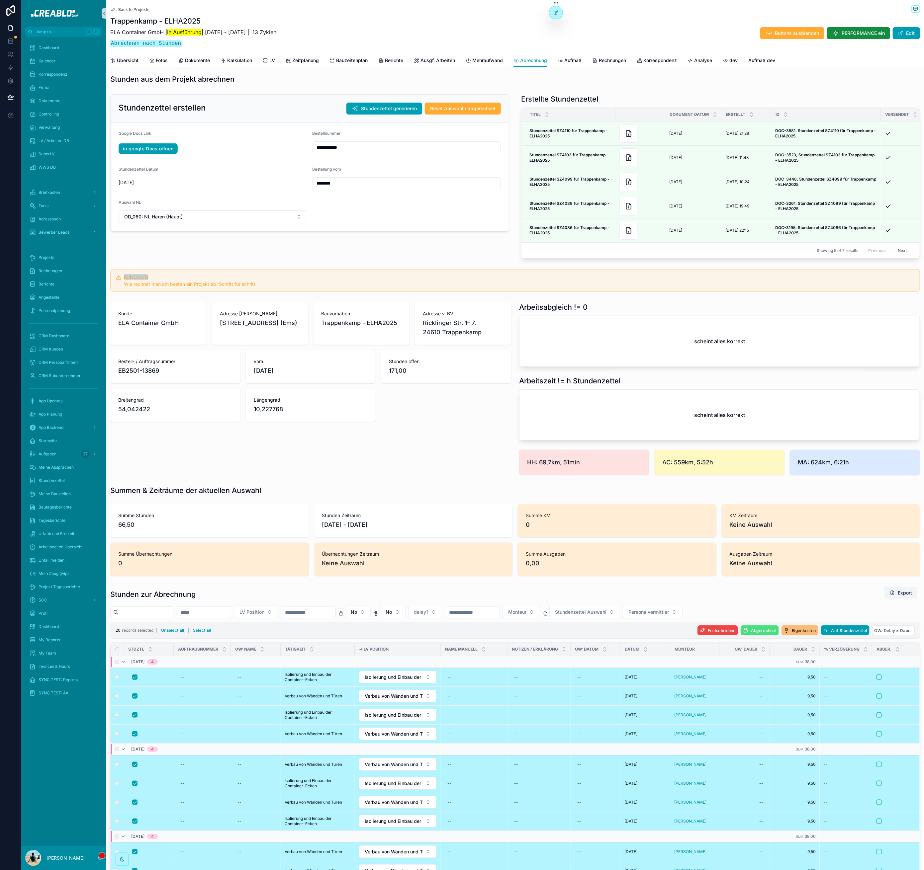
scroll to position [22, 0]
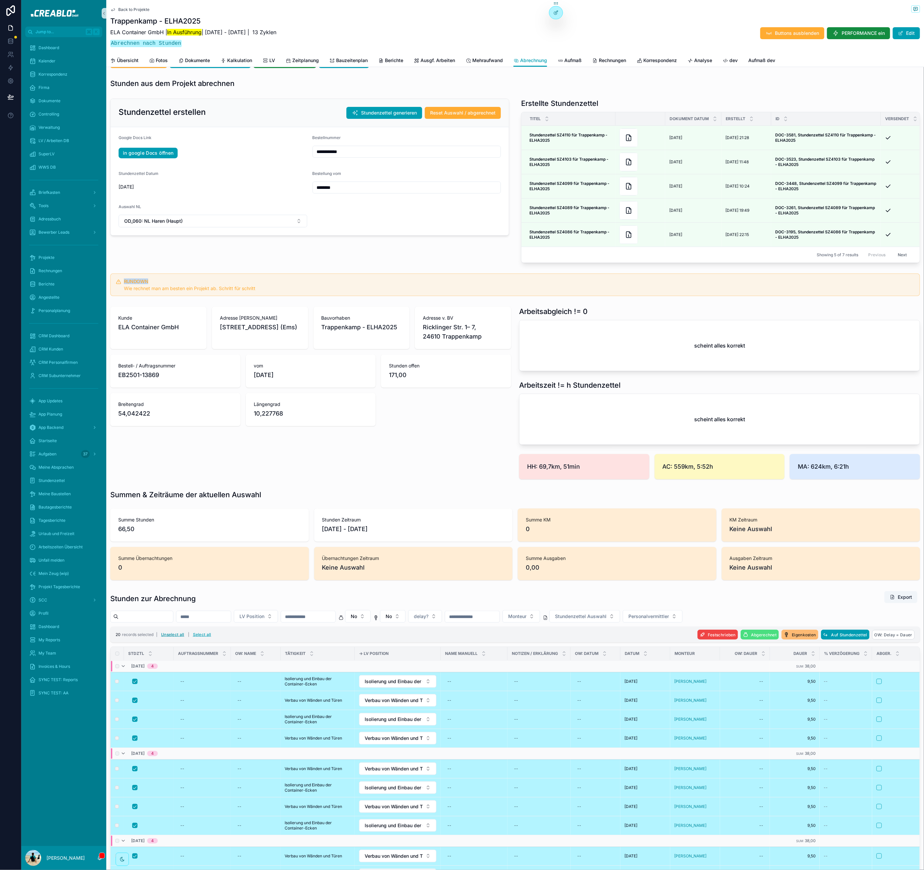
click at [179, 640] on button "Unselect all" at bounding box center [173, 634] width 28 height 11
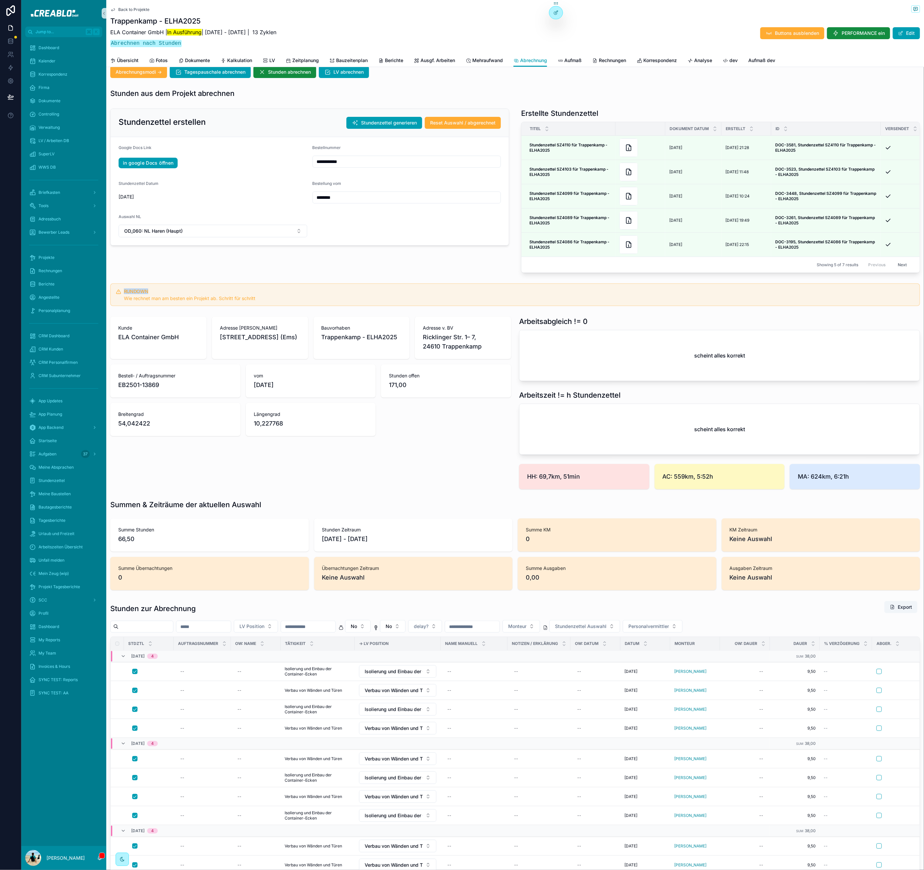
scroll to position [0, 0]
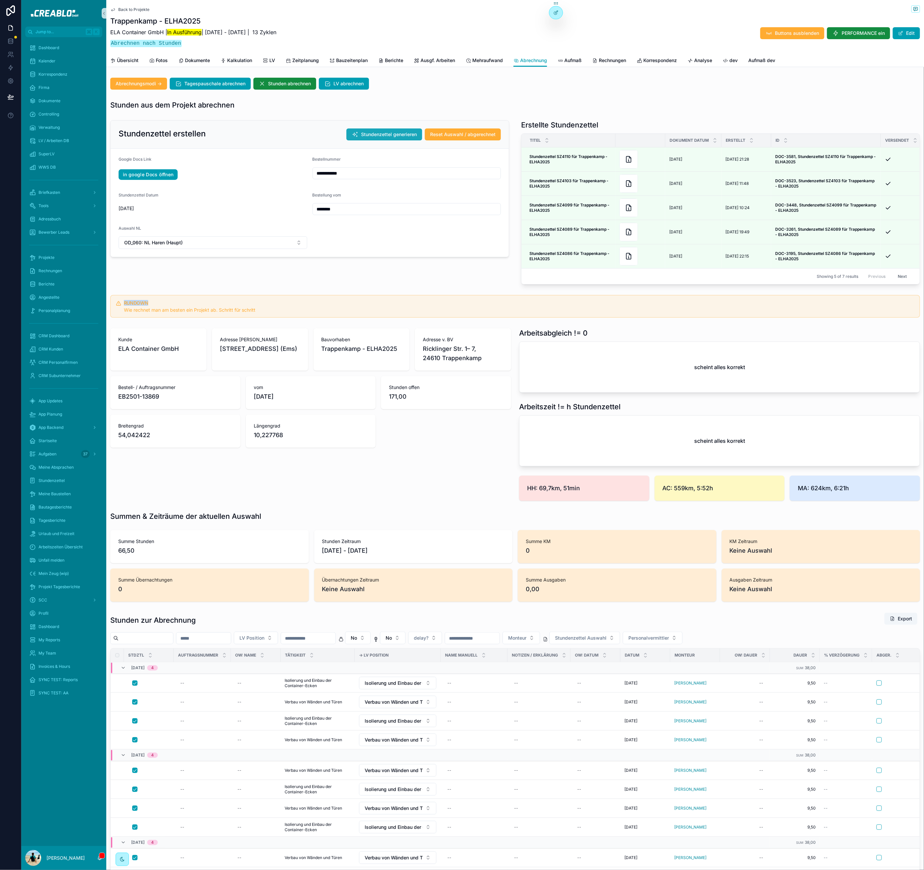
click at [404, 133] on span "Stundenzettel generieren" at bounding box center [389, 134] width 56 height 7
drag, startPoint x: 770, startPoint y: 323, endPoint x: 691, endPoint y: 240, distance: 113.9
click at [769, 318] on div "RUNDOWN Wie rechnet man am besten ein Projekt ab. Schritt für schritt" at bounding box center [514, 306] width 809 height 23
click at [613, 59] on span "Rechnungen" at bounding box center [612, 60] width 27 height 7
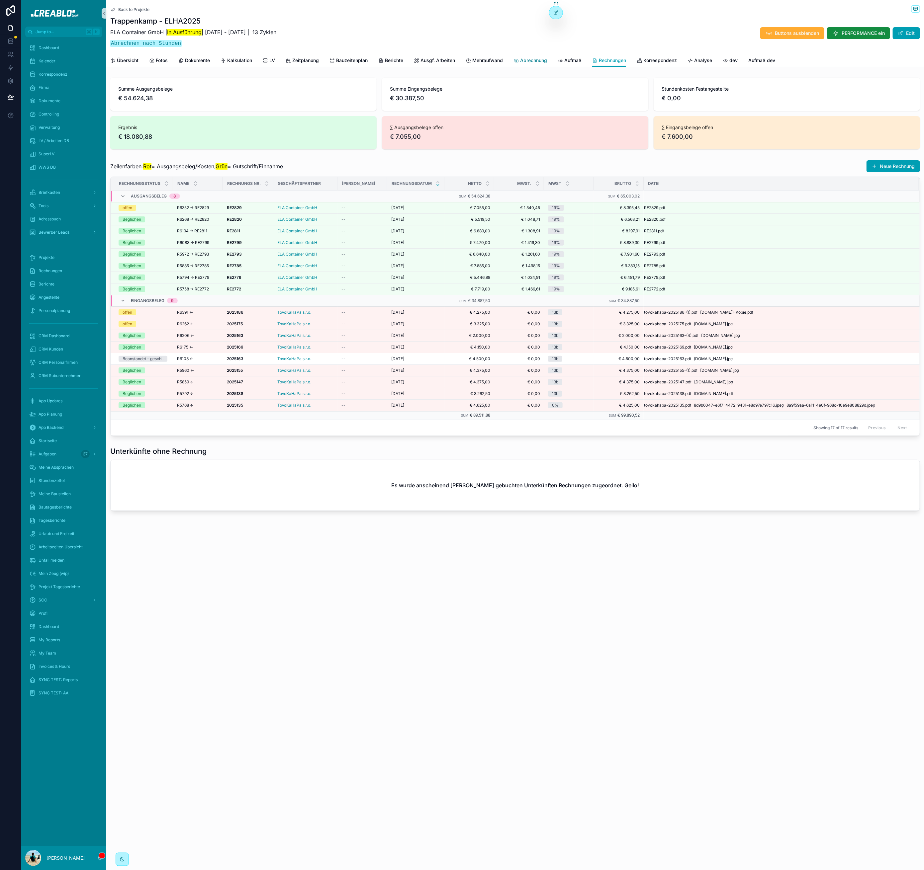
click at [533, 59] on span "Abrechnung" at bounding box center [533, 60] width 27 height 7
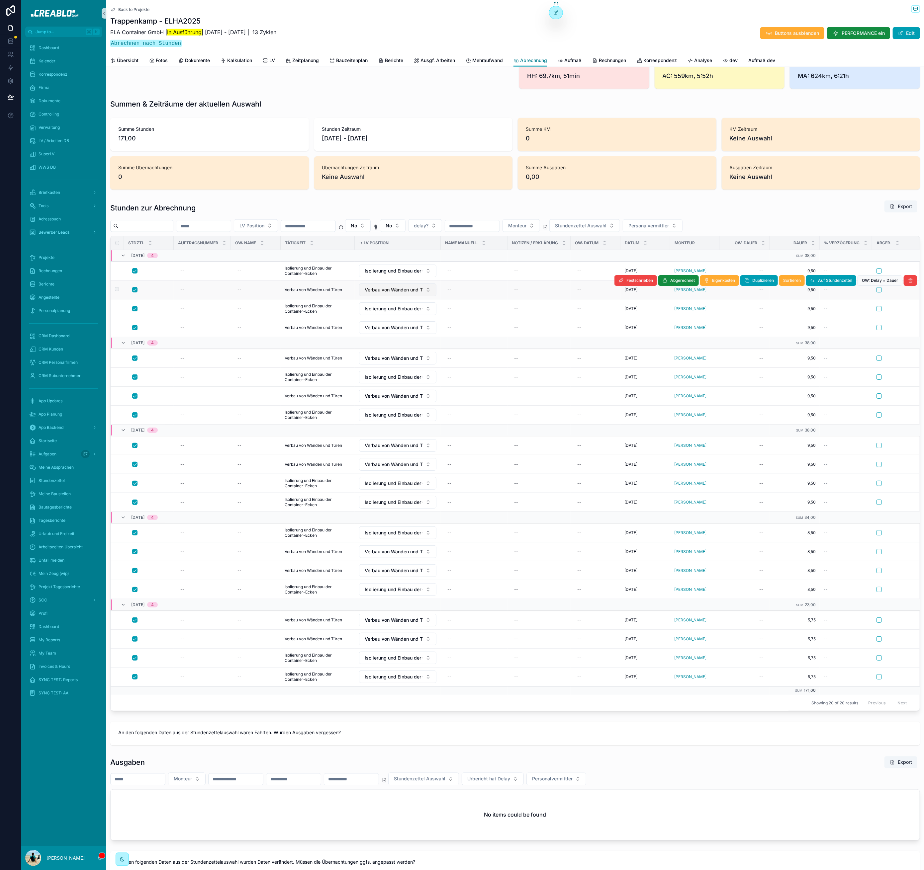
scroll to position [76, 0]
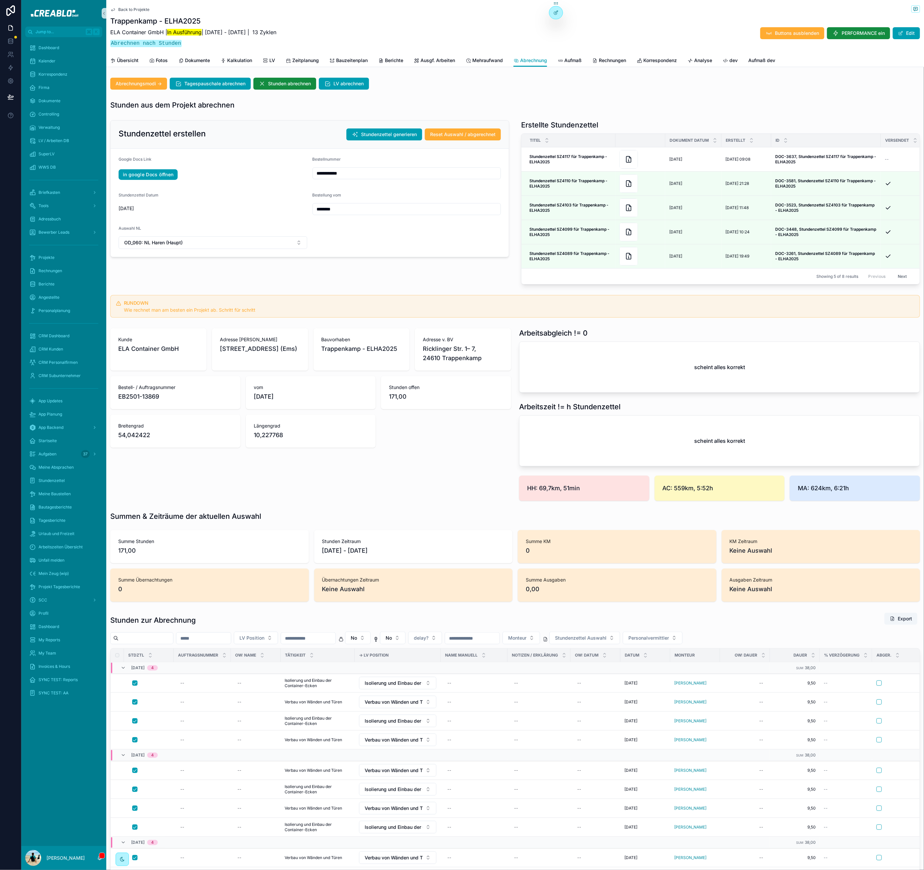
scroll to position [76, 0]
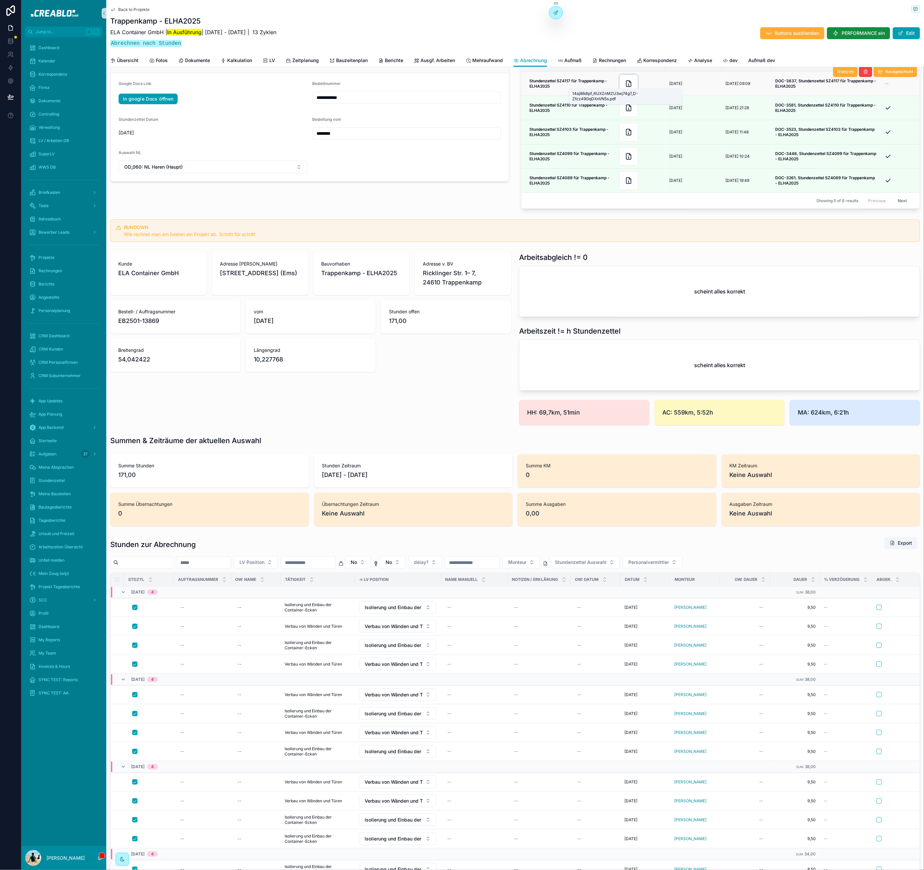
click at [624, 83] on icon "scrollable content" at bounding box center [628, 84] width 8 height 8
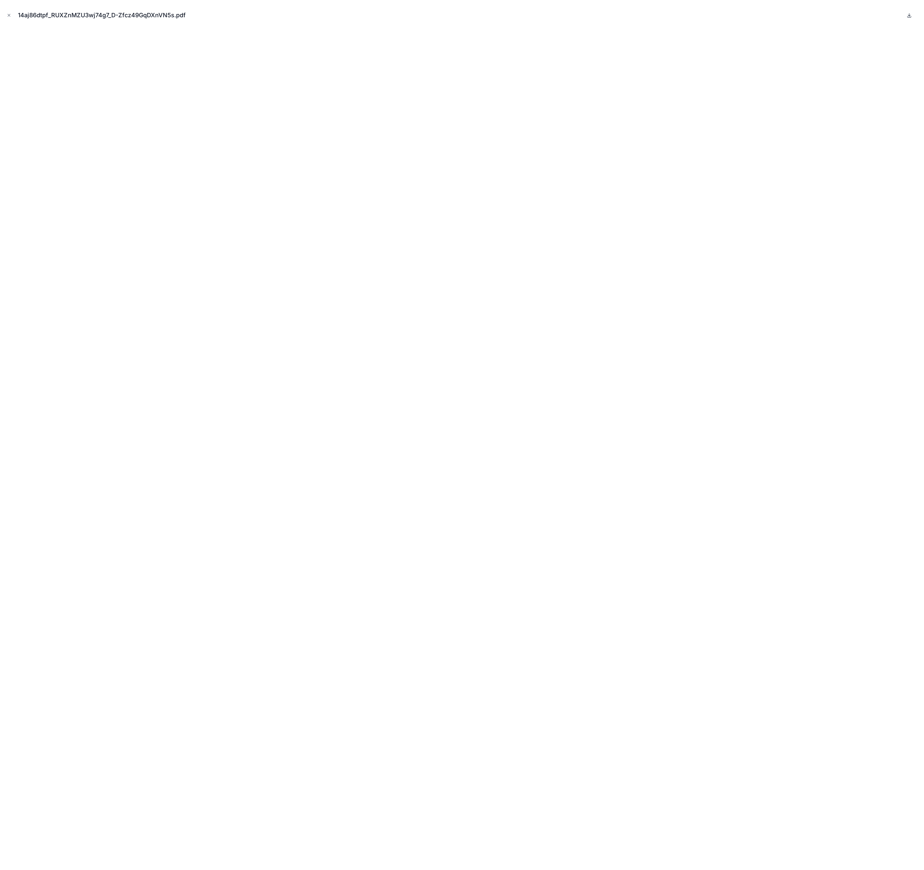
click at [907, 17] on icon at bounding box center [908, 15] width 5 height 5
click at [9, 15] on icon "Close modal" at bounding box center [9, 15] width 5 height 5
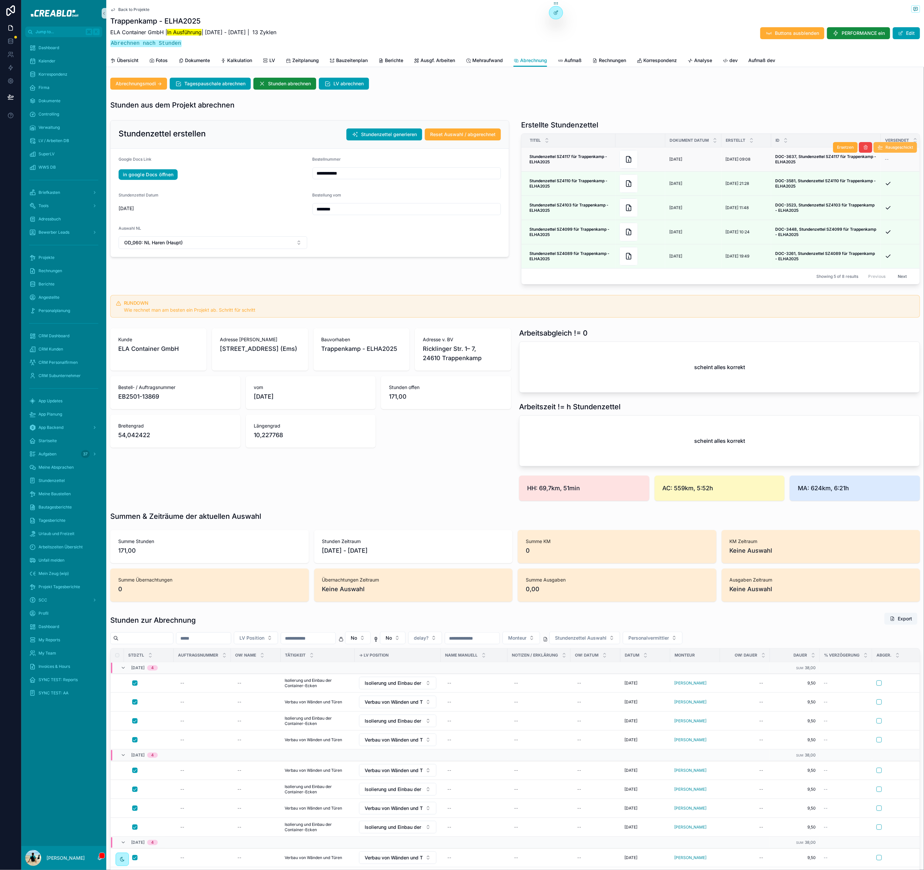
click at [888, 148] on span "Rausgeschickt" at bounding box center [899, 147] width 28 height 5
click at [442, 133] on span "Reset Auswahl / abgerechnet" at bounding box center [462, 134] width 65 height 7
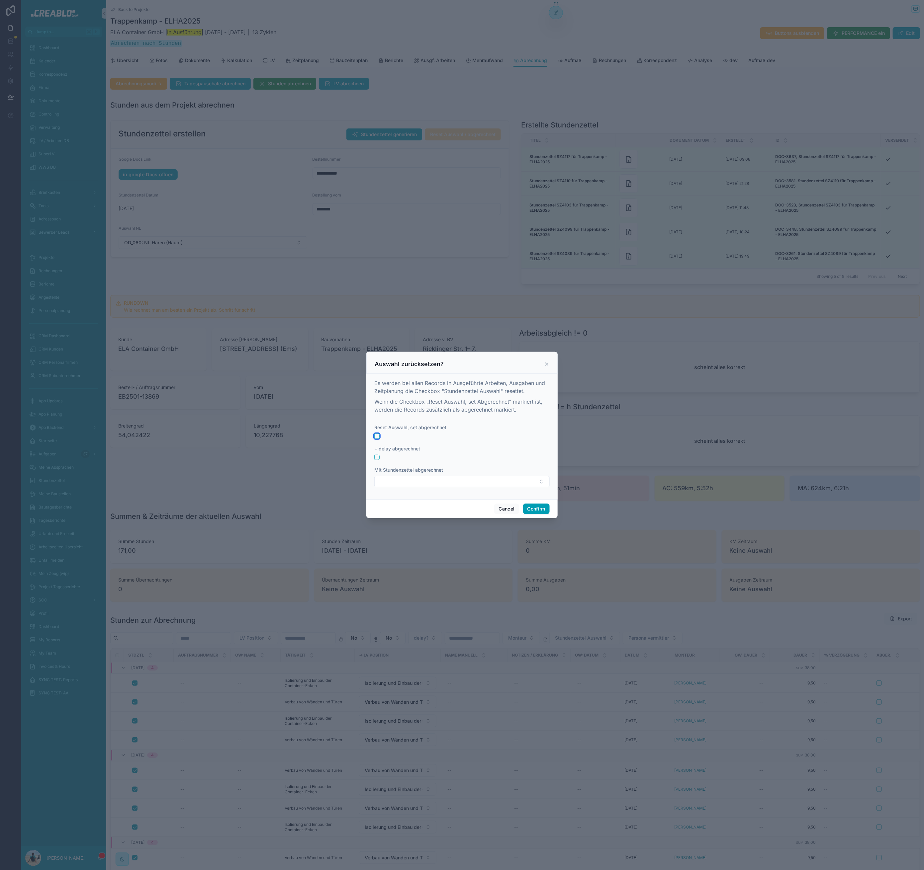
click at [376, 436] on button "button" at bounding box center [376, 436] width 5 height 5
click at [416, 482] on button "Select Button" at bounding box center [461, 481] width 175 height 11
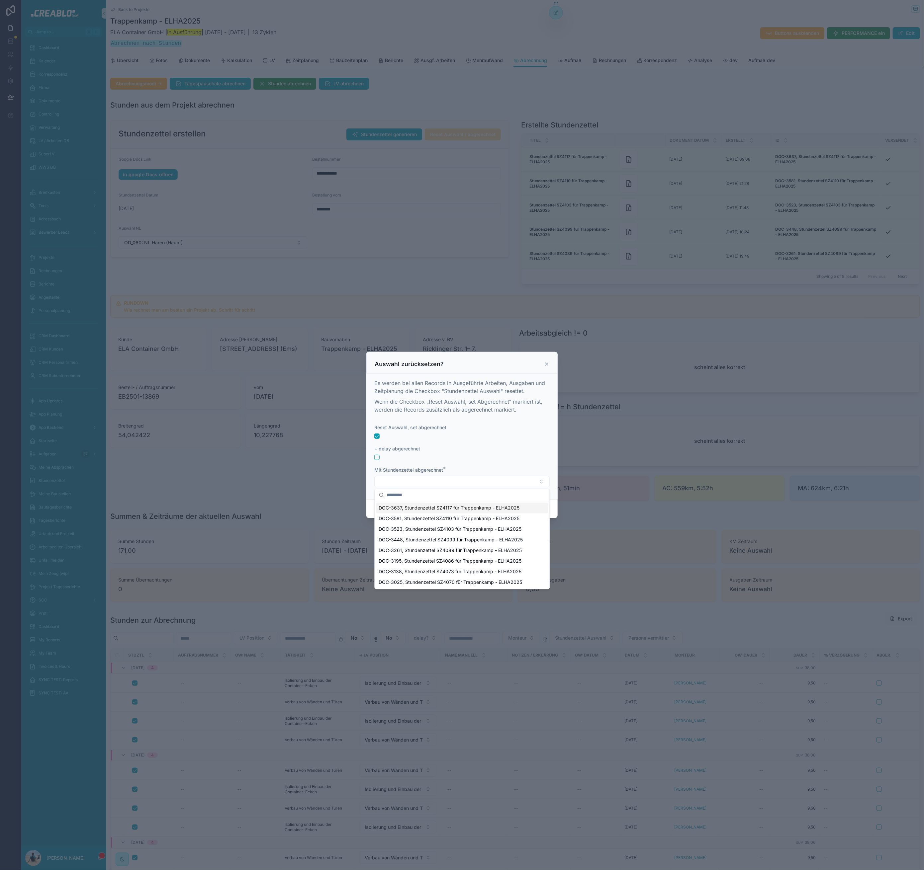
click at [428, 509] on span "DOC-3637, Stundenzettel SZ4117 für Trappenkamp - ELHA2025" at bounding box center [449, 508] width 141 height 7
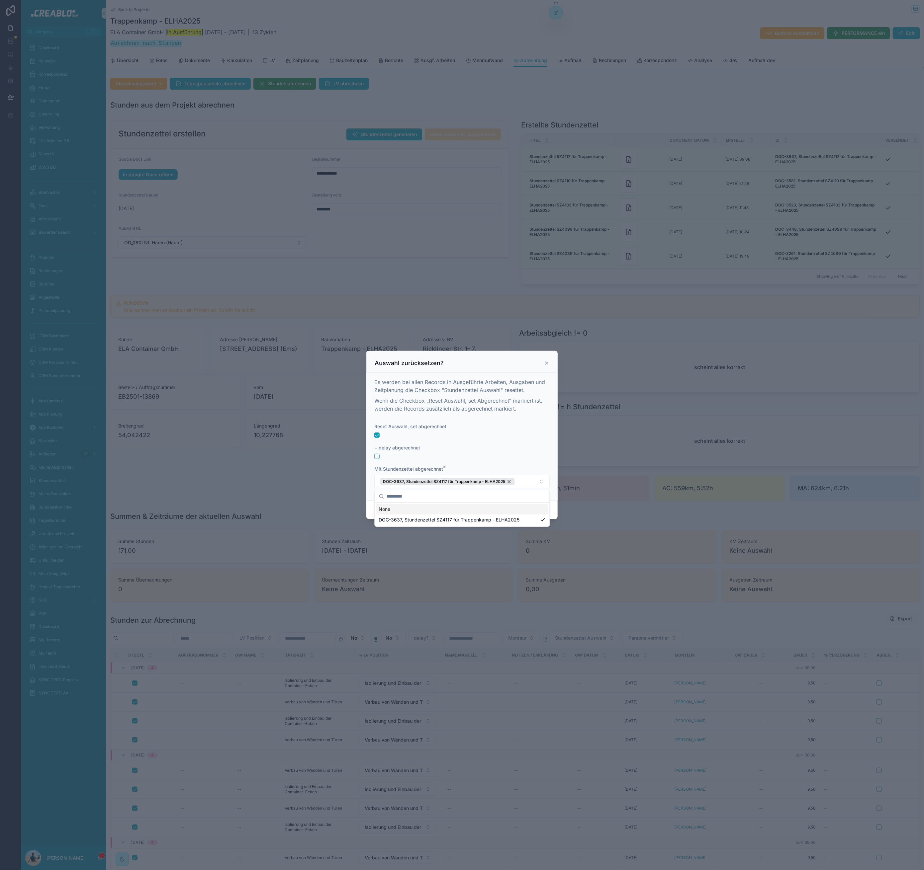
click at [527, 427] on div "Reset Auswahl, set abgerechnet" at bounding box center [461, 426] width 175 height 7
click at [537, 512] on button "Confirm" at bounding box center [536, 510] width 27 height 11
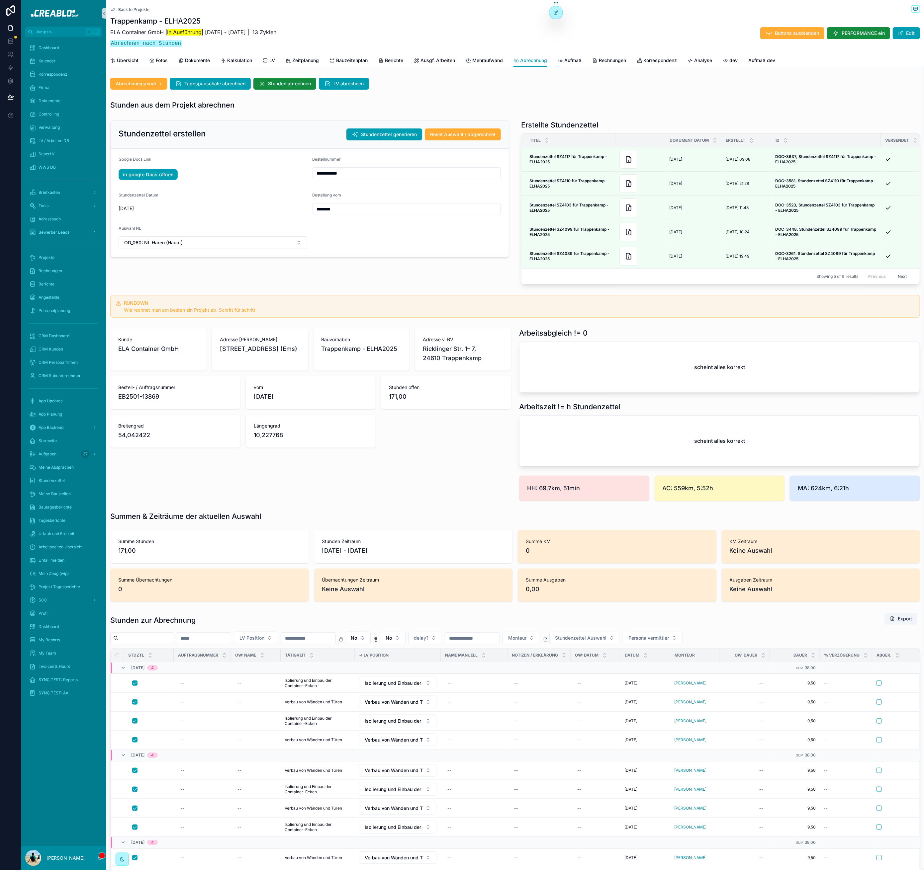
click at [592, 384] on div "scheint alles korrekt" at bounding box center [719, 367] width 400 height 50
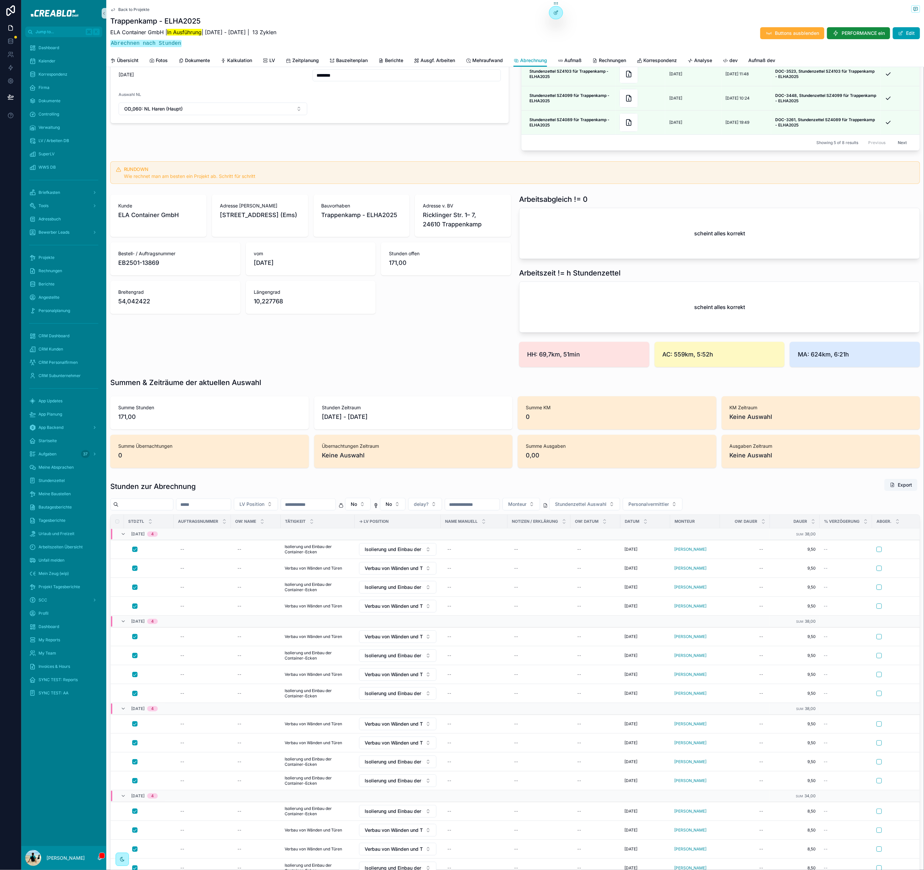
scroll to position [136, 0]
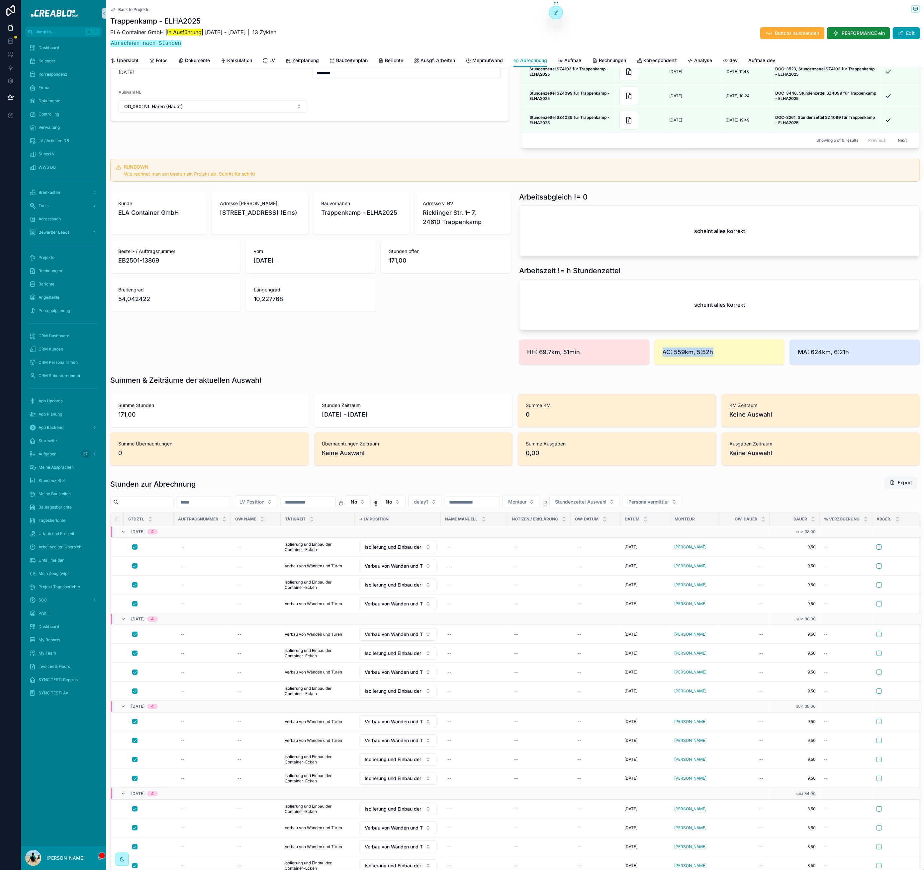
click at [647, 365] on div "HH: 69,7km, 51min AC: 559km, 5:52h MA: 624km, 6:21h" at bounding box center [719, 352] width 401 height 25
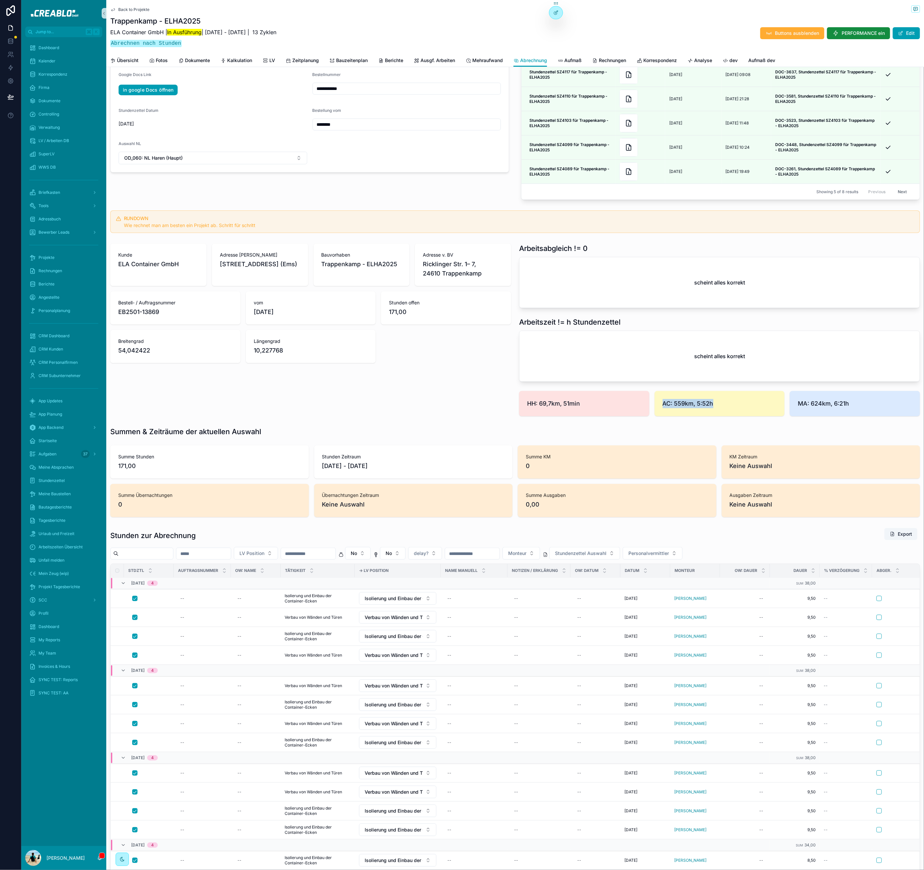
scroll to position [123, 0]
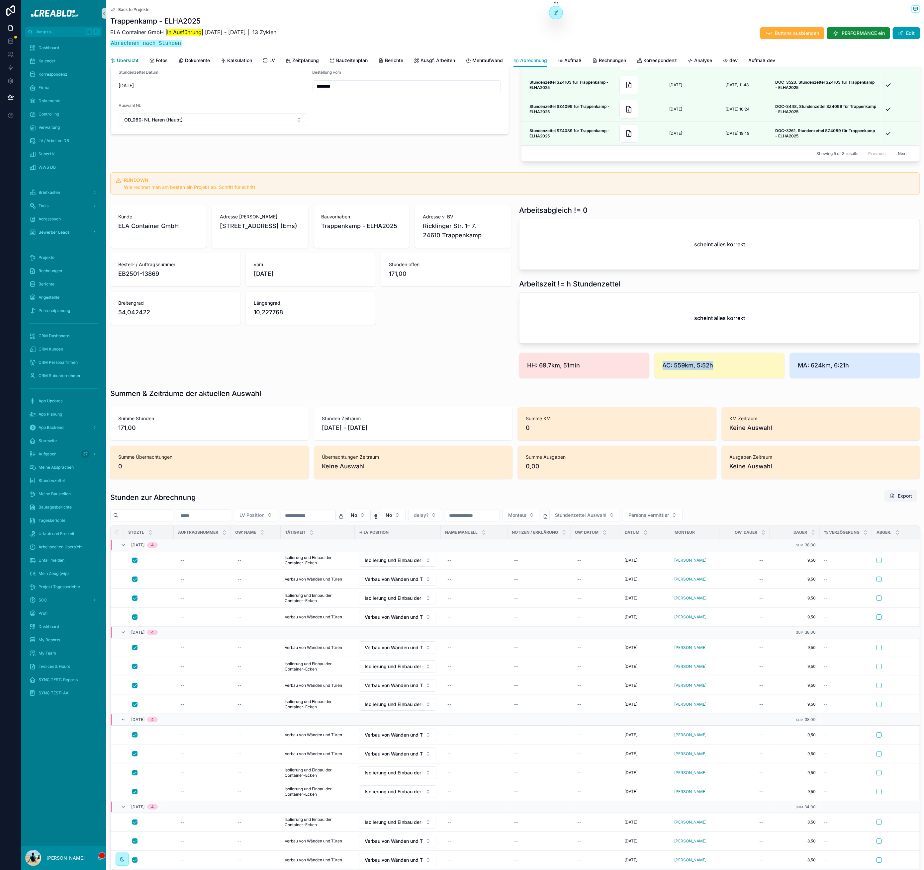
click at [121, 58] on span "Übersicht" at bounding box center [128, 60] width 22 height 7
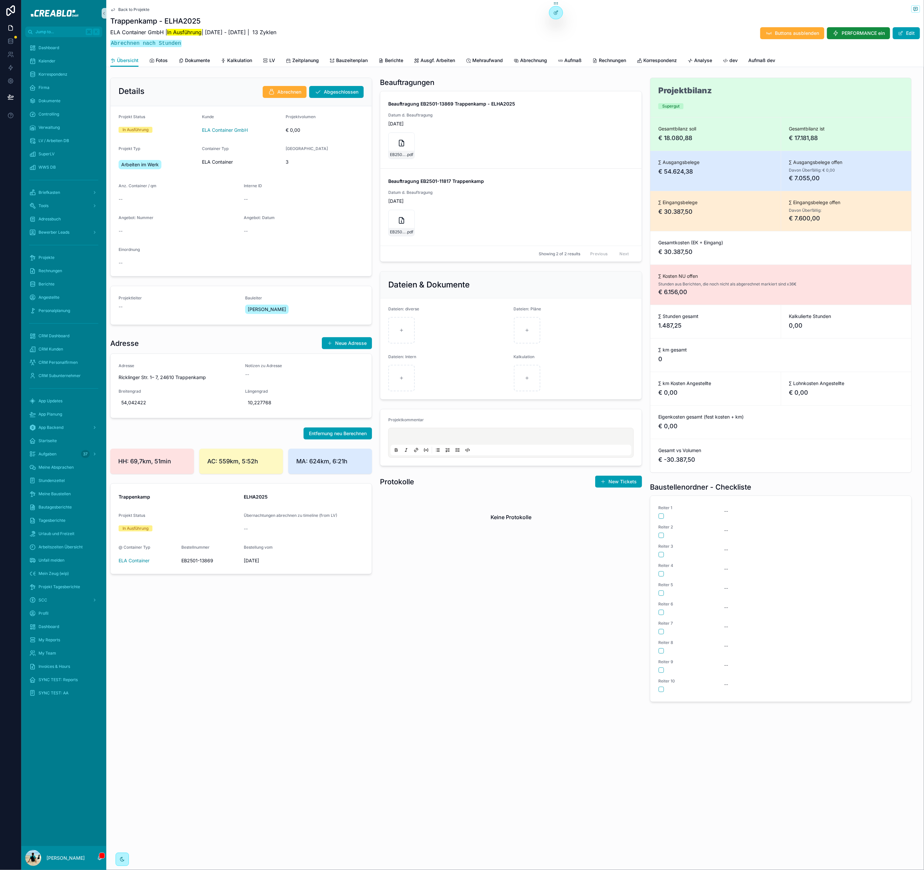
click at [69, 184] on div "scrollable content" at bounding box center [63, 180] width 77 height 11
click at [66, 189] on div "Briefkasten" at bounding box center [63, 192] width 69 height 11
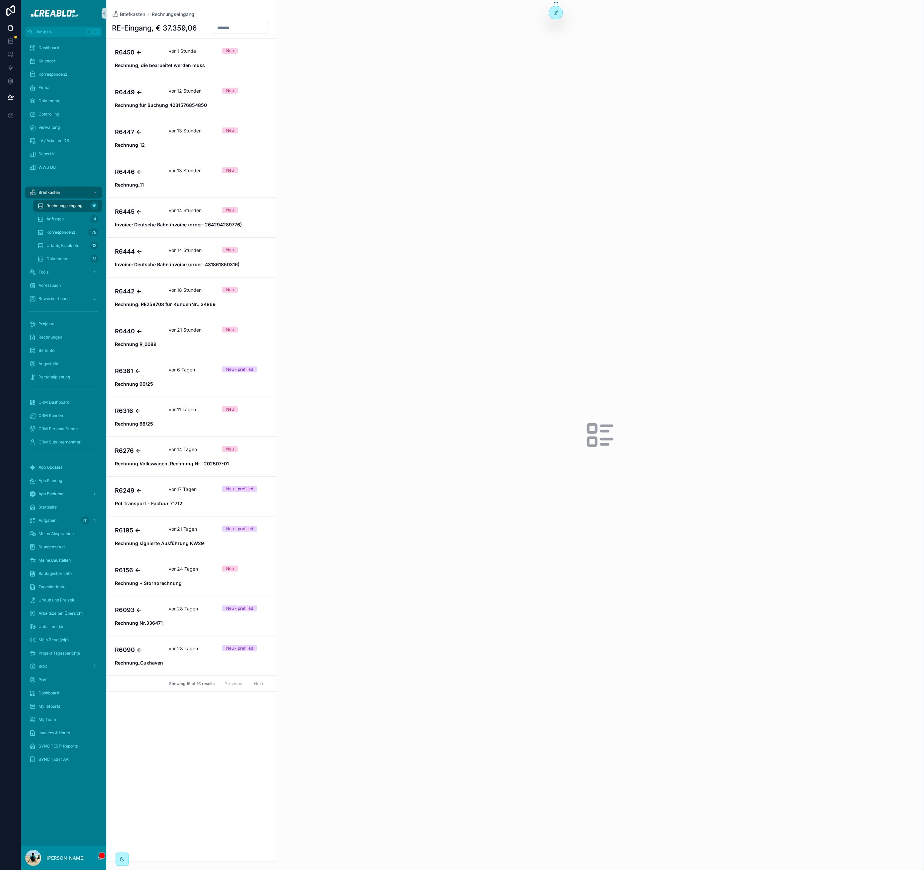
click at [221, 27] on input "scrollable content" at bounding box center [240, 27] width 54 height 9
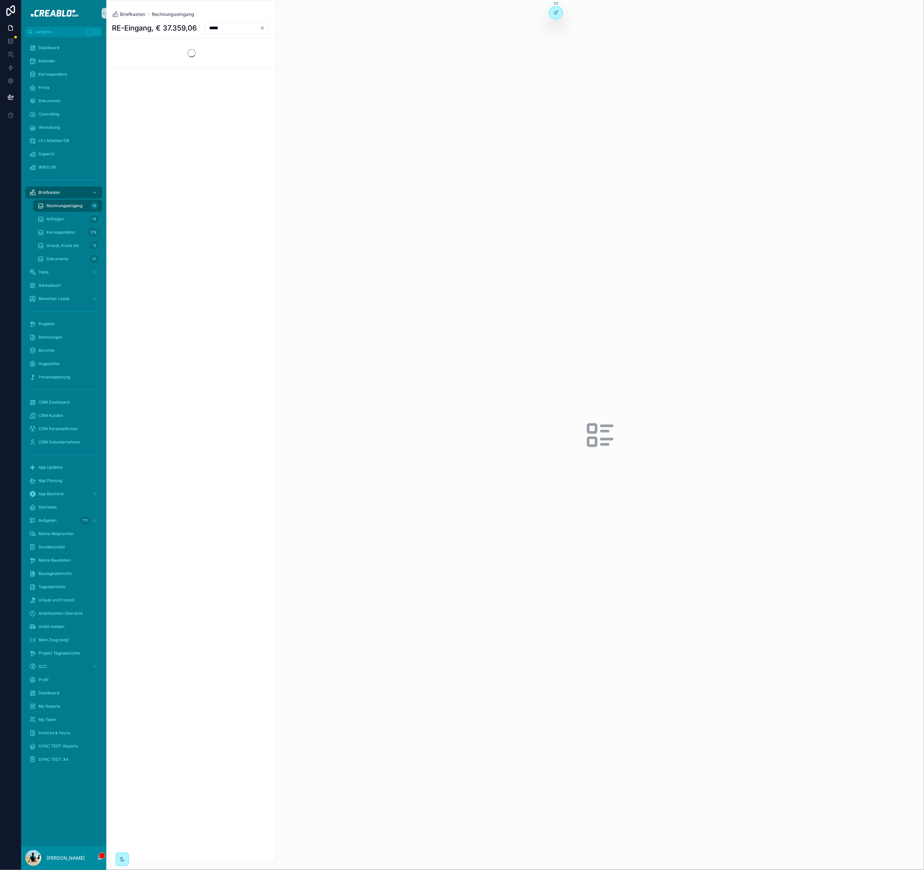
type input "*****"
drag, startPoint x: 425, startPoint y: 189, endPoint x: 407, endPoint y: 218, distance: 34.3
click at [425, 190] on div "scrollable content" at bounding box center [599, 435] width 647 height 870
click at [234, 30] on input "*****" at bounding box center [232, 27] width 54 height 9
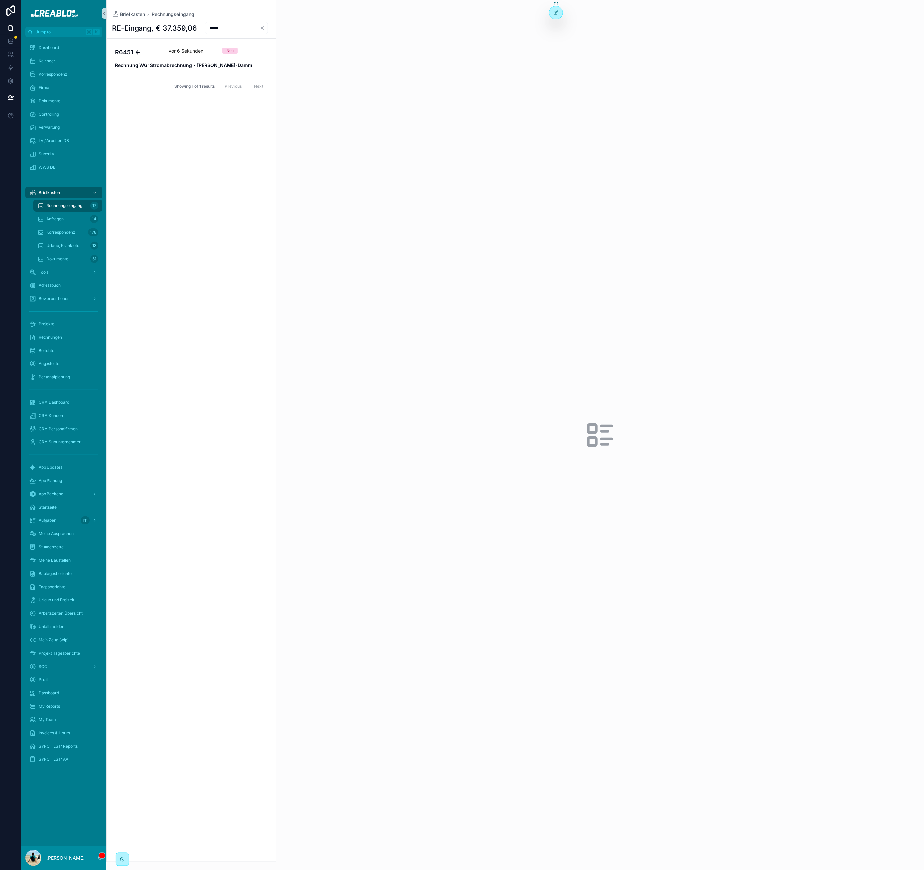
click at [234, 30] on input "*****" at bounding box center [232, 27] width 54 height 9
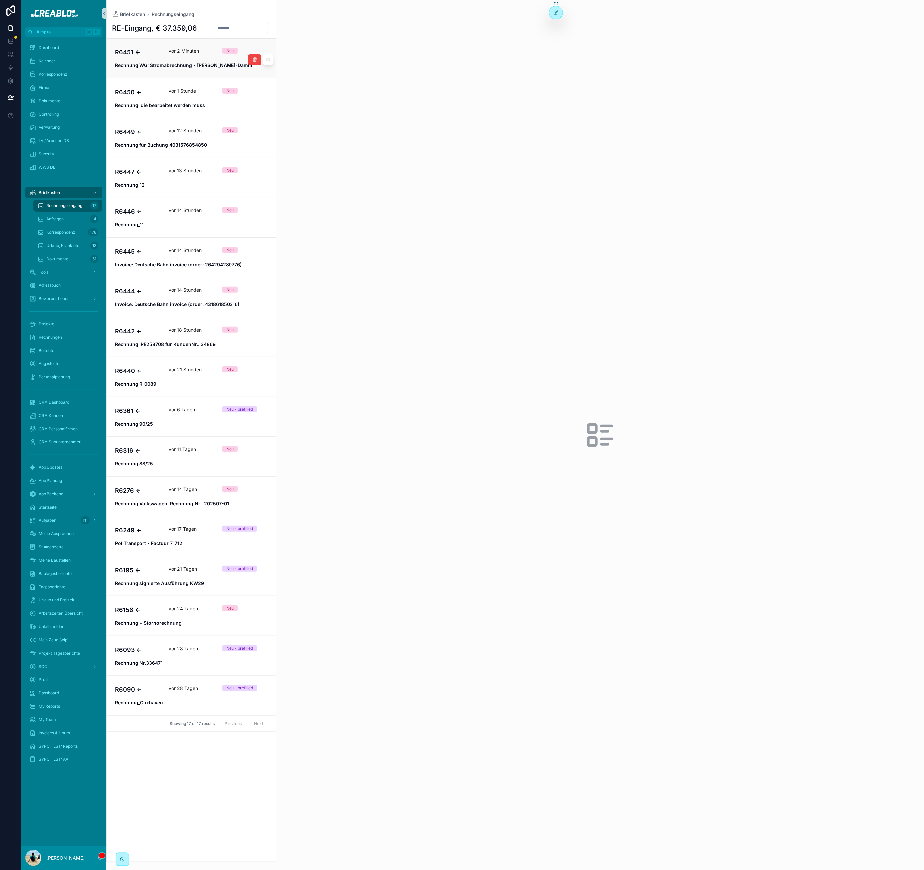
click at [174, 65] on strong "Rechnung WG: Stromabrechnung - Friedrich-Ebert-Damm" at bounding box center [183, 65] width 137 height 6
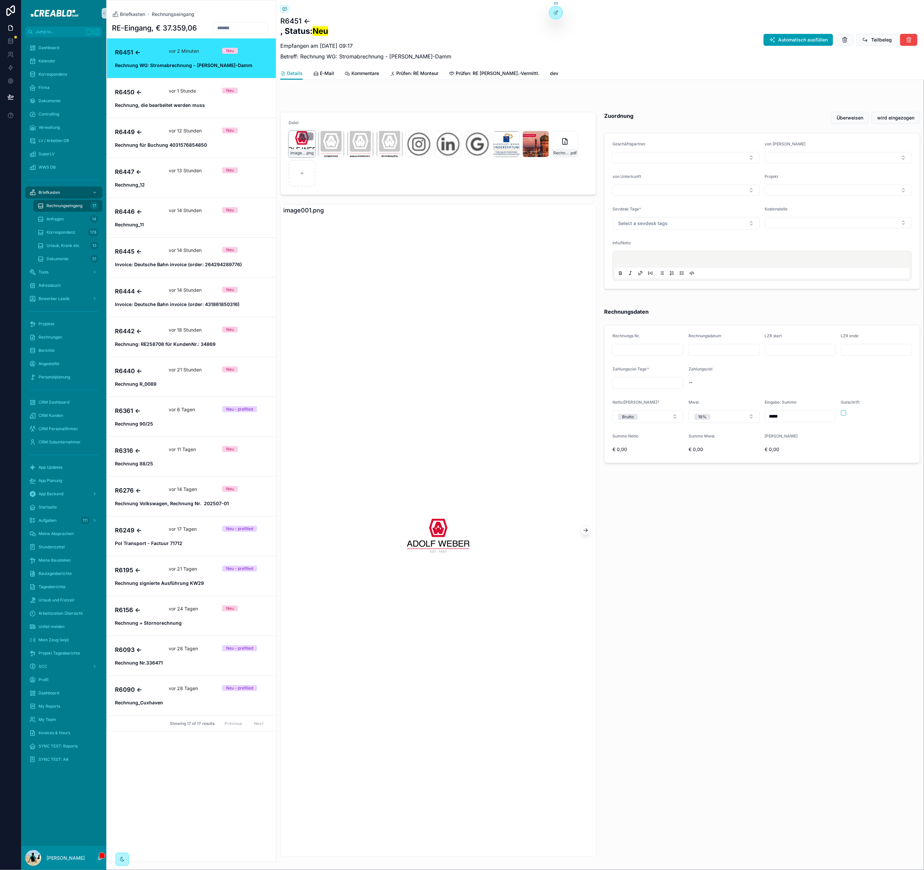
click at [304, 137] on icon "scrollable content" at bounding box center [302, 136] width 3 height 3
click at [318, 126] on icon "scrollable content" at bounding box center [316, 124] width 5 height 5
click at [302, 136] on icon "scrollable content" at bounding box center [302, 136] width 5 height 5
click at [316, 126] on icon "scrollable content" at bounding box center [316, 124] width 5 height 5
click at [302, 136] on icon "scrollable content" at bounding box center [302, 136] width 5 height 5
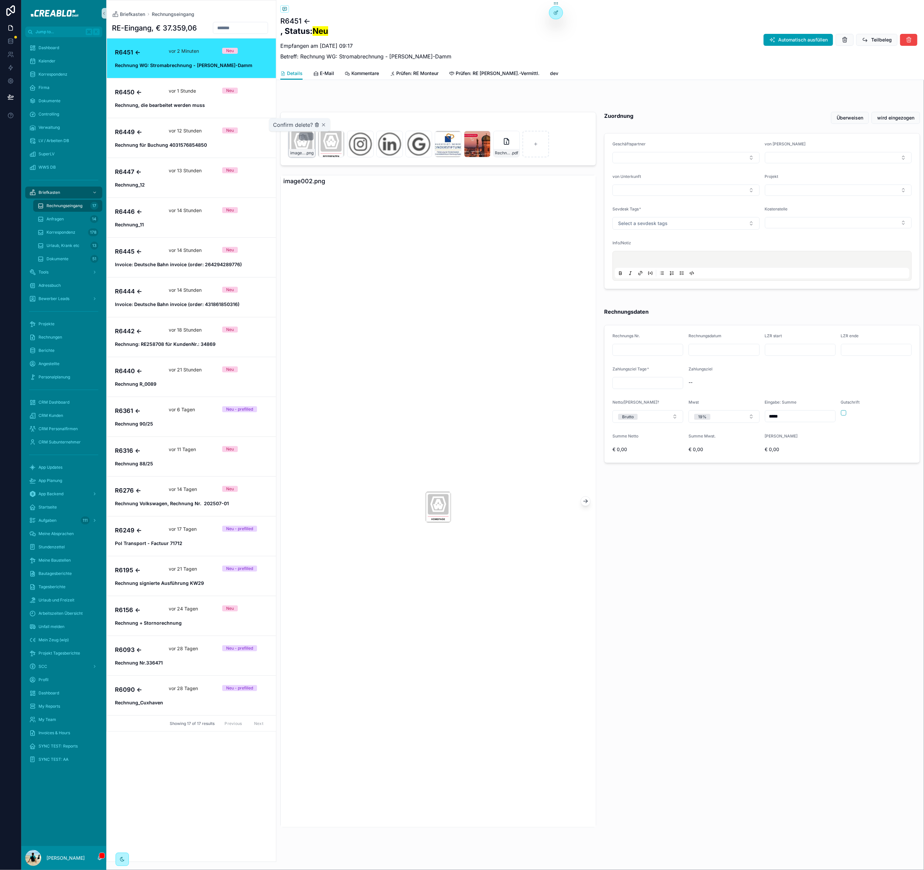
click at [316, 126] on icon "scrollable content" at bounding box center [316, 124] width 5 height 5
click at [301, 137] on icon "scrollable content" at bounding box center [302, 136] width 3 height 3
click at [317, 126] on icon "scrollable content" at bounding box center [316, 124] width 5 height 5
click at [303, 136] on icon "scrollable content" at bounding box center [303, 136] width 0 height 1
click at [317, 125] on icon "scrollable content" at bounding box center [317, 124] width 0 height 1
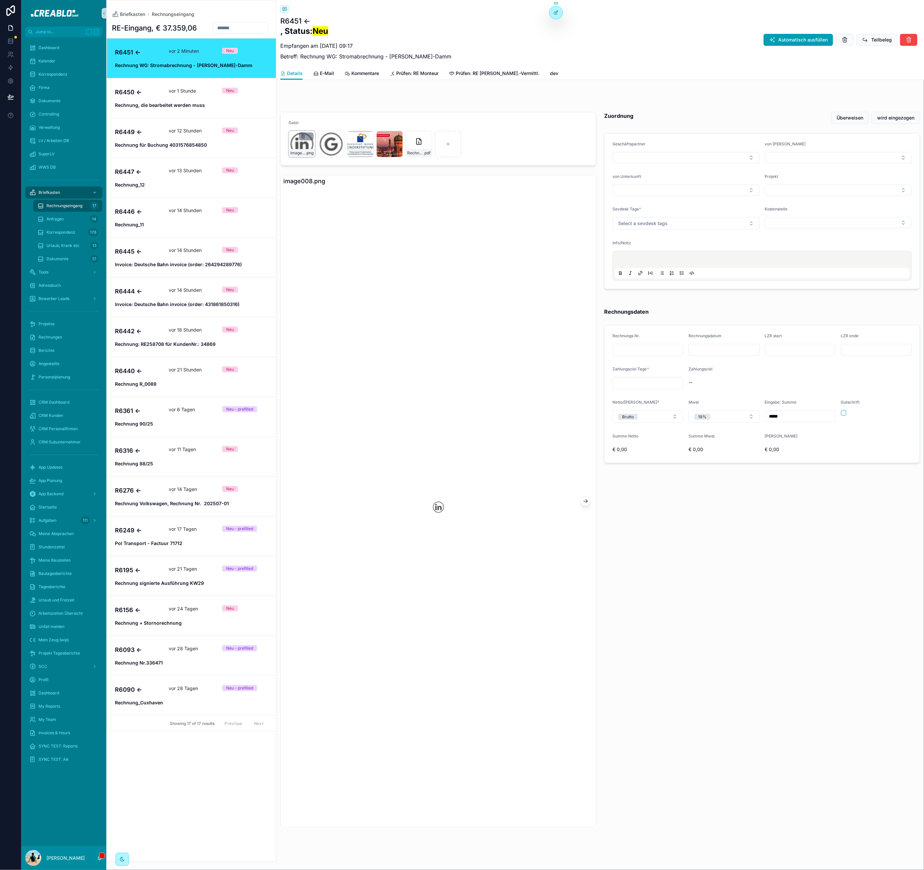
click at [303, 135] on icon "scrollable content" at bounding box center [302, 136] width 5 height 5
click at [317, 125] on icon "scrollable content" at bounding box center [316, 124] width 5 height 5
click at [304, 136] on icon "scrollable content" at bounding box center [302, 136] width 5 height 5
click at [317, 125] on icon "scrollable content" at bounding box center [317, 124] width 0 height 1
click at [303, 136] on icon "scrollable content" at bounding box center [302, 136] width 5 height 5
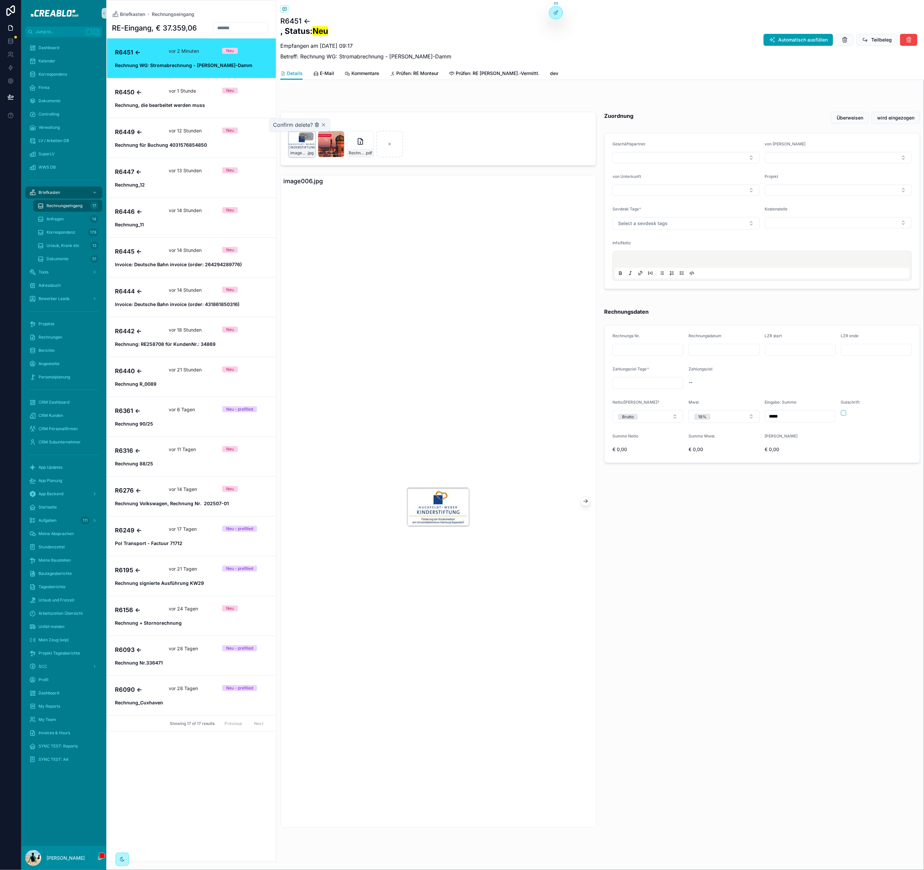
click at [317, 126] on icon "scrollable content" at bounding box center [317, 124] width 0 height 1
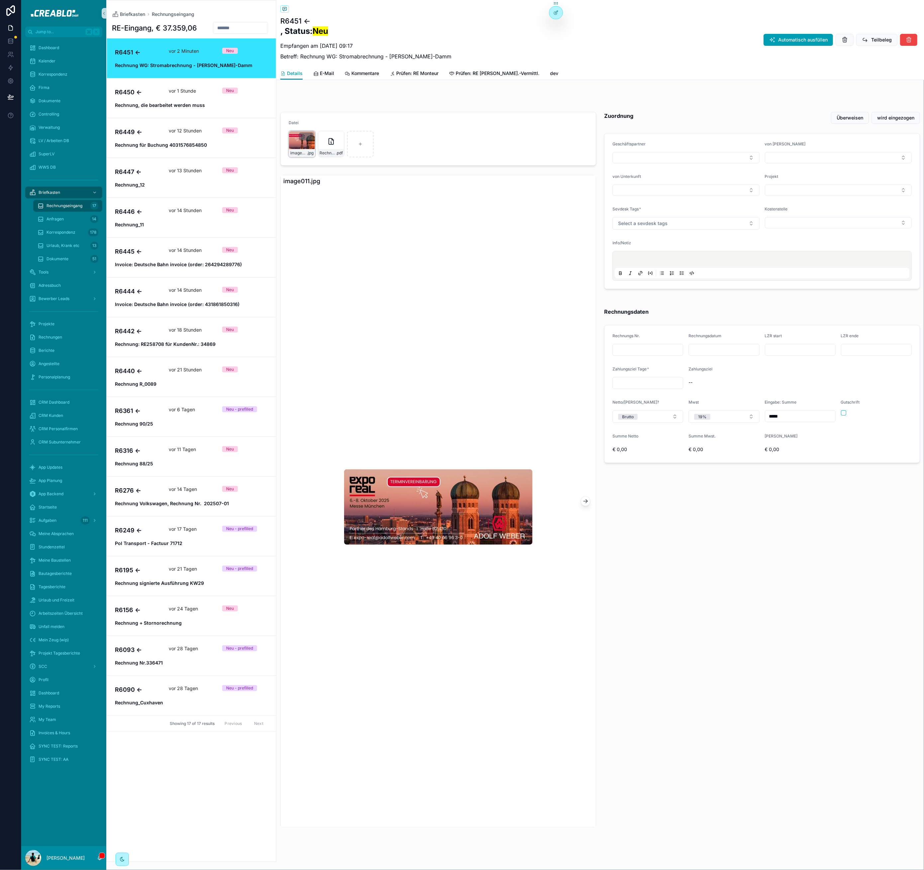
click at [303, 134] on icon "scrollable content" at bounding box center [302, 136] width 5 height 5
drag, startPoint x: 769, startPoint y: 573, endPoint x: 633, endPoint y: 515, distance: 146.9
click at [769, 573] on div "Zuordnung Überweisen wird eingezogen Geschäftspartner von Monteur von Unterkunf…" at bounding box center [762, 469] width 324 height 721
click at [303, 135] on icon "scrollable content" at bounding box center [303, 135] width 4 height 0
click at [317, 125] on icon "scrollable content" at bounding box center [316, 124] width 5 height 5
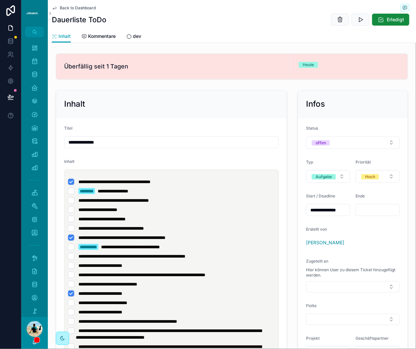
scroll to position [70, 0]
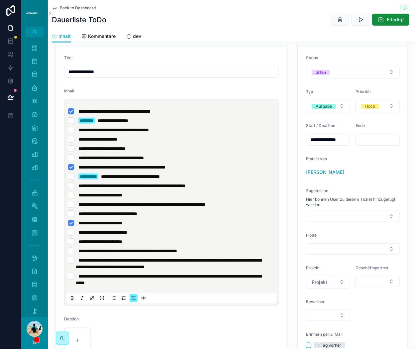
click at [184, 279] on li "**********" at bounding box center [171, 279] width 207 height 13
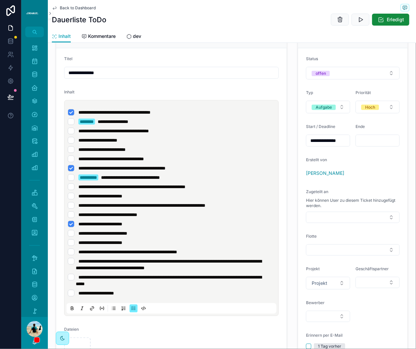
scroll to position [69, 0]
